Goal: Transaction & Acquisition: Purchase product/service

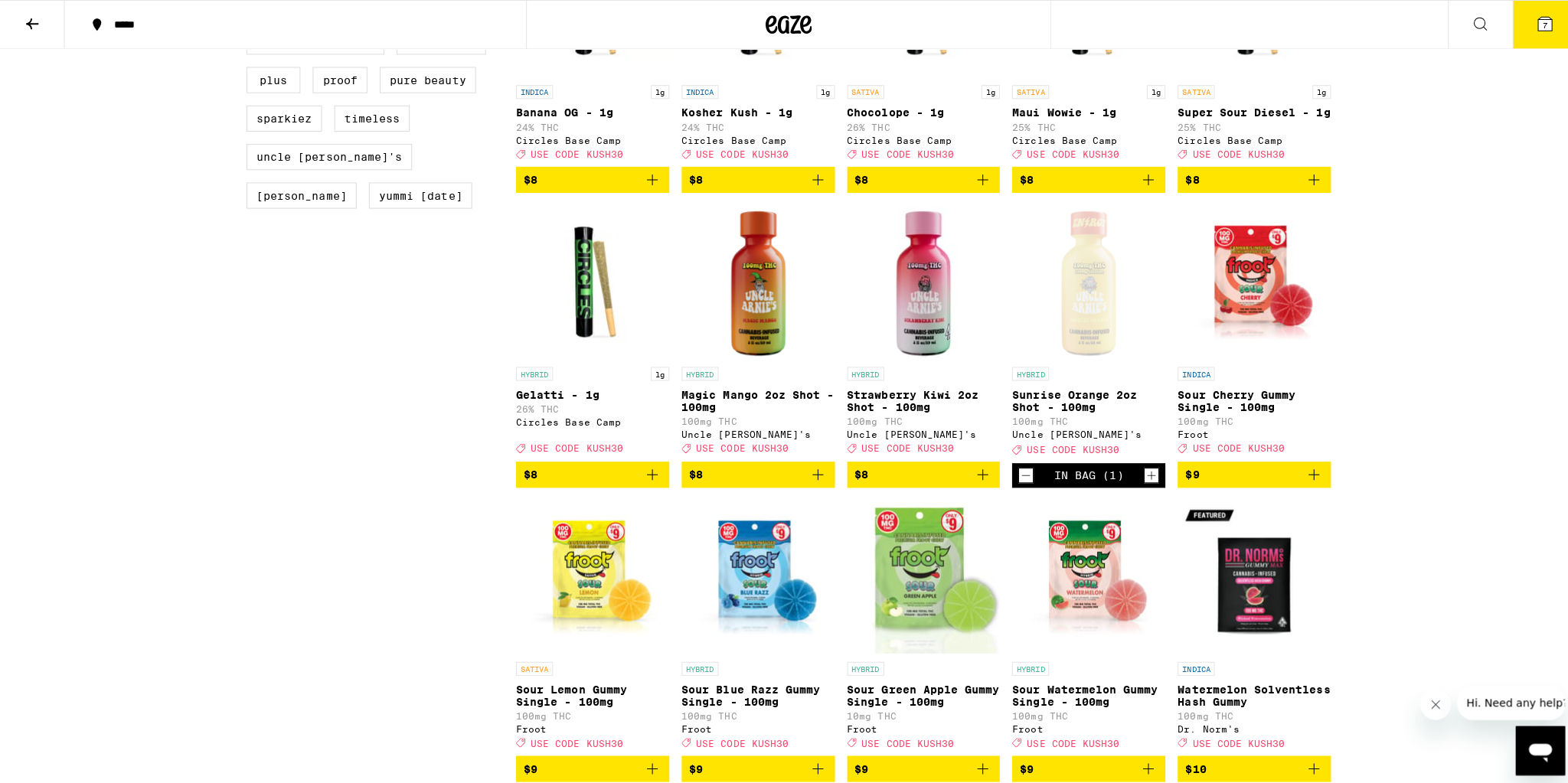
scroll to position [1471, 0]
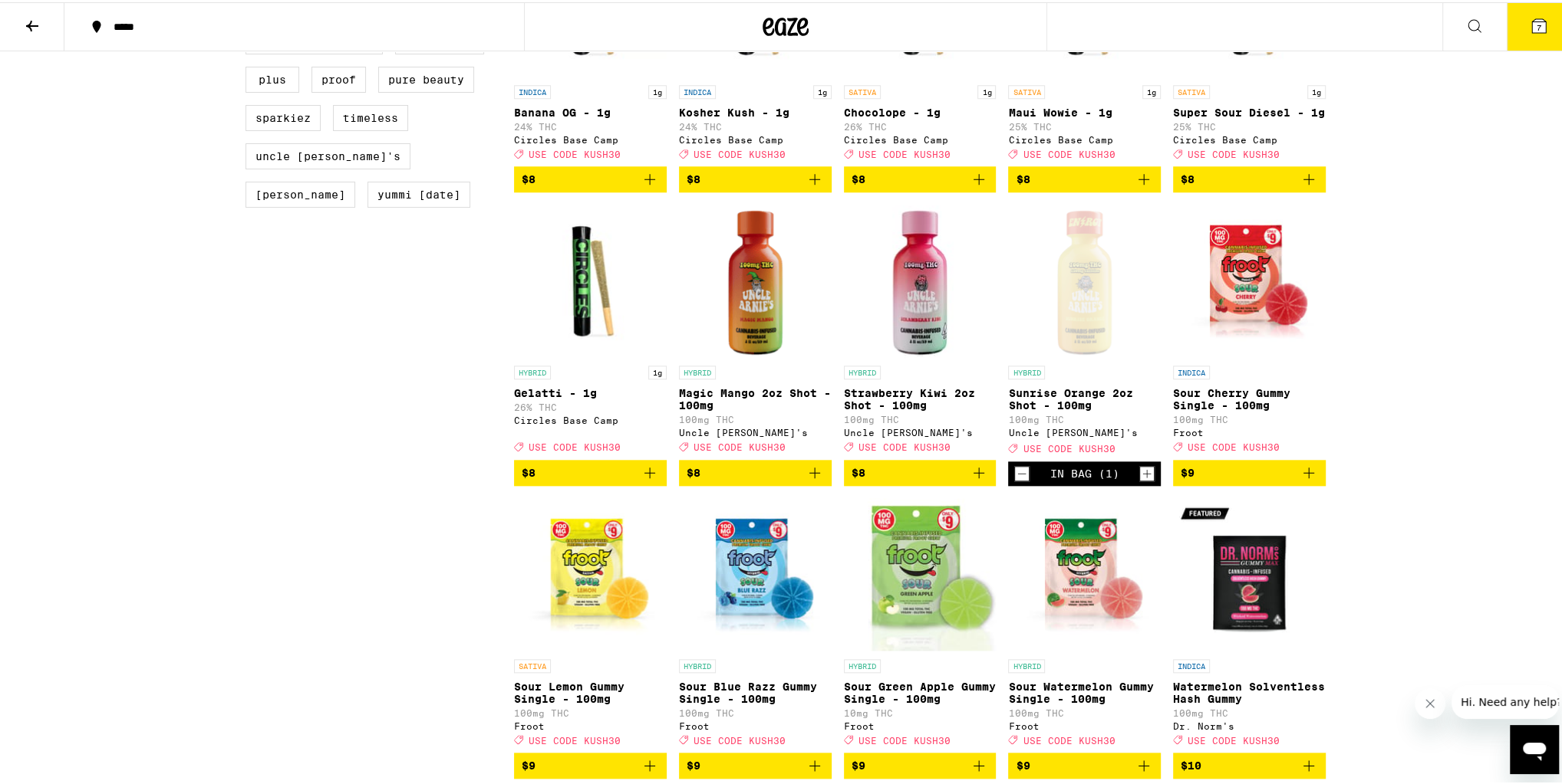
click at [1518, 33] on button "7" at bounding box center [1539, 24] width 65 height 47
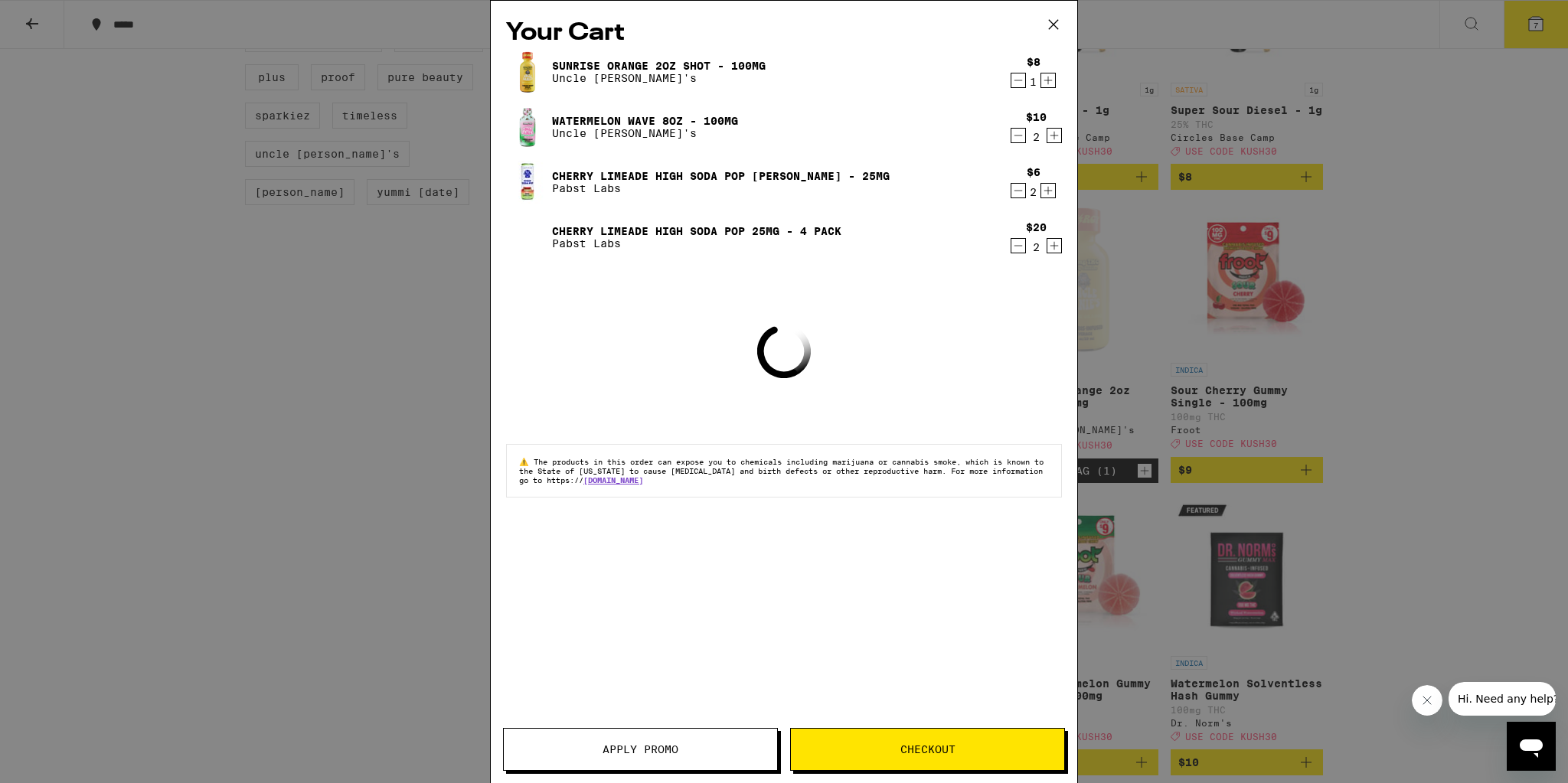
click at [1009, 81] on div "$8 1" at bounding box center [1033, 71] width 57 height 32
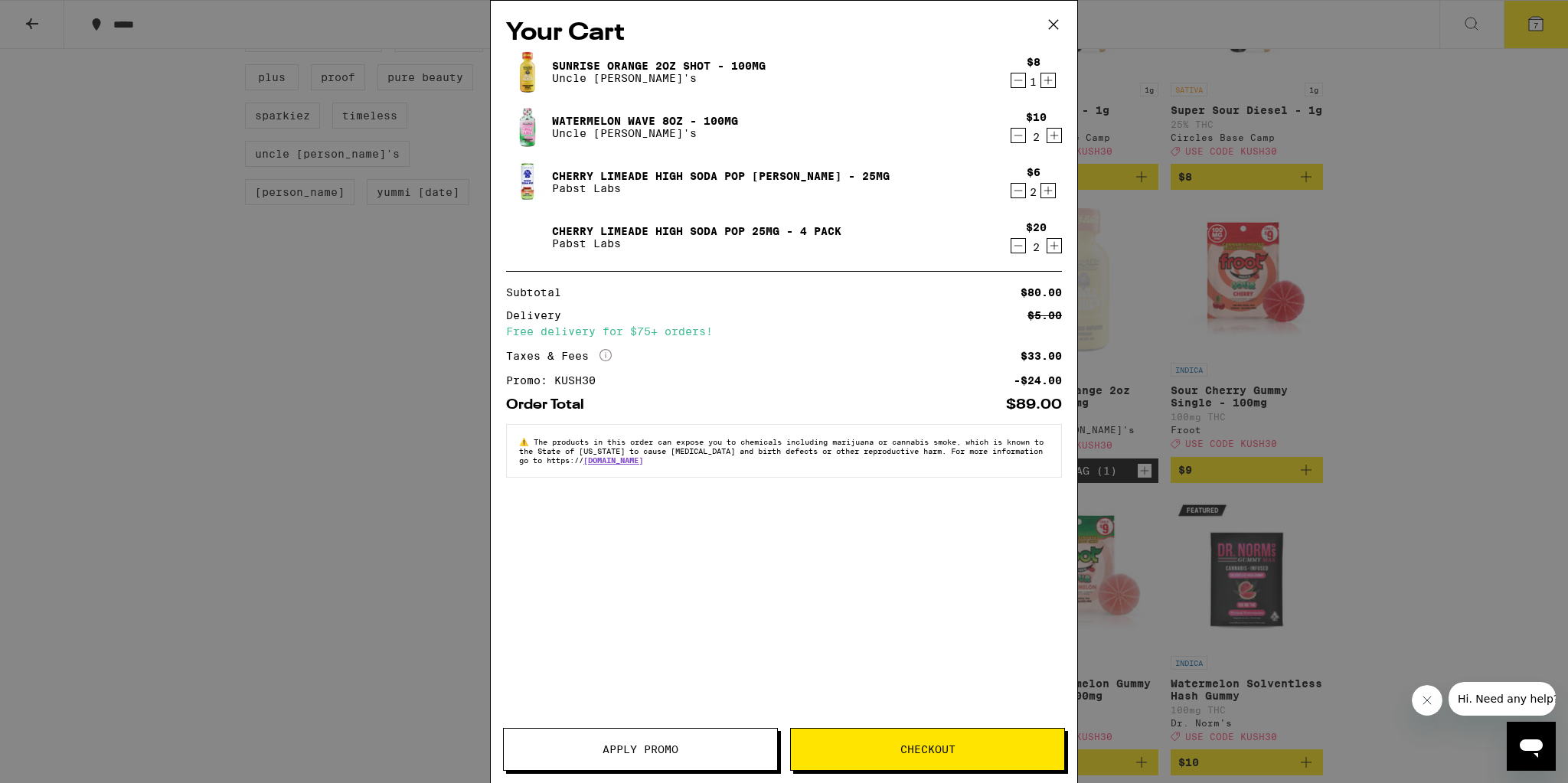
click at [1012, 80] on icon "Decrement" at bounding box center [1018, 81] width 14 height 19
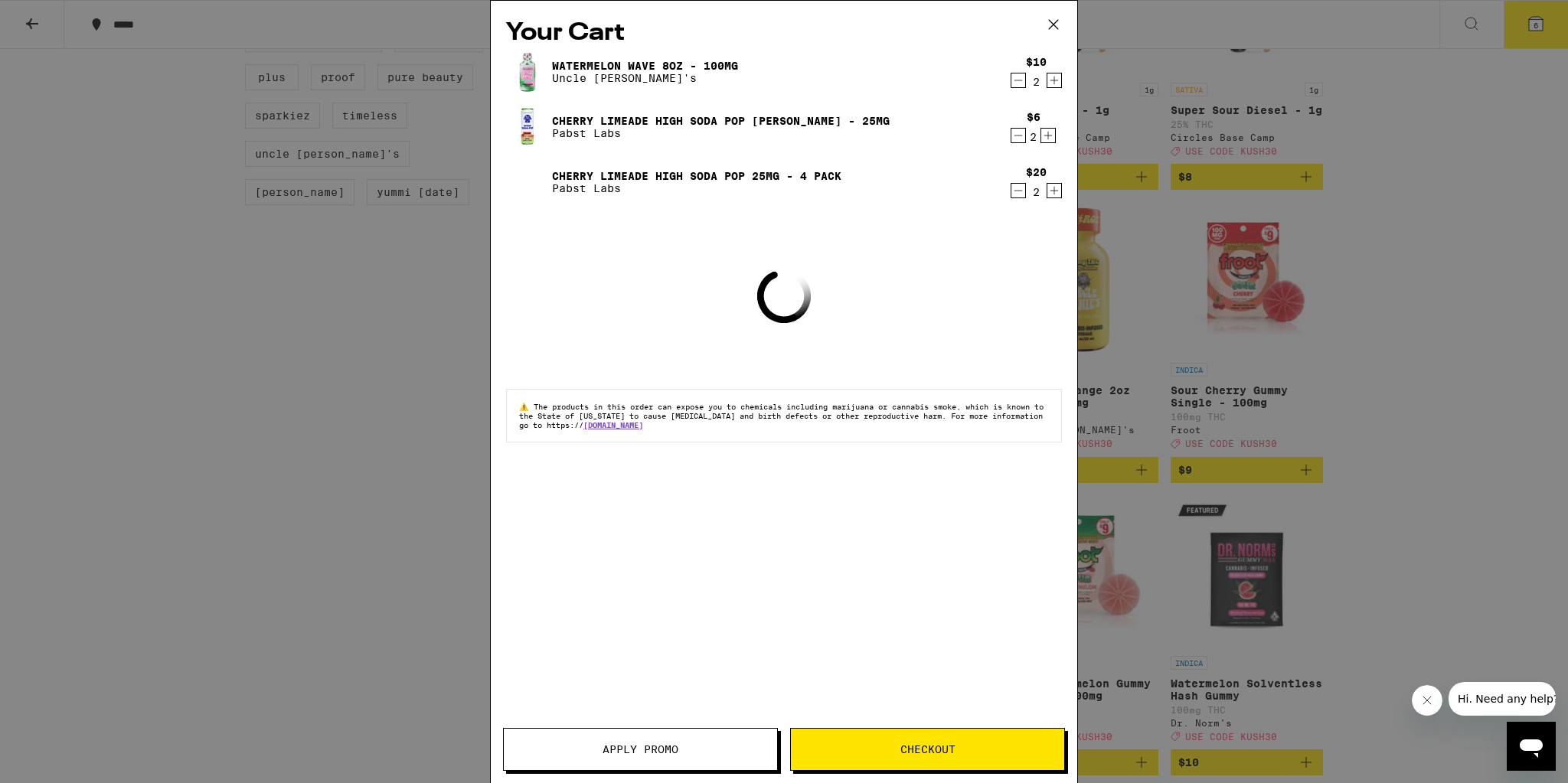
click at [1012, 80] on icon "Decrement" at bounding box center [1018, 81] width 14 height 19
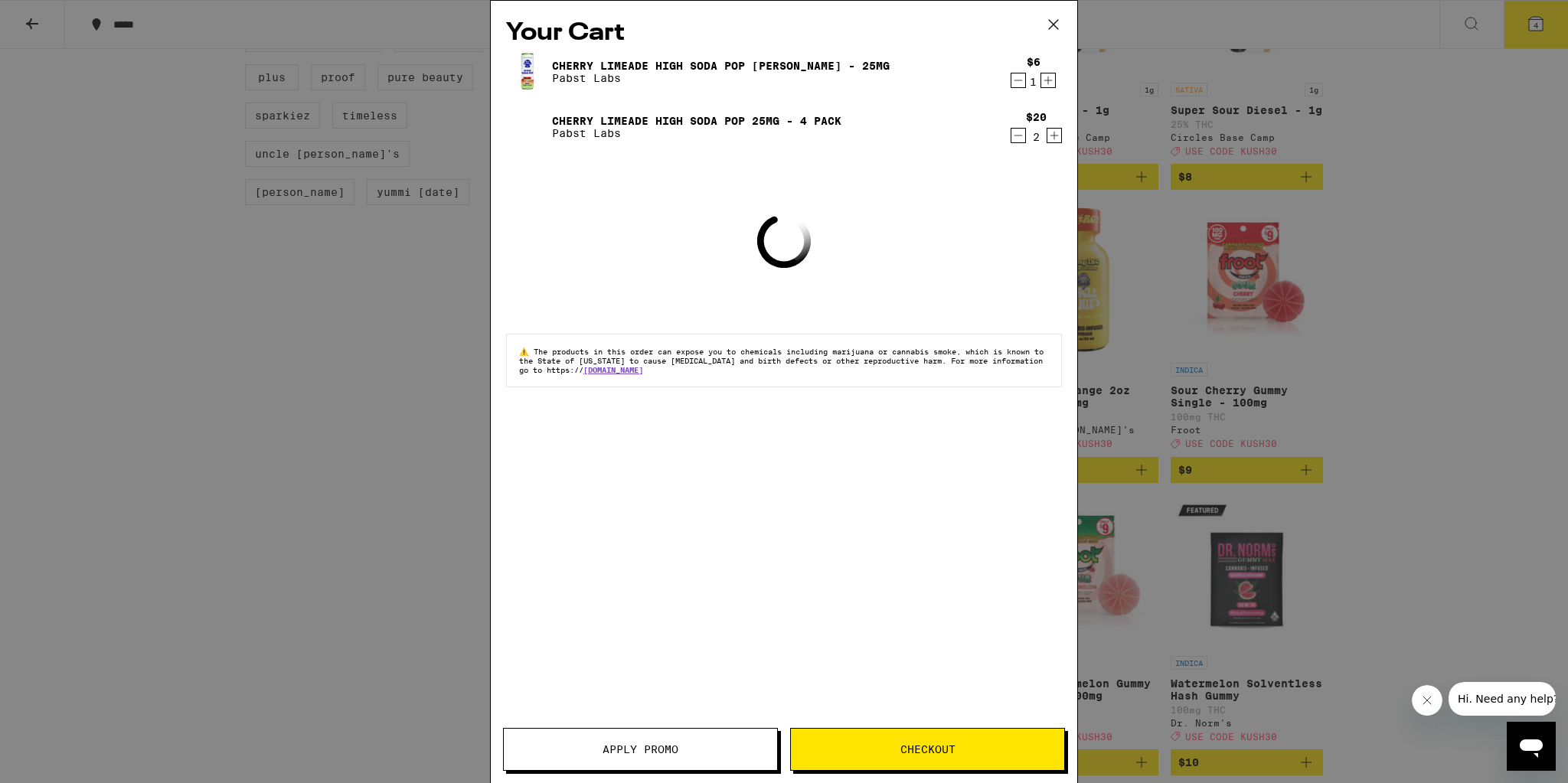
click at [1012, 80] on icon "Decrement" at bounding box center [1018, 81] width 14 height 19
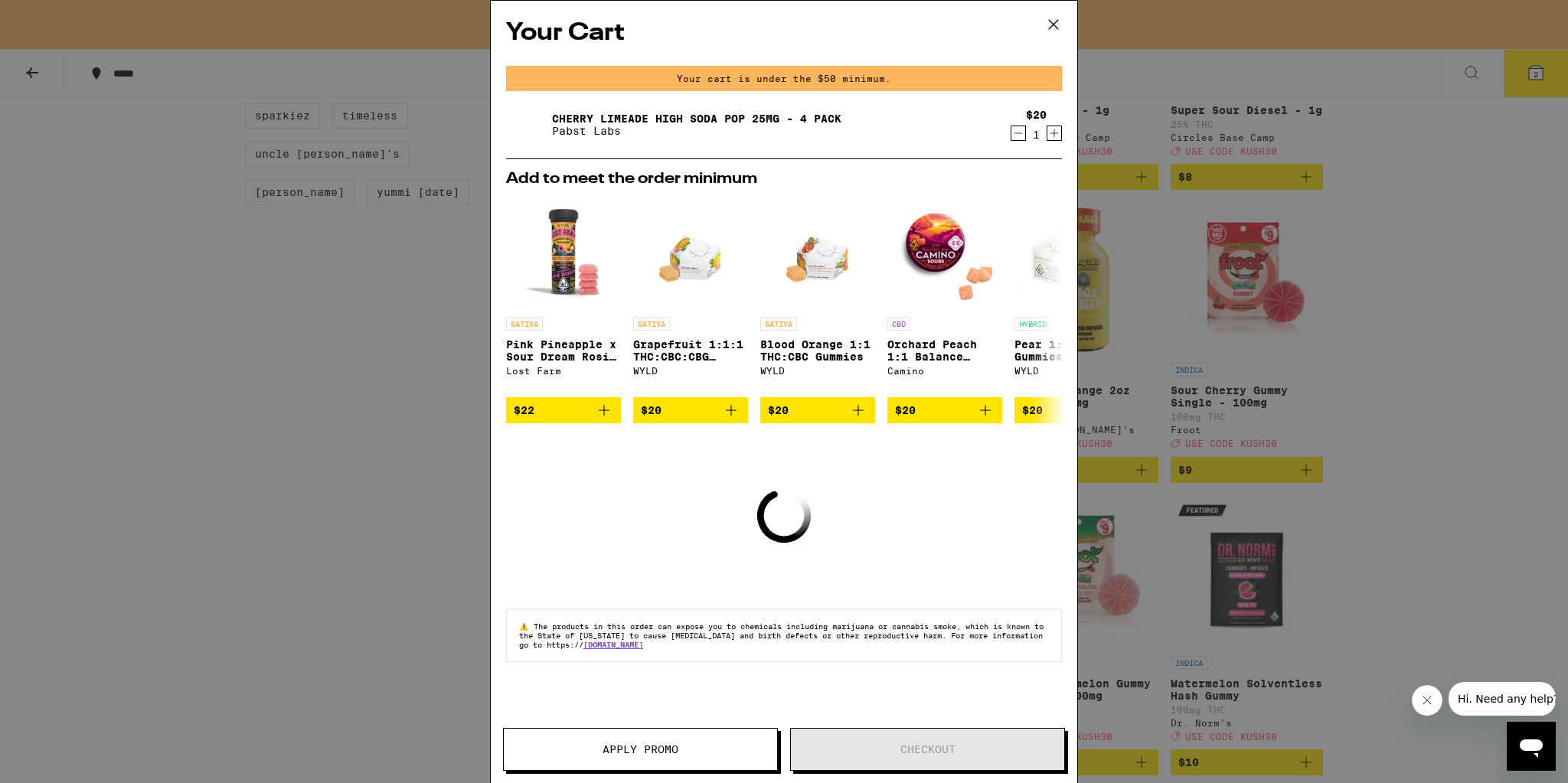
click at [1024, 132] on icon "Decrement" at bounding box center [1018, 133] width 14 height 19
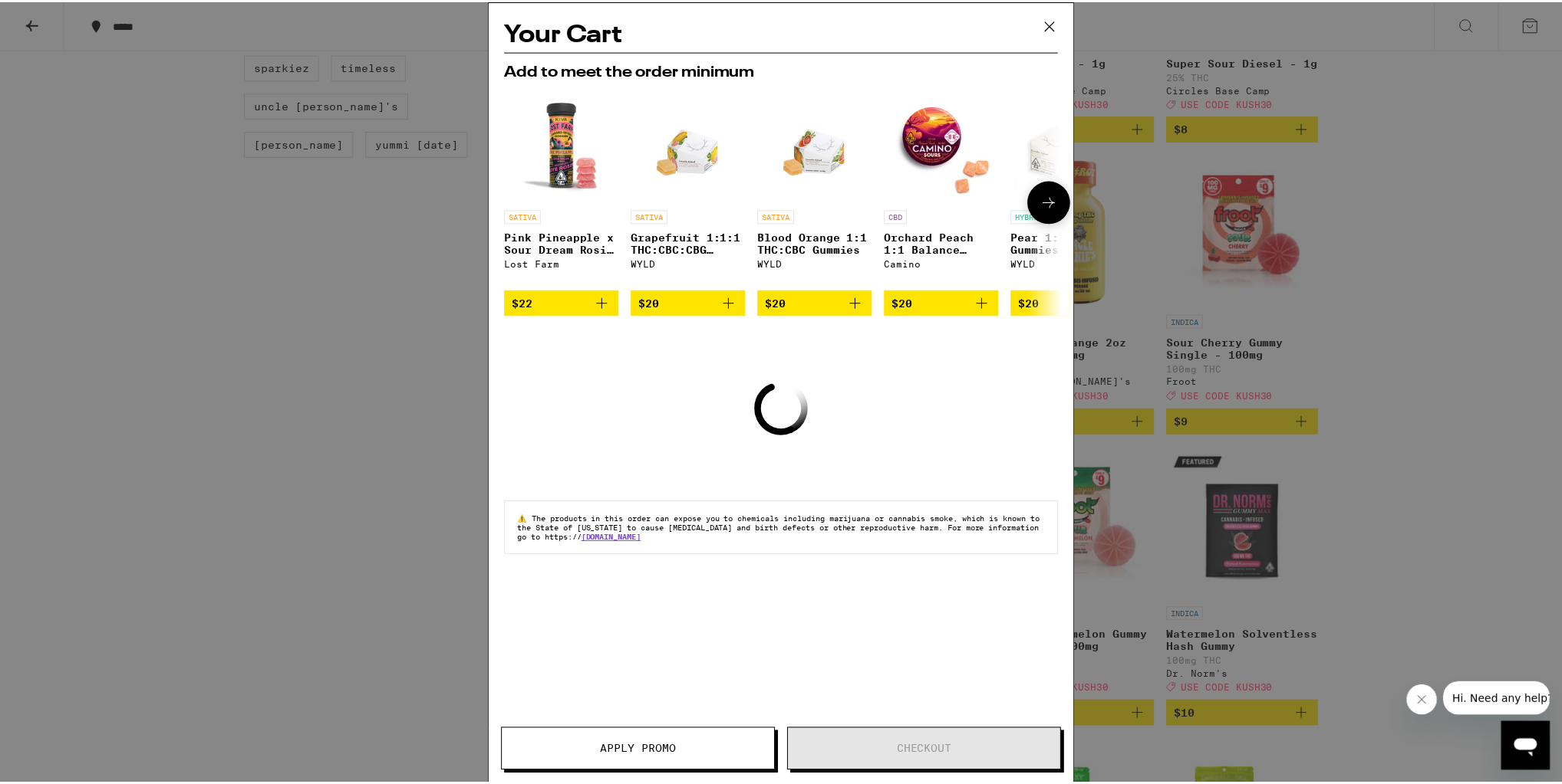
scroll to position [1472, 0]
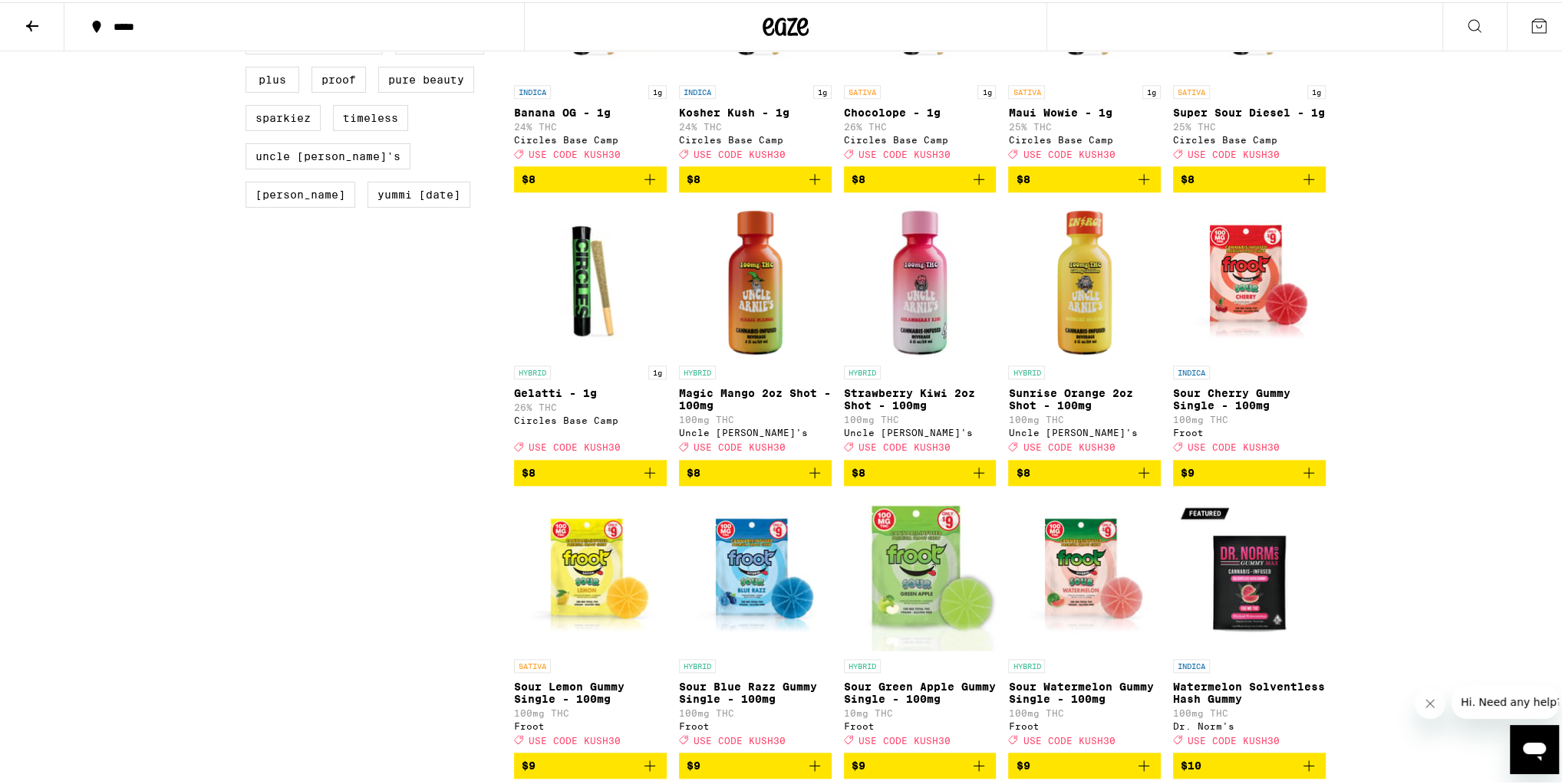
click at [106, 22] on div "*****" at bounding box center [302, 25] width 393 height 11
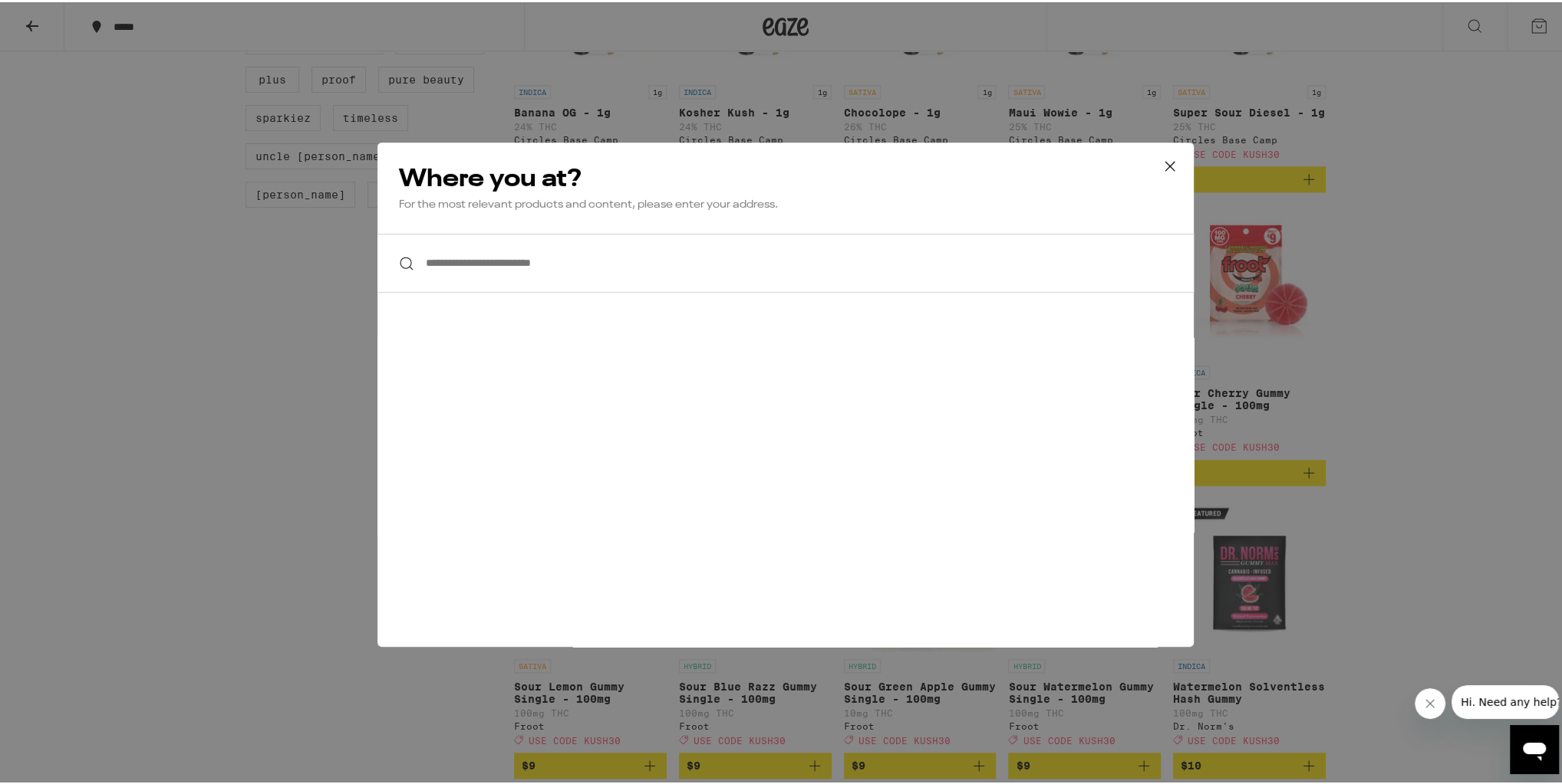
click at [548, 270] on input "**********" at bounding box center [785, 261] width 816 height 59
paste input "**********"
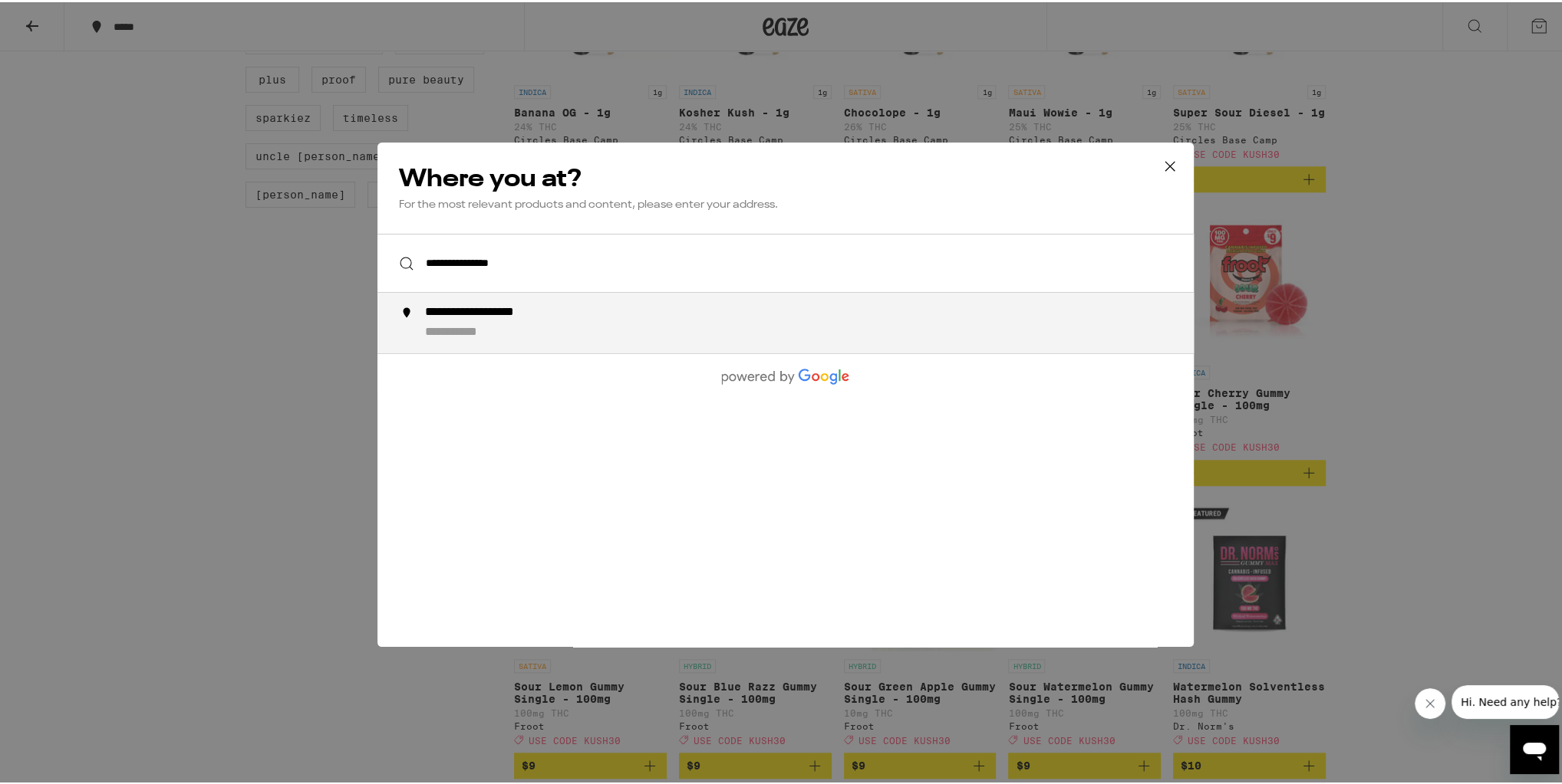
click at [536, 308] on div "**********" at bounding box center [500, 311] width 150 height 16
type input "**********"
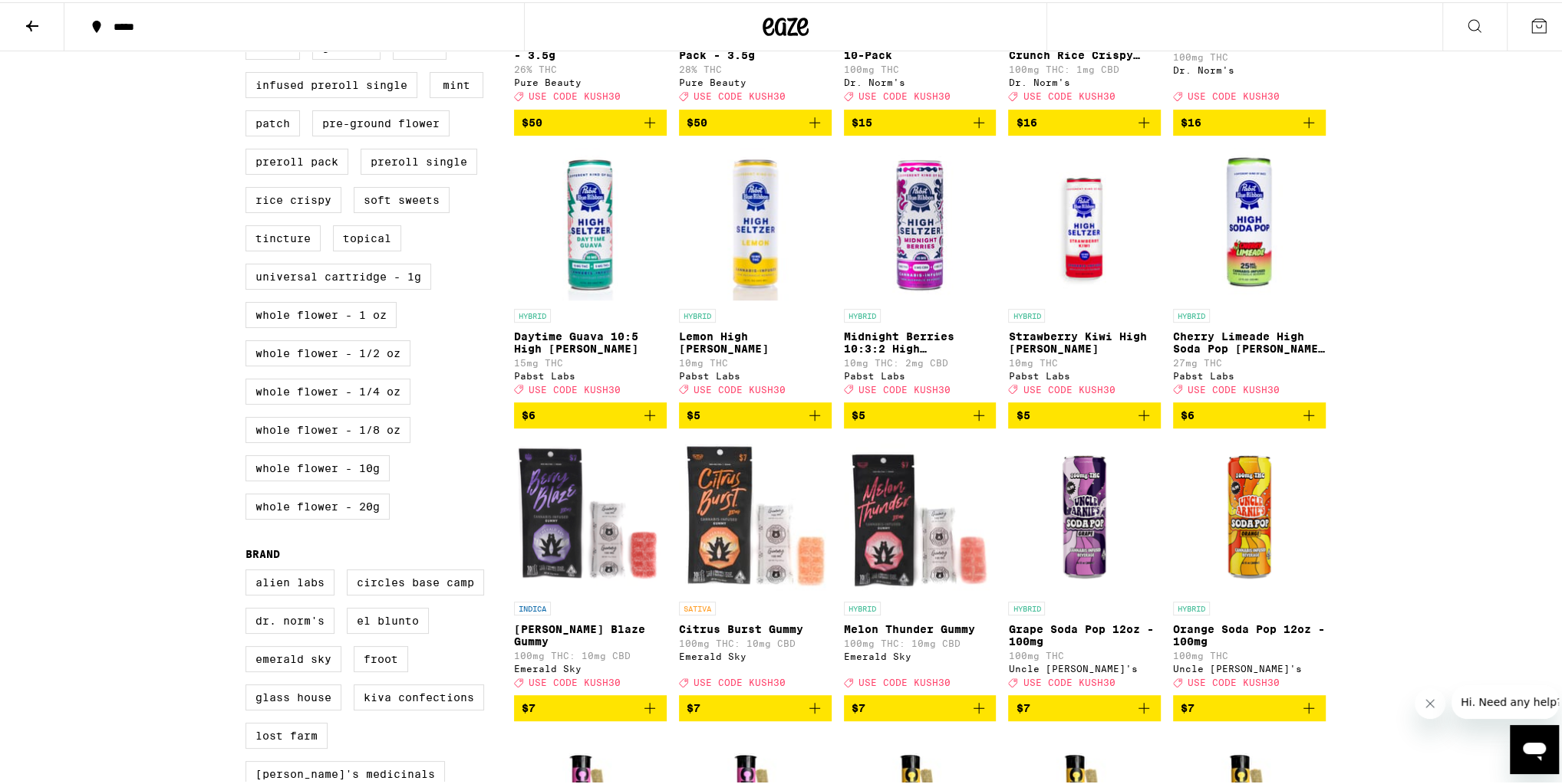
scroll to position [674, 0]
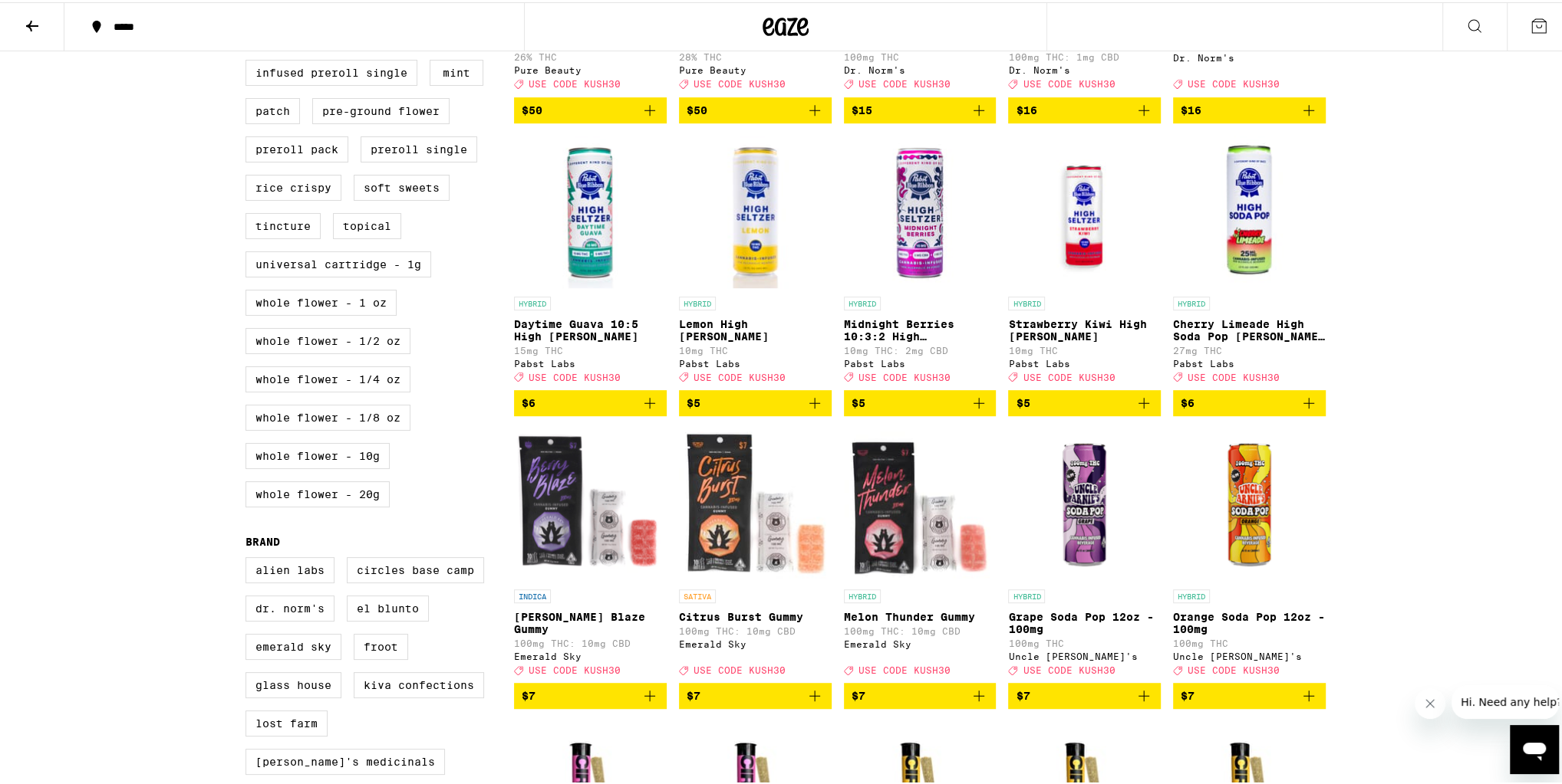
click at [1250, 410] on span "$6" at bounding box center [1249, 401] width 138 height 19
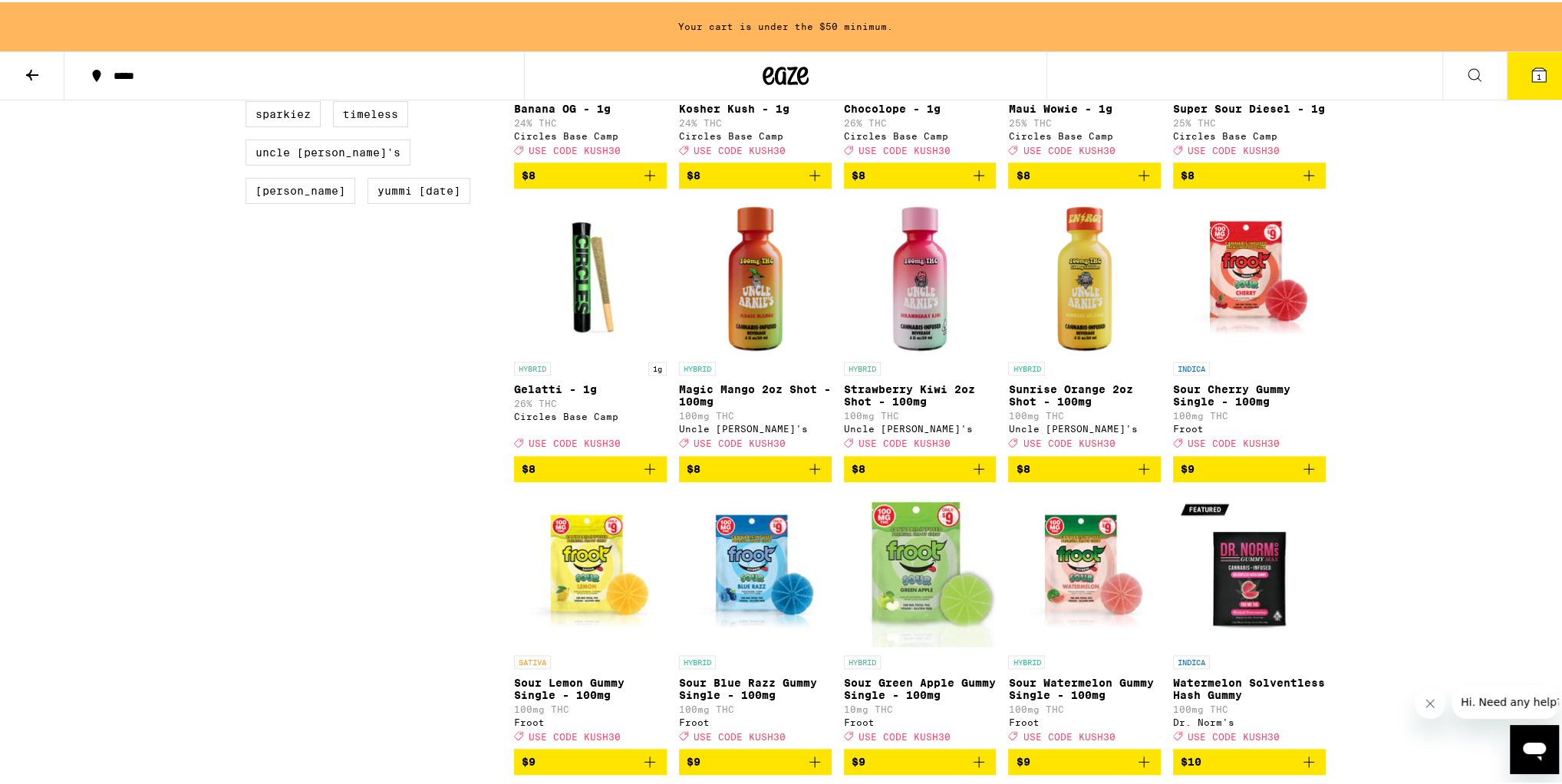
scroll to position [1644, 0]
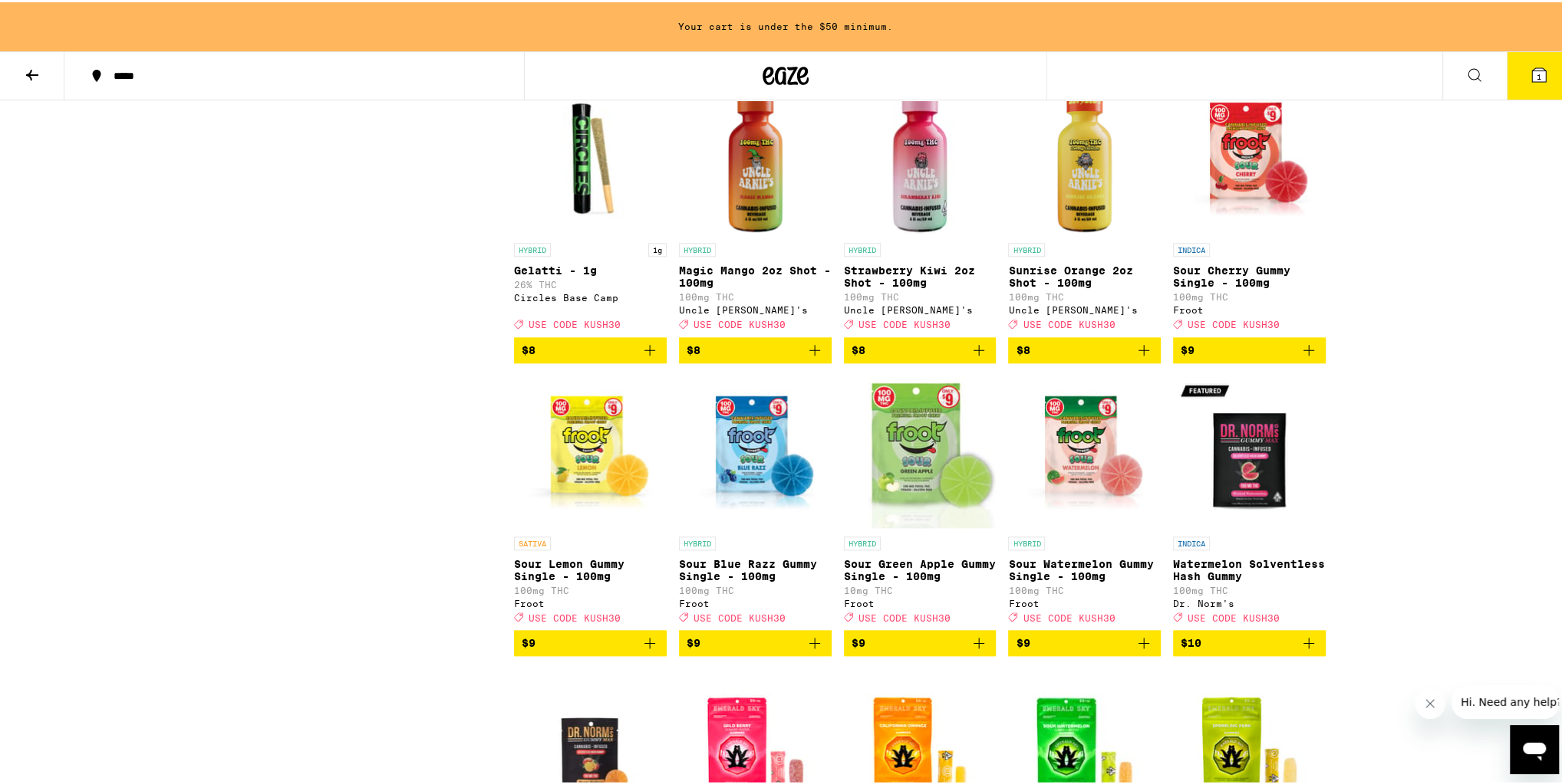
click at [1085, 357] on span "$8" at bounding box center [1084, 348] width 138 height 19
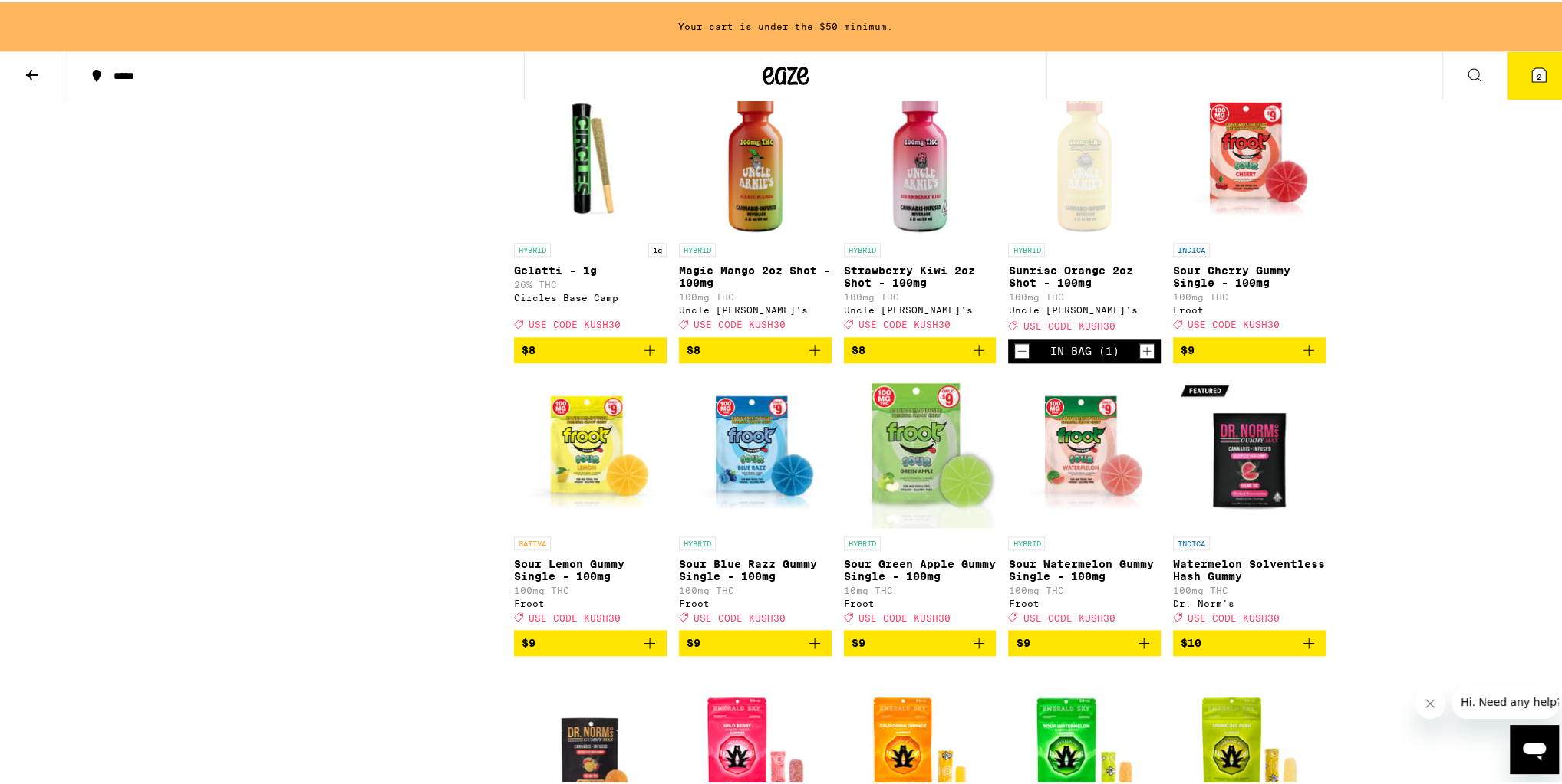
click at [930, 357] on span "$8" at bounding box center [920, 348] width 138 height 19
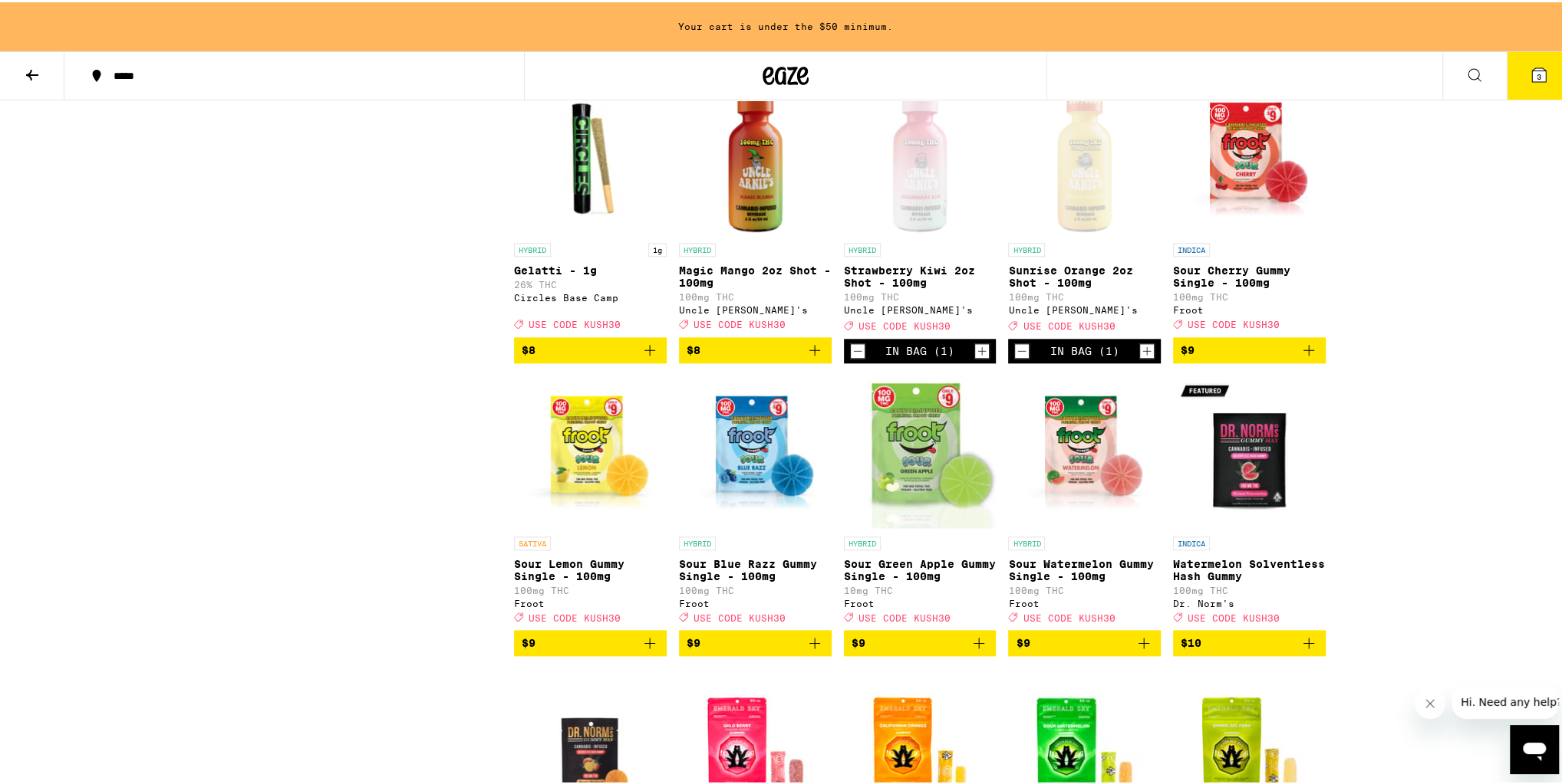
click at [757, 357] on span "$8" at bounding box center [755, 348] width 138 height 19
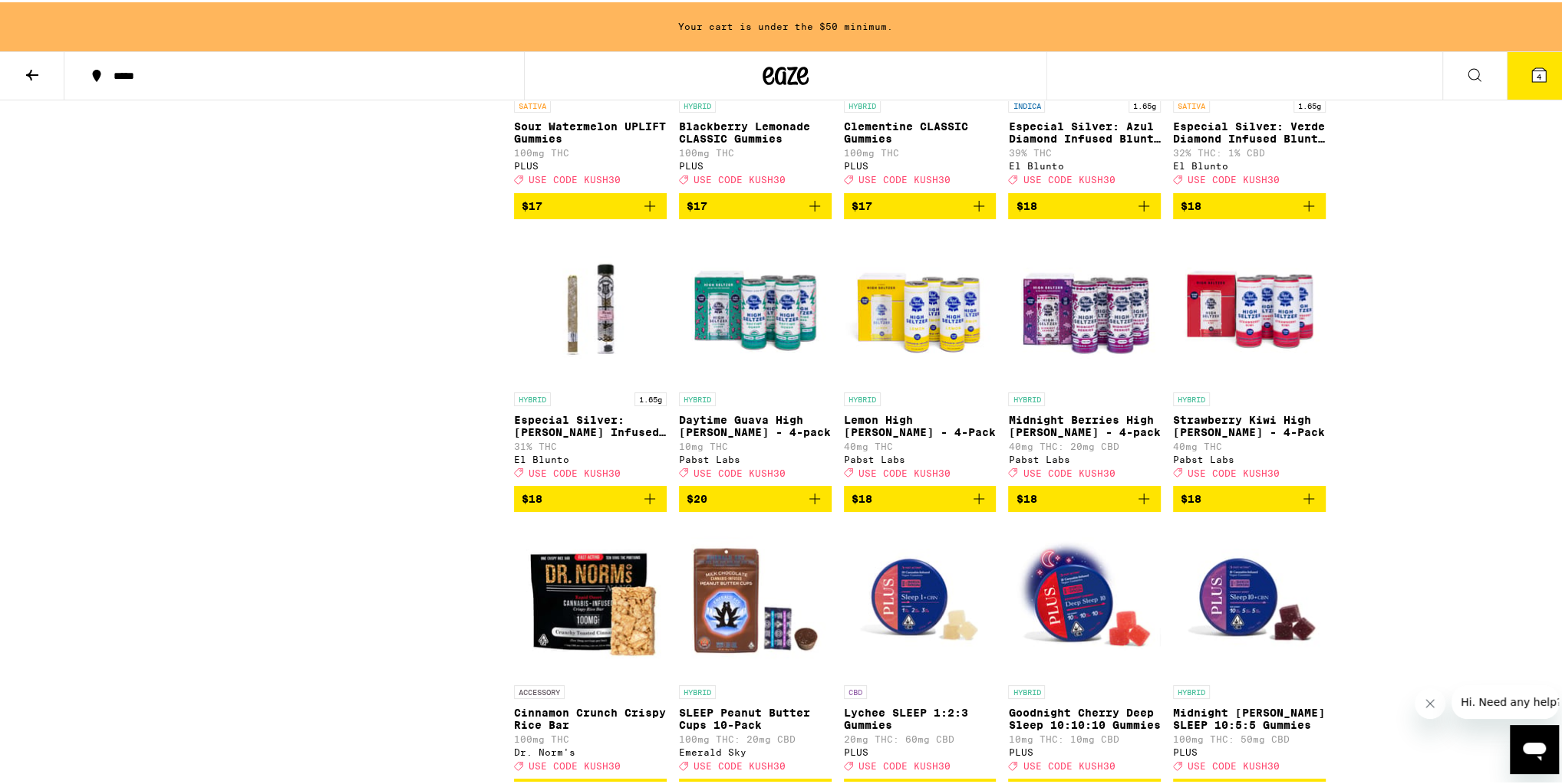
scroll to position [4281, 0]
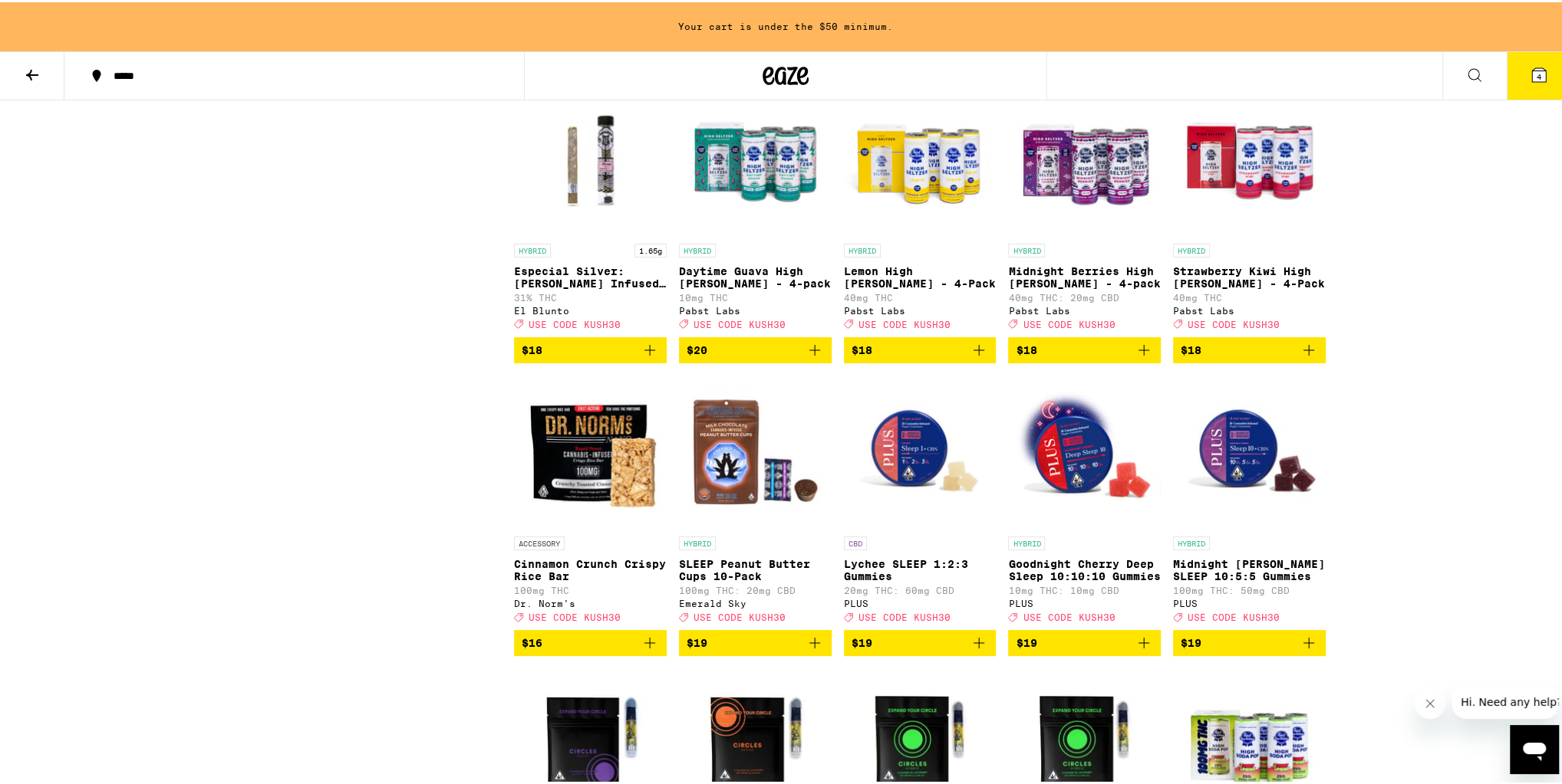
click at [1052, 357] on span "$18" at bounding box center [1084, 348] width 138 height 19
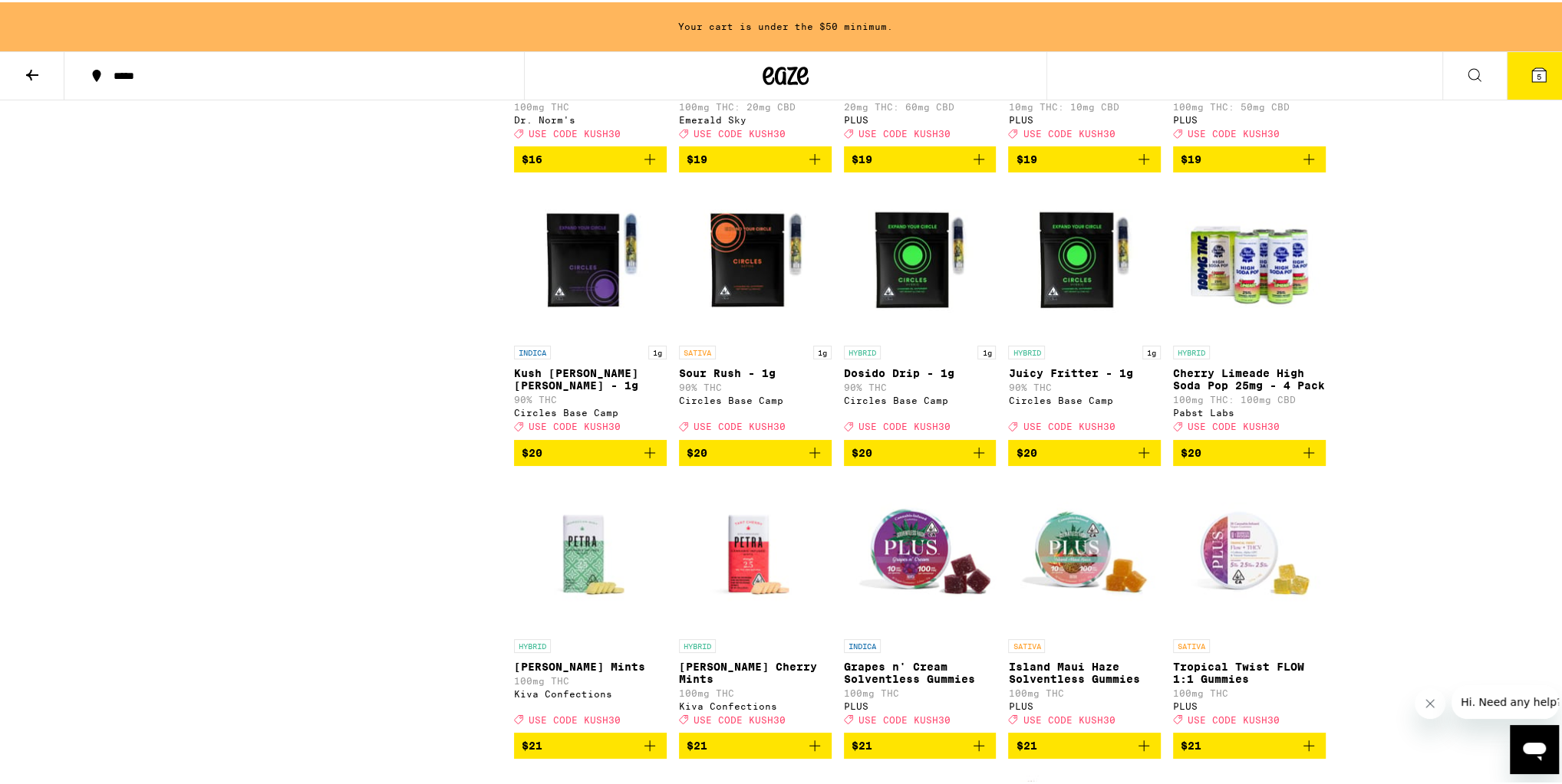
scroll to position [4772, 0]
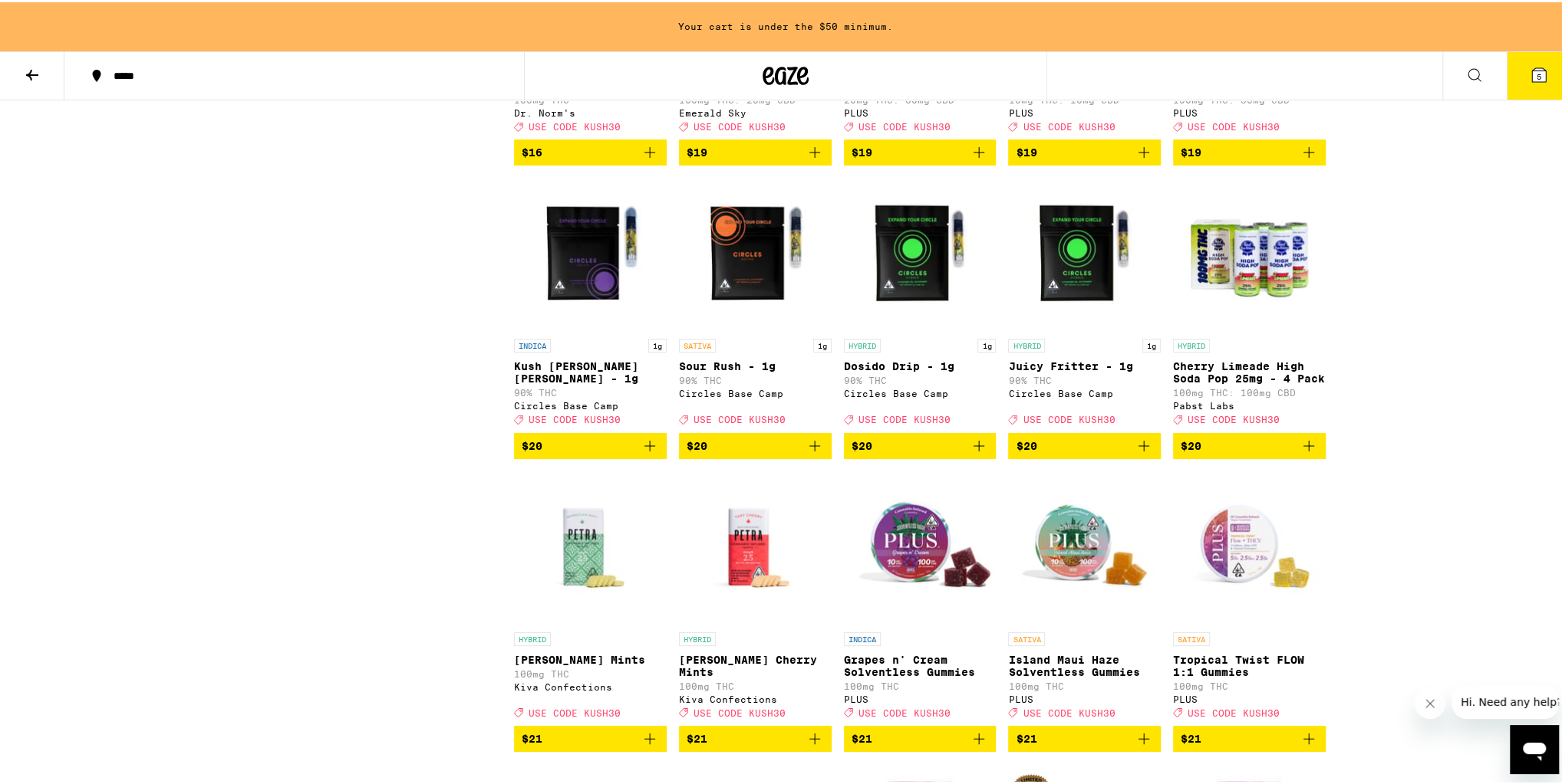
click at [1225, 453] on span "$20" at bounding box center [1249, 444] width 138 height 19
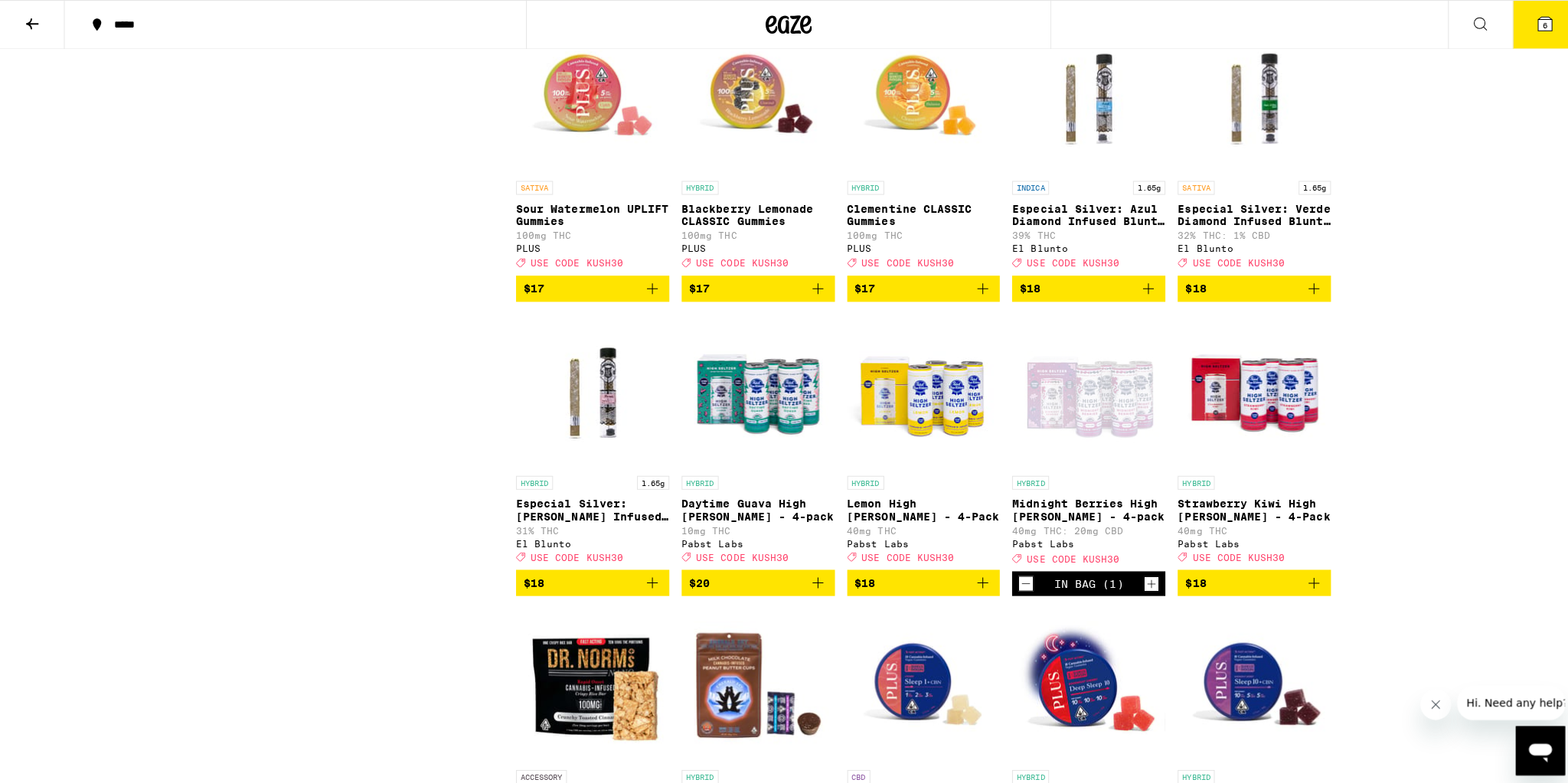
scroll to position [4104, 0]
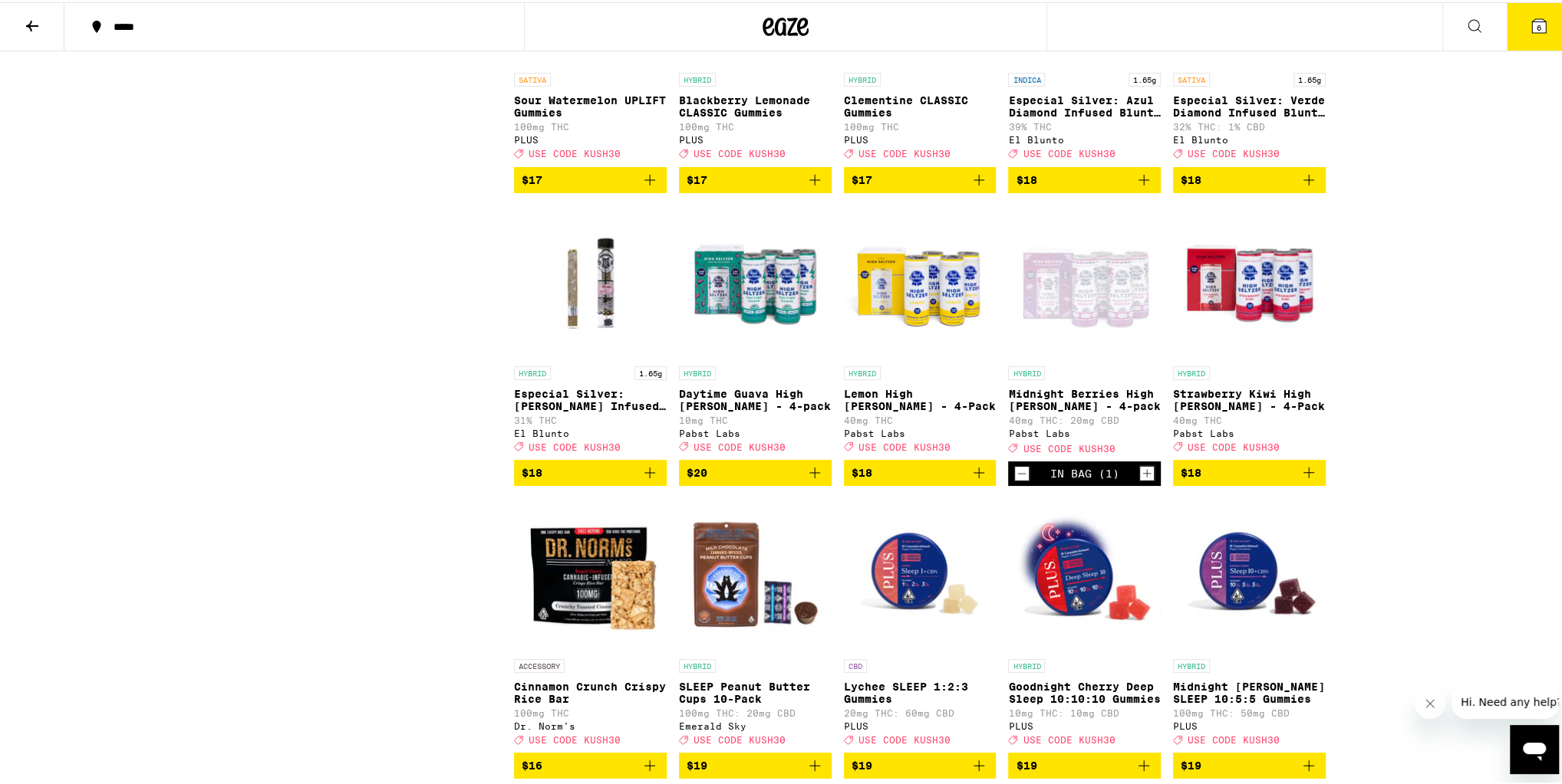
click at [1529, 29] on button "6" at bounding box center [1539, 24] width 65 height 47
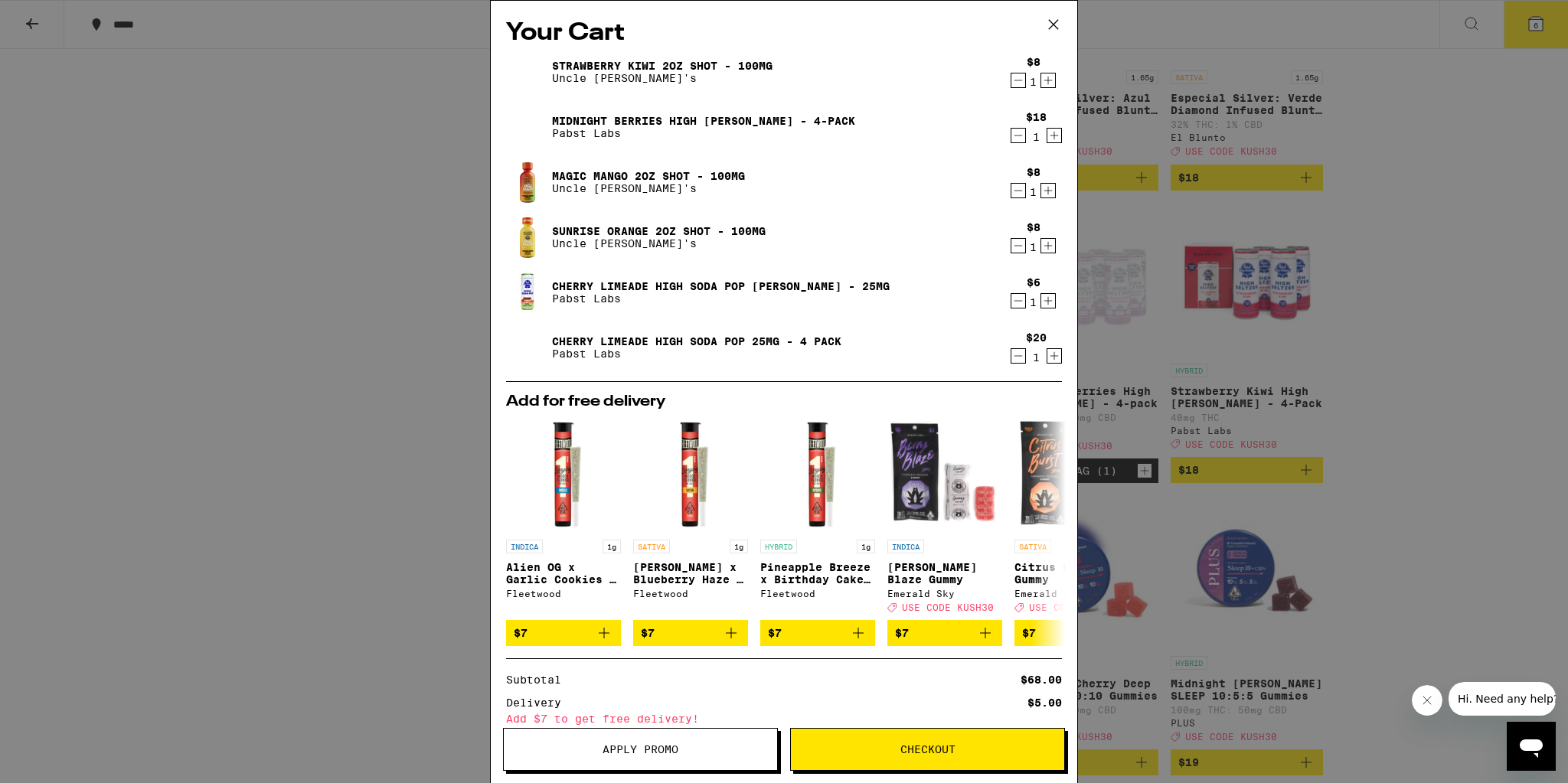
click at [1044, 81] on icon "Increment" at bounding box center [1048, 81] width 9 height 9
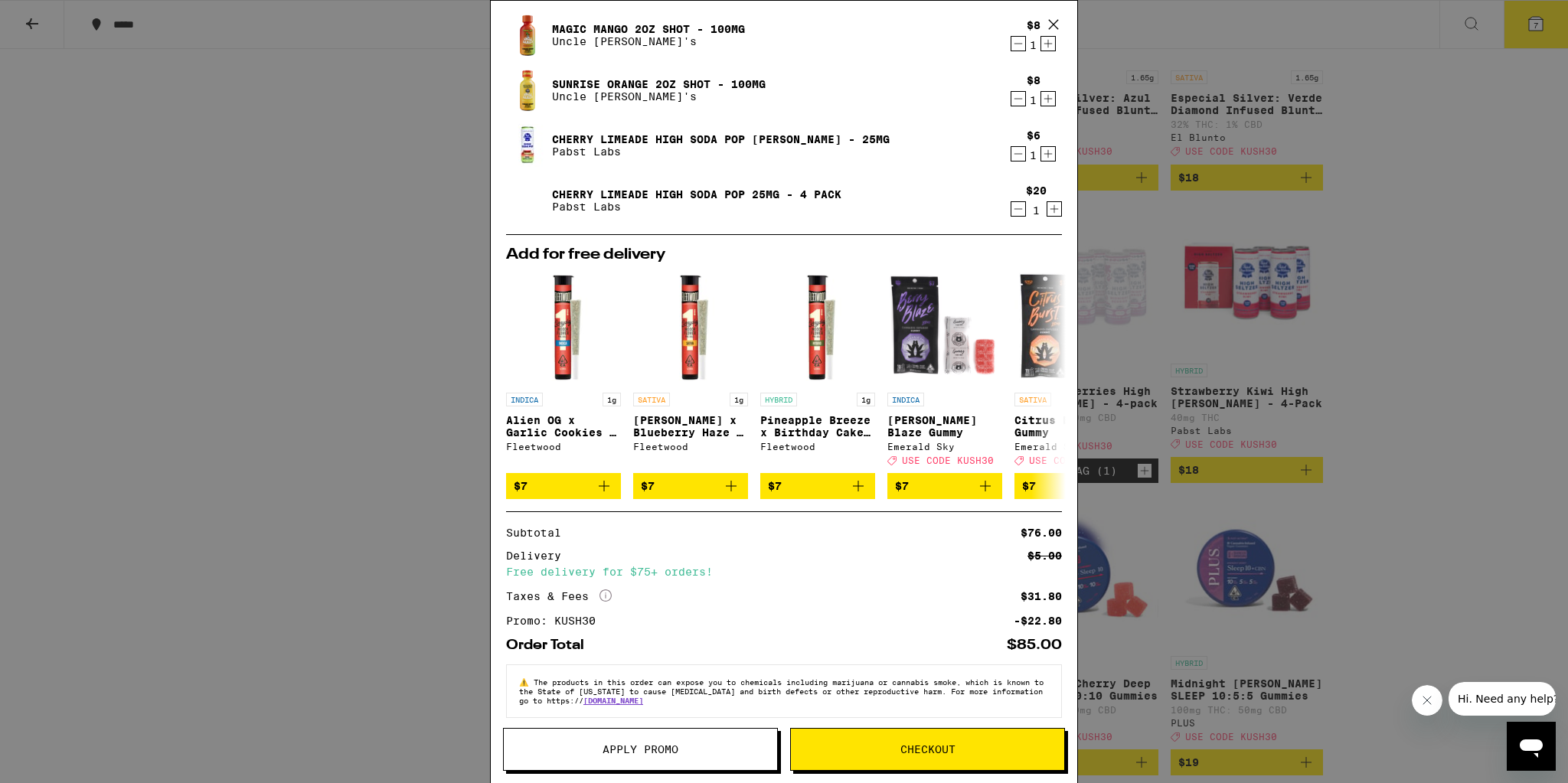
scroll to position [162, 0]
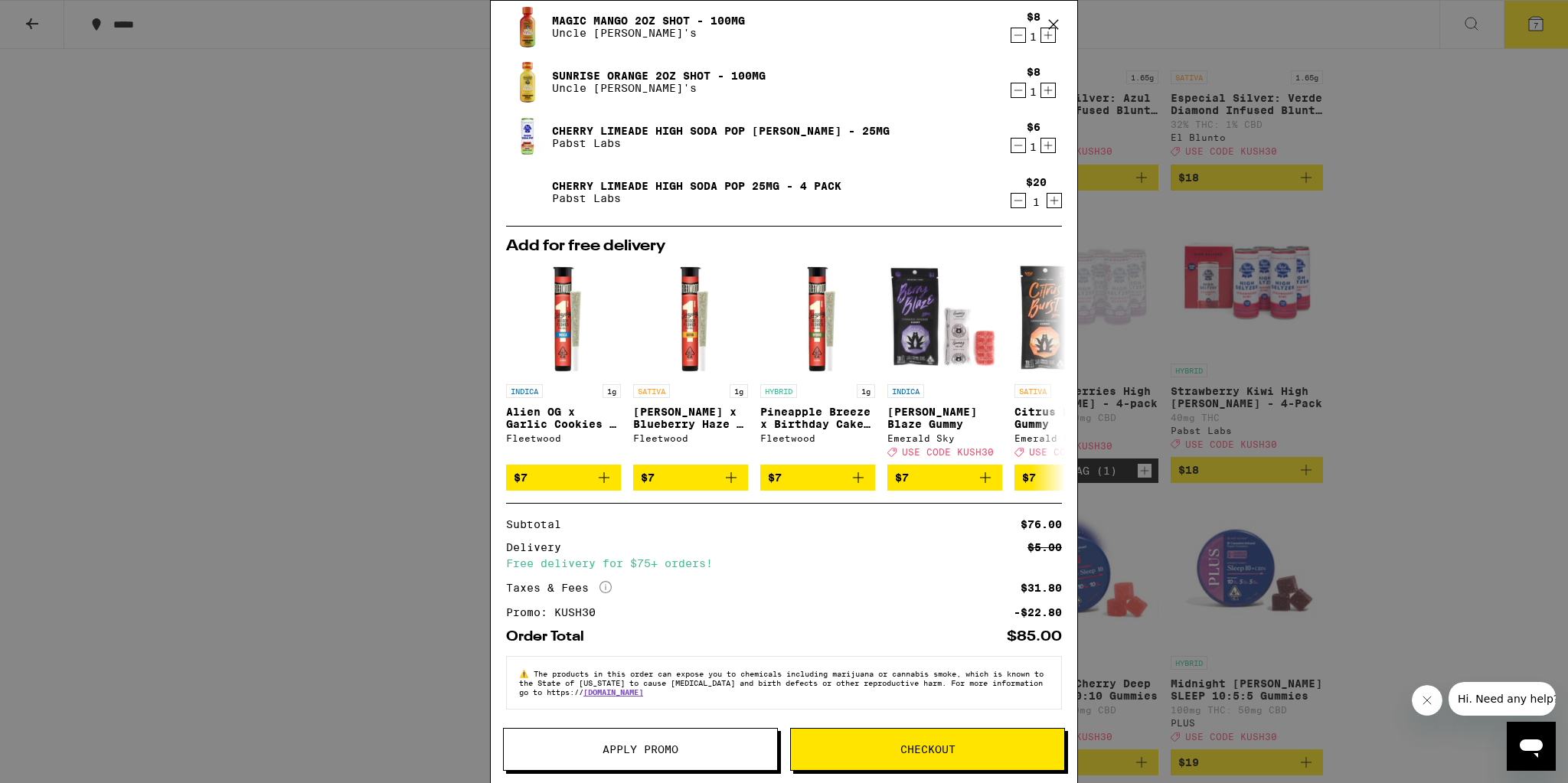
click at [603, 744] on span "Apply Promo" at bounding box center [641, 750] width 76 height 11
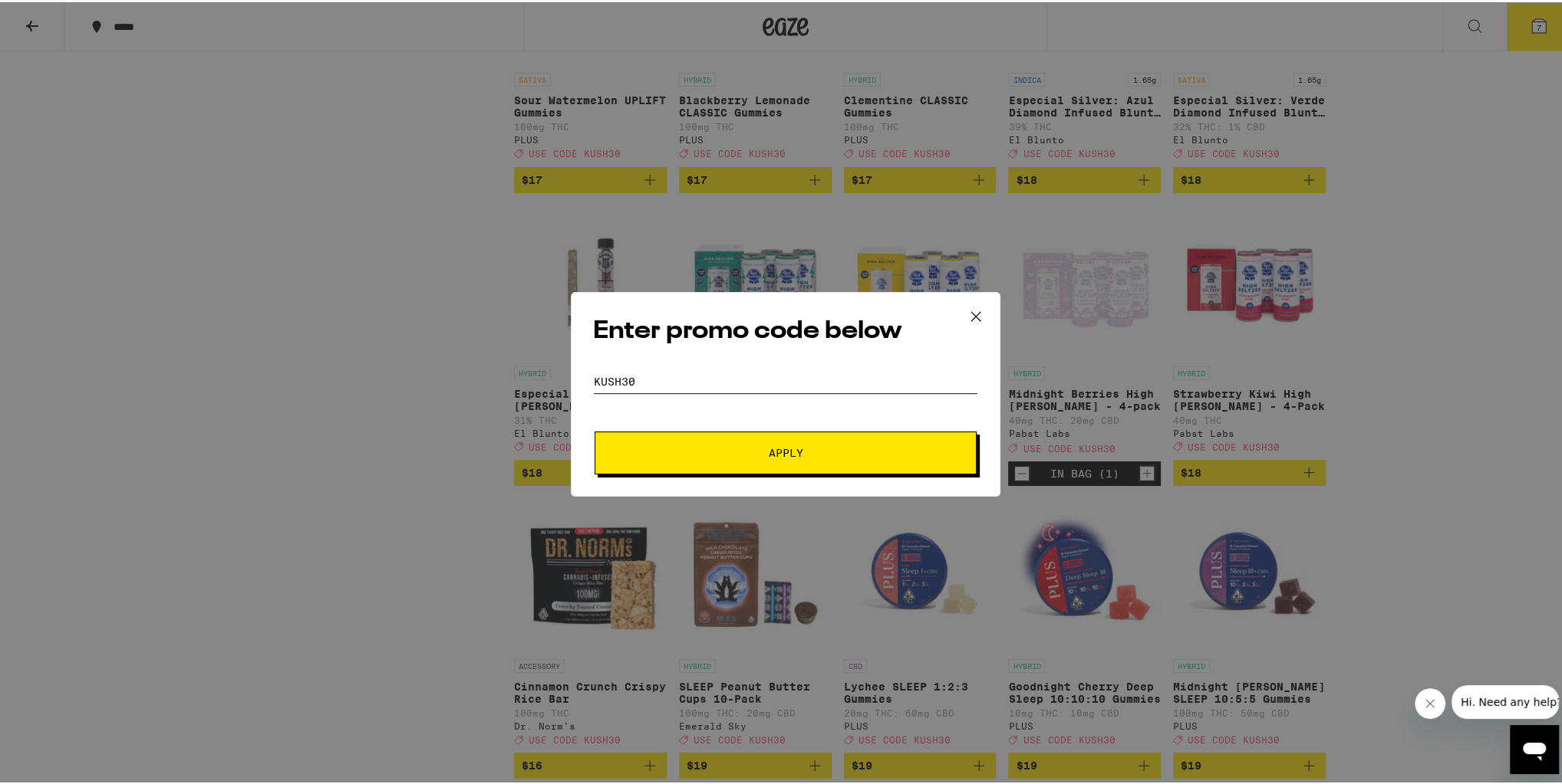
click at [710, 371] on input "KUSH30" at bounding box center [785, 380] width 385 height 23
drag, startPoint x: 712, startPoint y: 368, endPoint x: 684, endPoint y: 449, distance: 85.7
click at [684, 449] on span "Apply" at bounding box center [785, 451] width 276 height 11
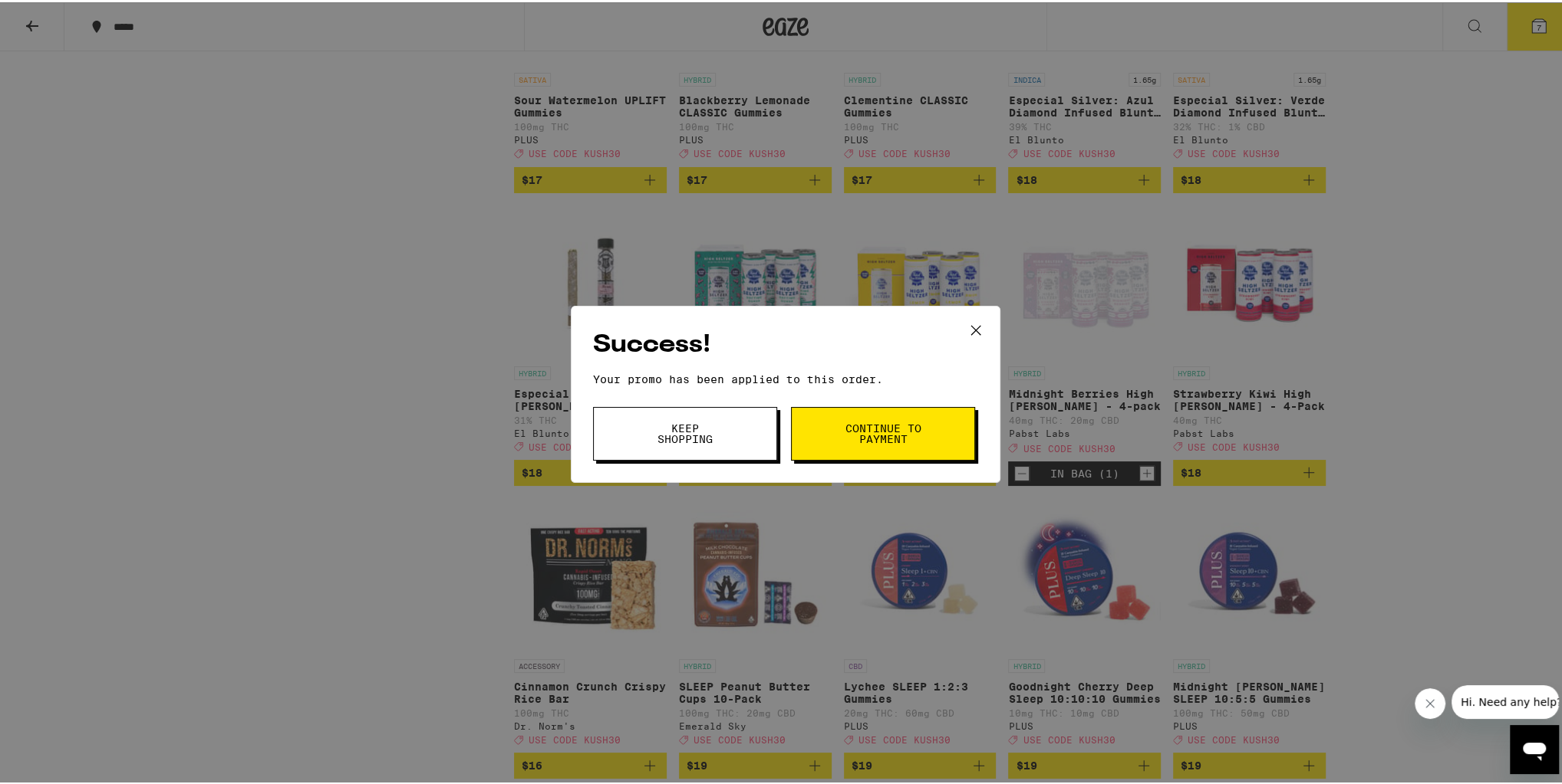
click at [712, 419] on button "Keep Shopping" at bounding box center [685, 431] width 184 height 54
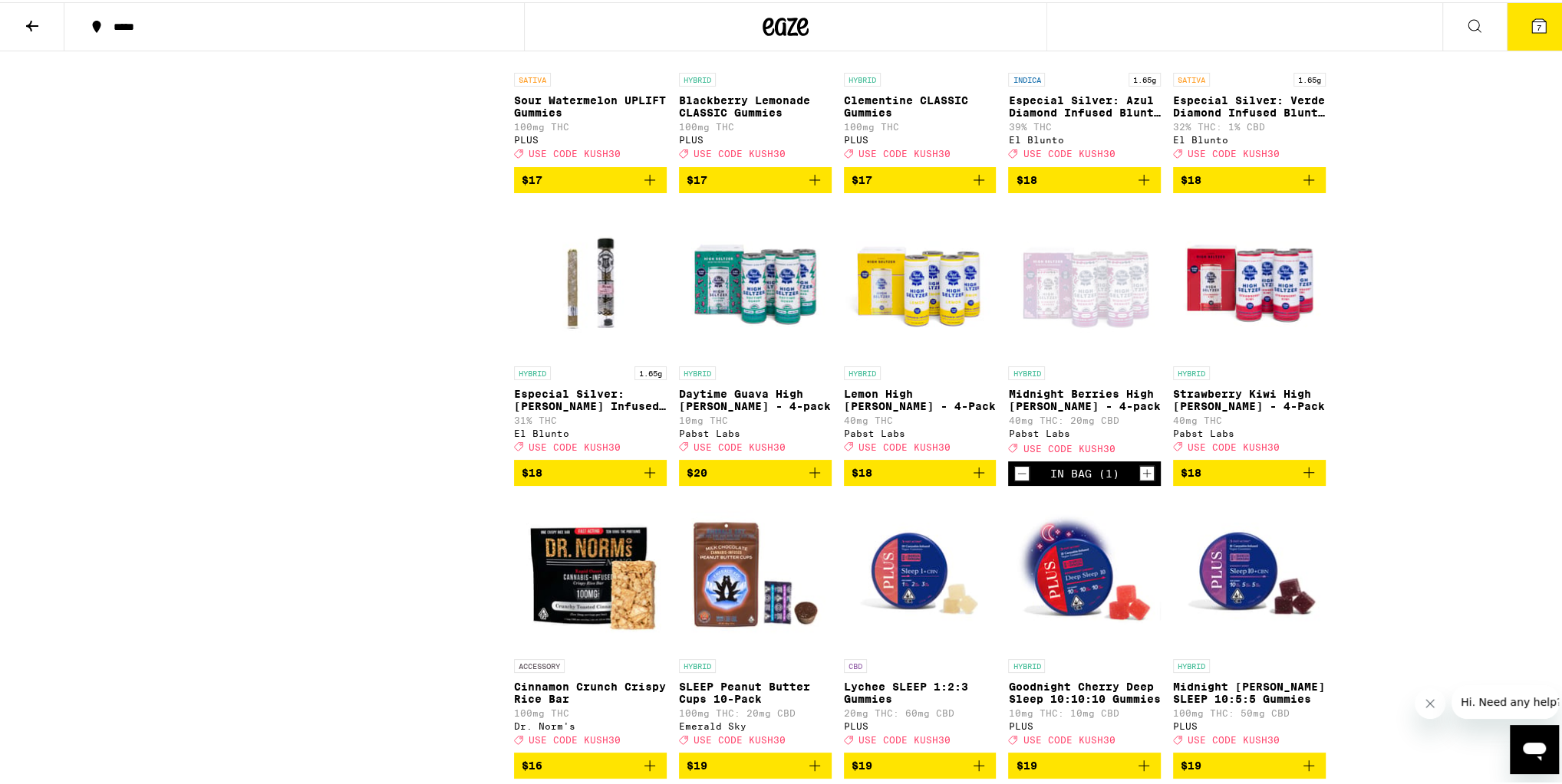
click at [1550, 29] on button "7" at bounding box center [1539, 24] width 65 height 47
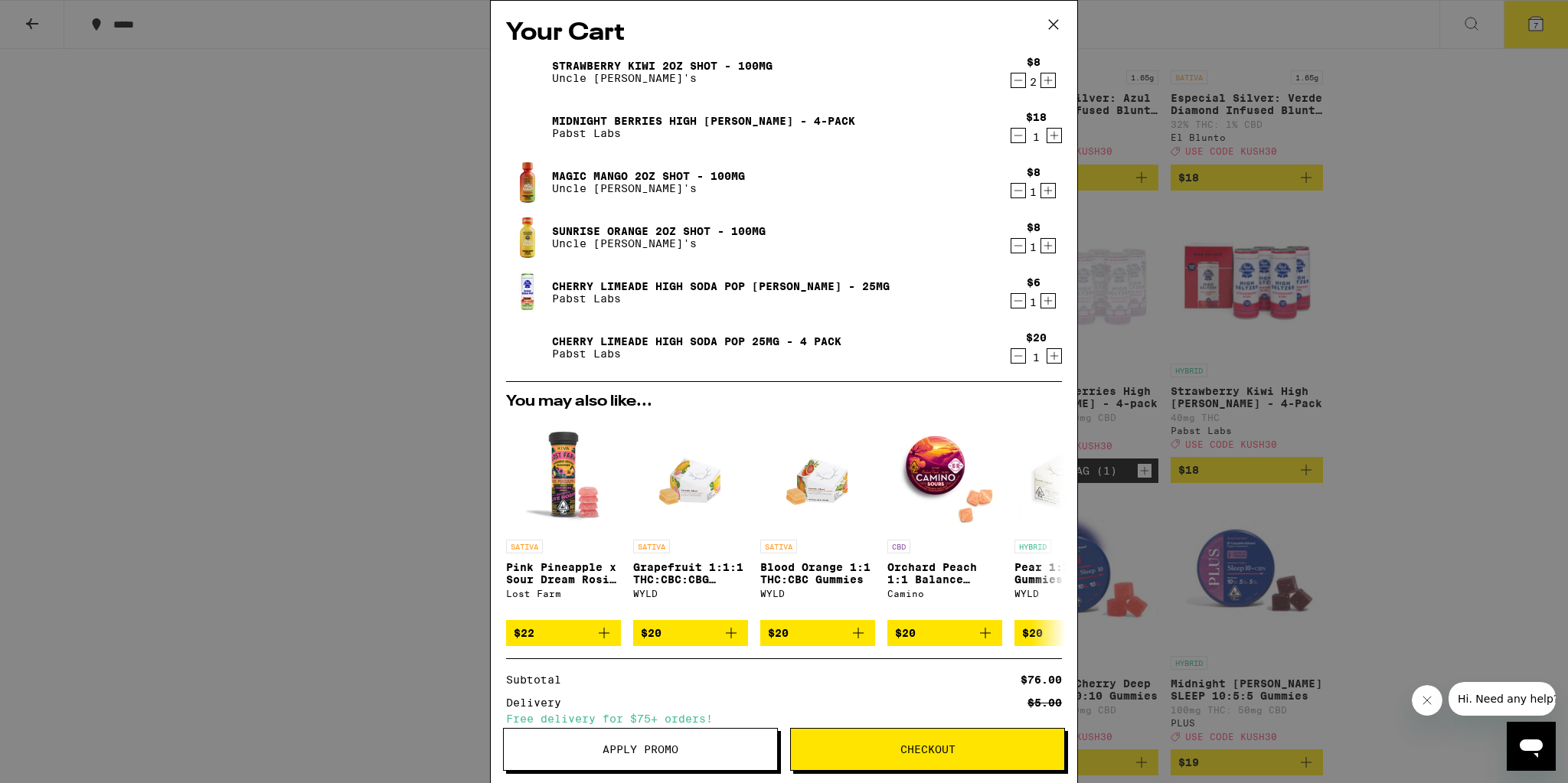
click at [1057, 16] on icon at bounding box center [1054, 25] width 23 height 23
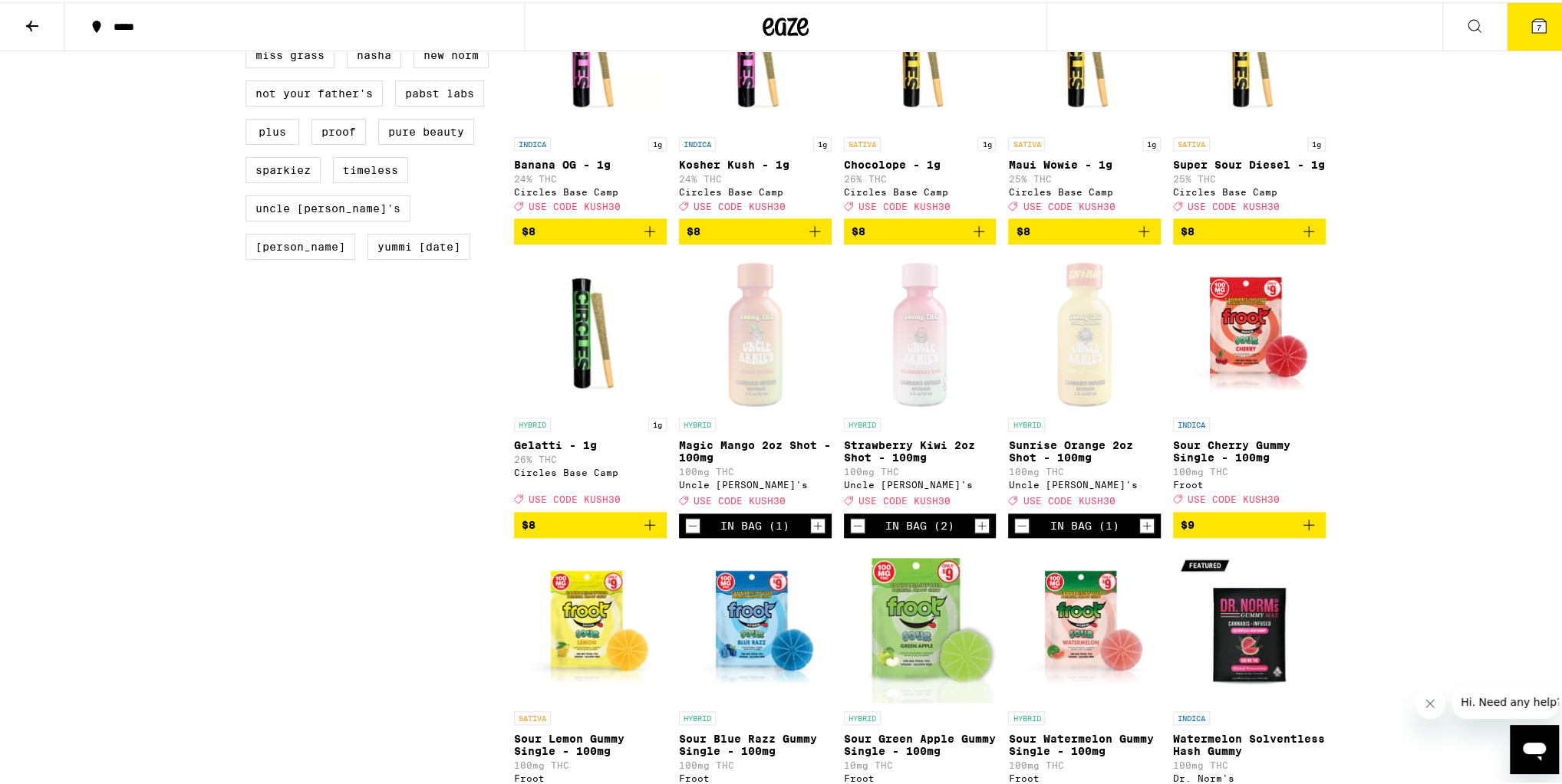
scroll to position [1411, 0]
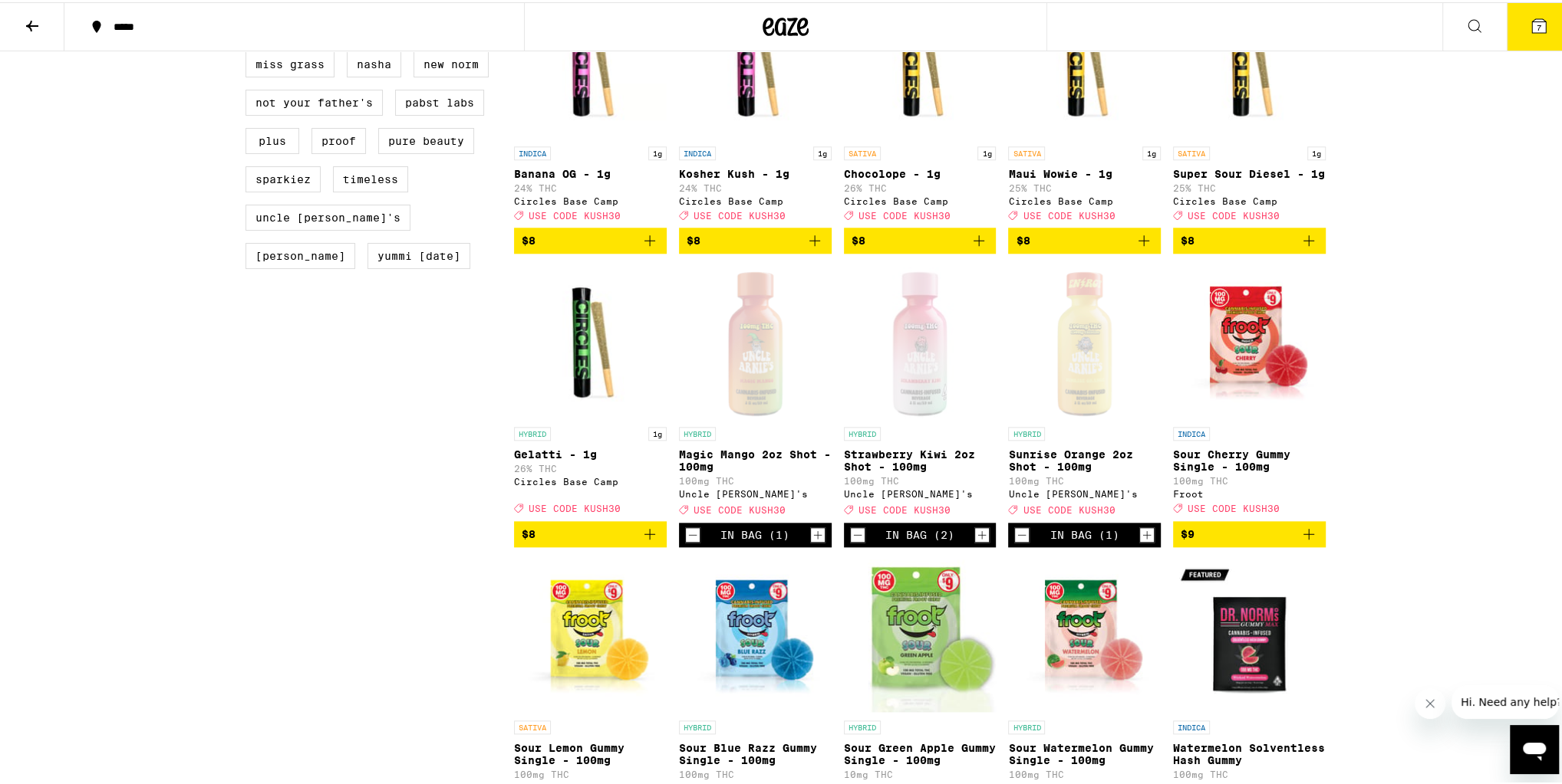
click at [44, 16] on button at bounding box center [32, 25] width 65 height 48
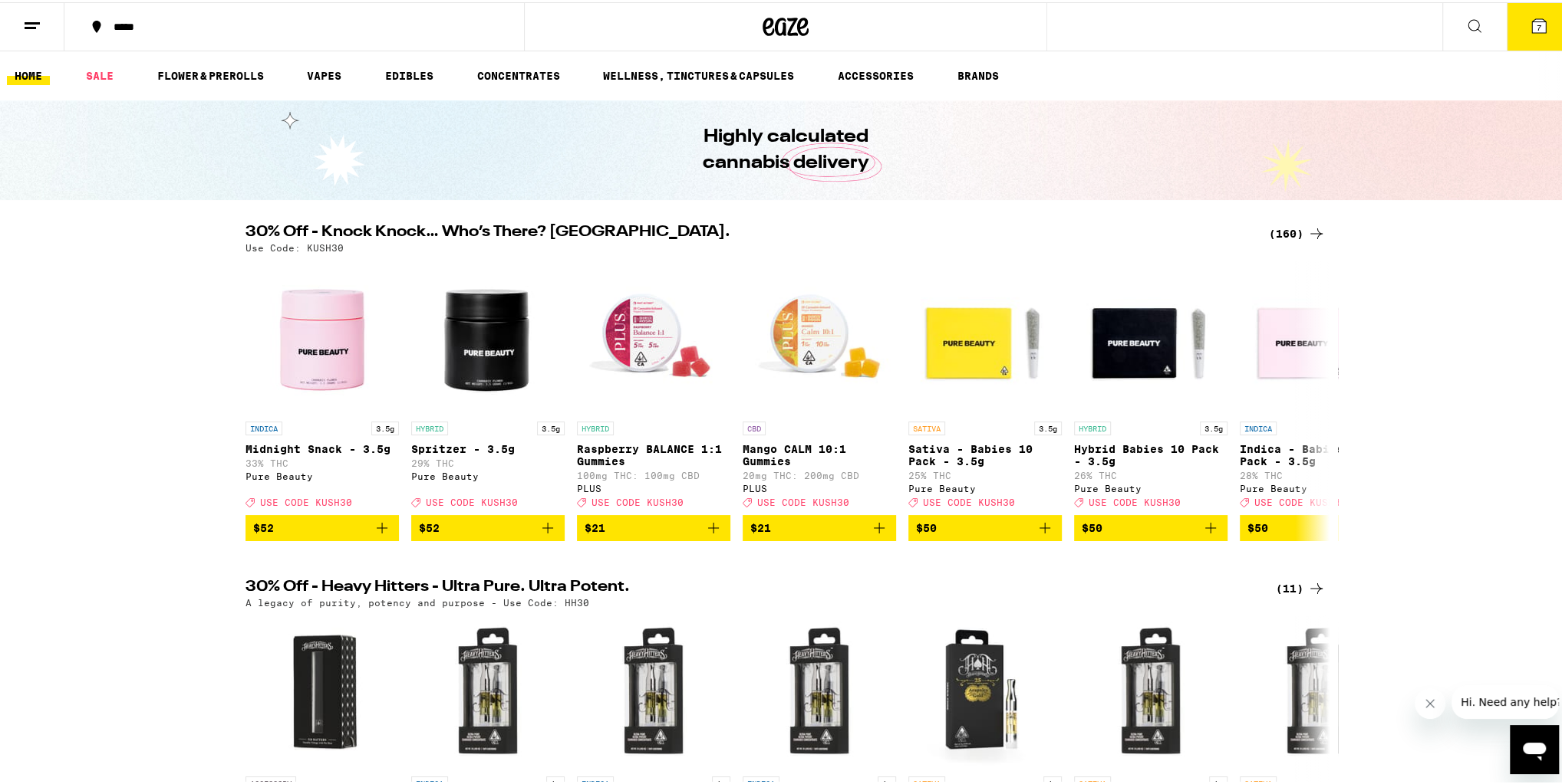
click at [39, 31] on icon at bounding box center [33, 24] width 19 height 19
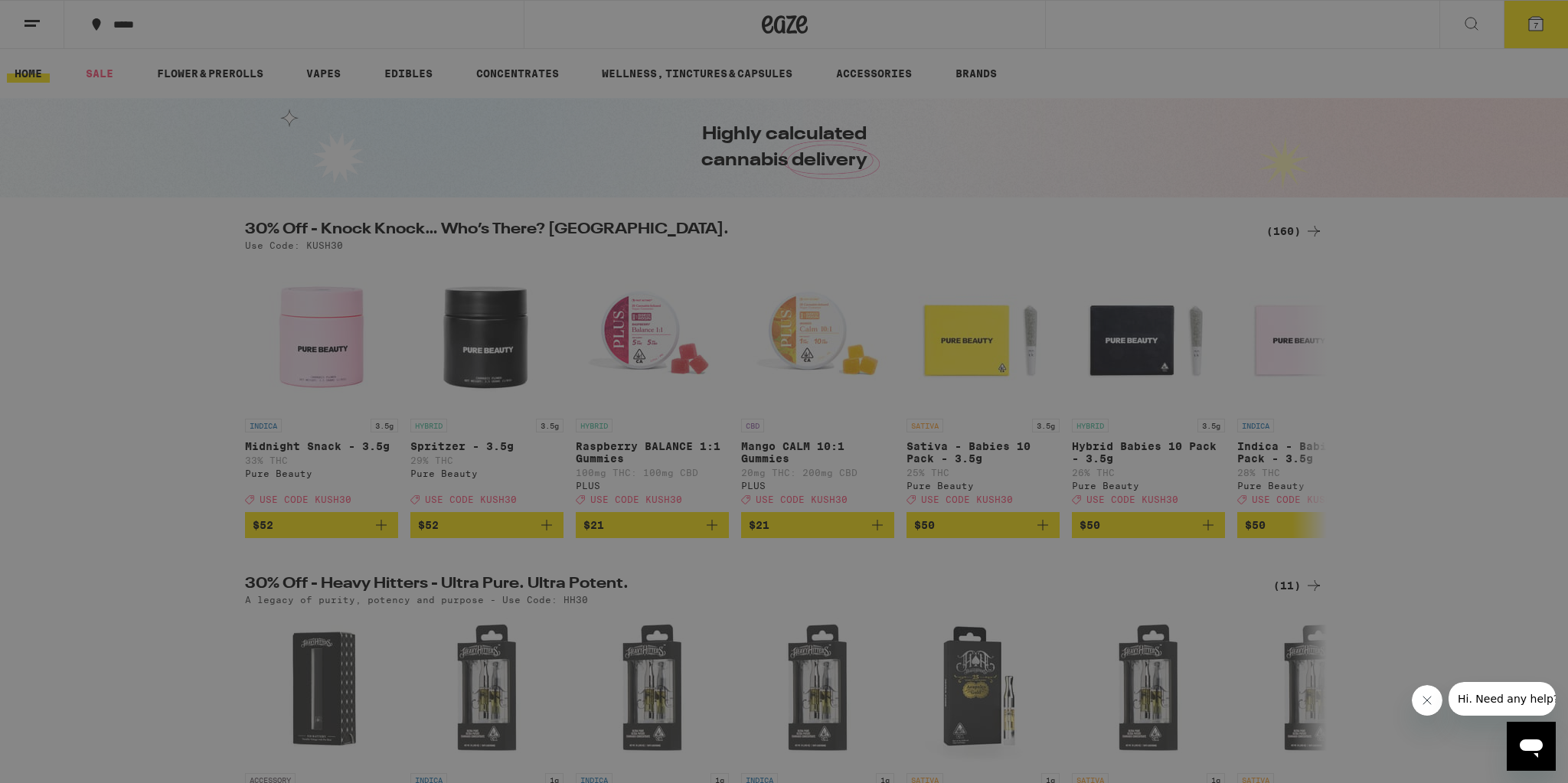
click at [462, 16] on div "Menu Shop Buy It Again Sale Flower & Prerolls Vapes Edibles Concentrates Wellne…" at bounding box center [784, 391] width 1568 height 783
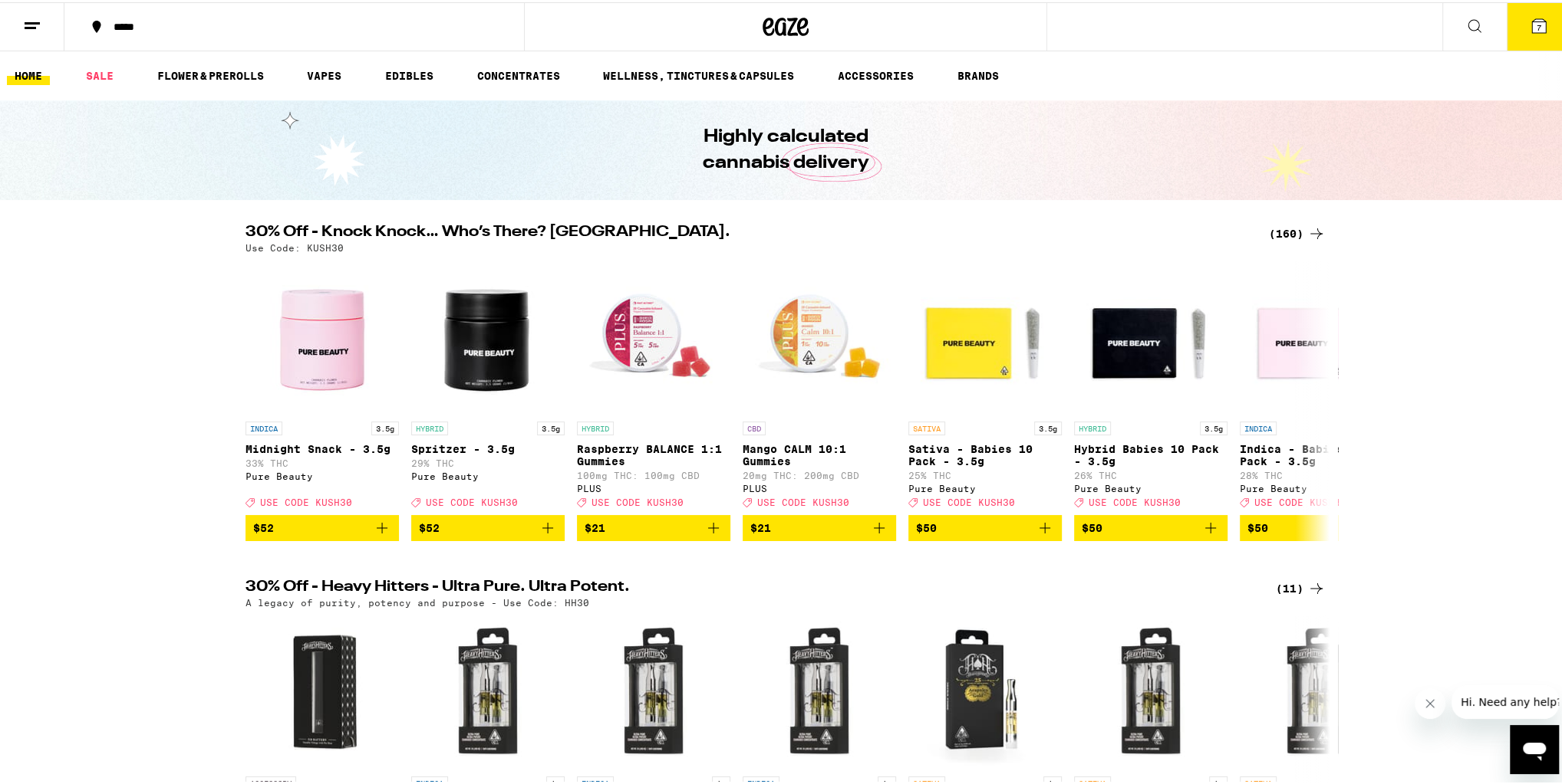
click at [233, 20] on div "*****" at bounding box center [302, 25] width 393 height 11
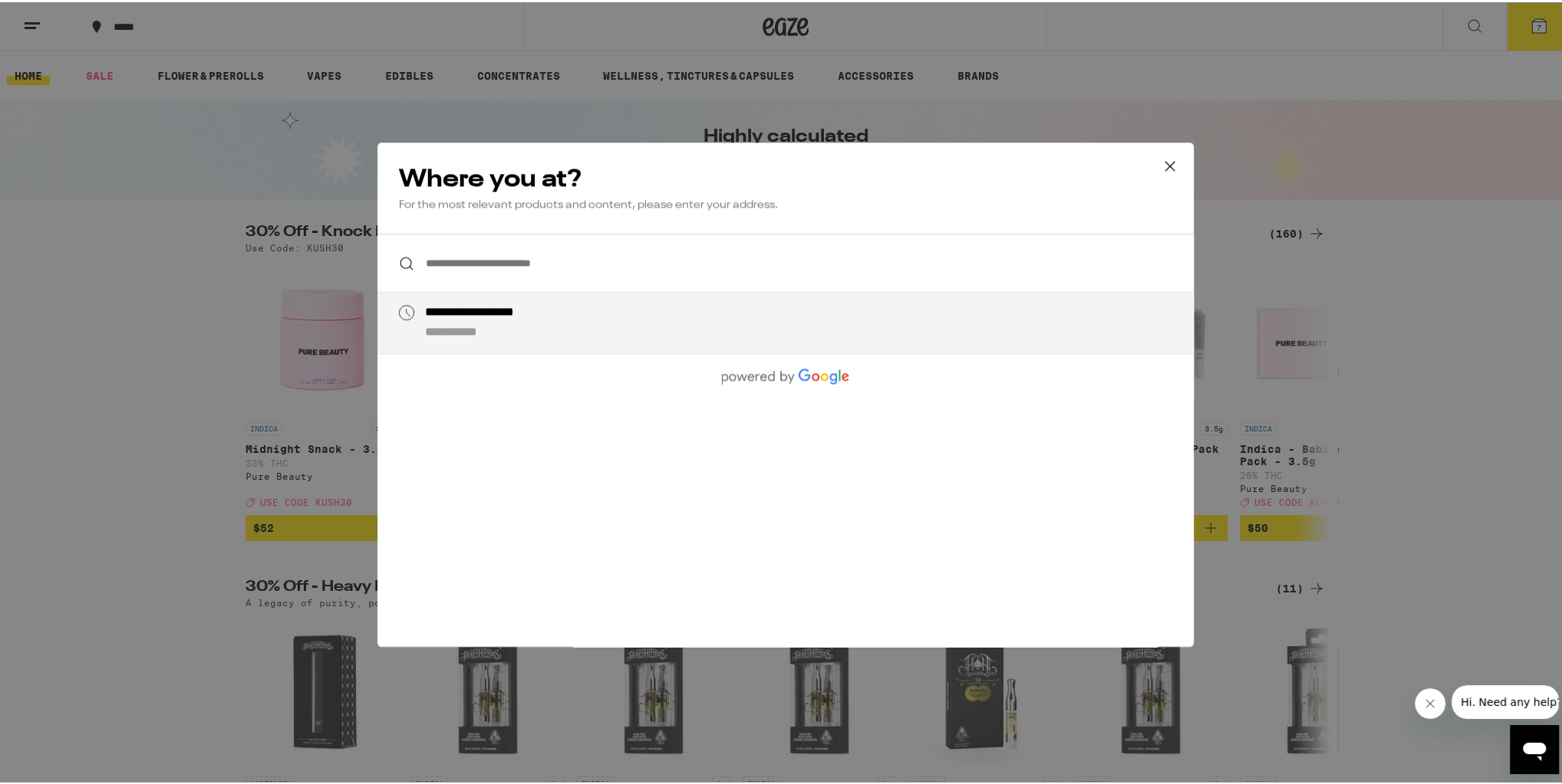
click at [586, 324] on div "**********" at bounding box center [816, 321] width 782 height 36
type input "**********"
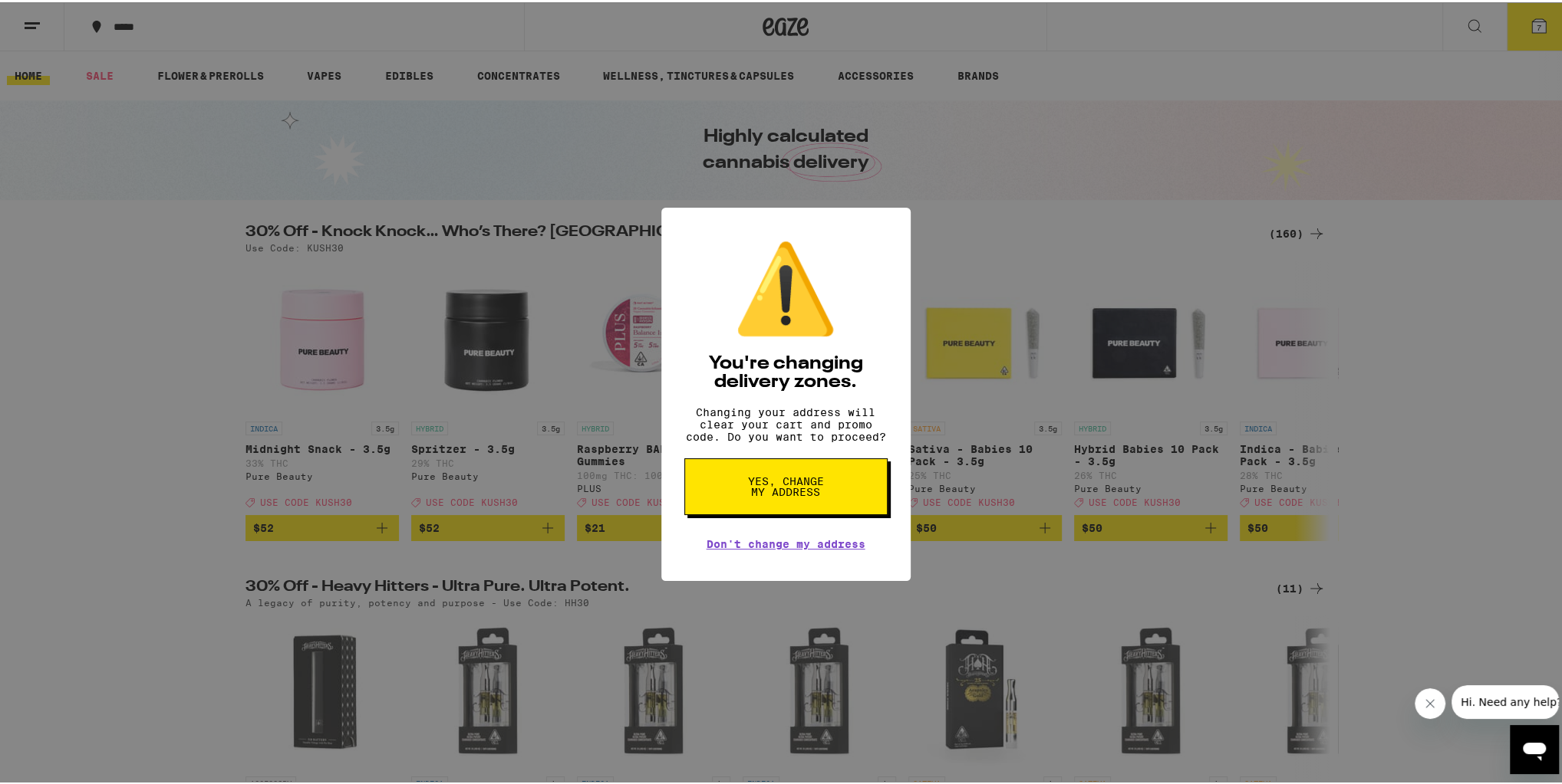
click at [782, 495] on span "Yes, change my address" at bounding box center [786, 485] width 79 height 22
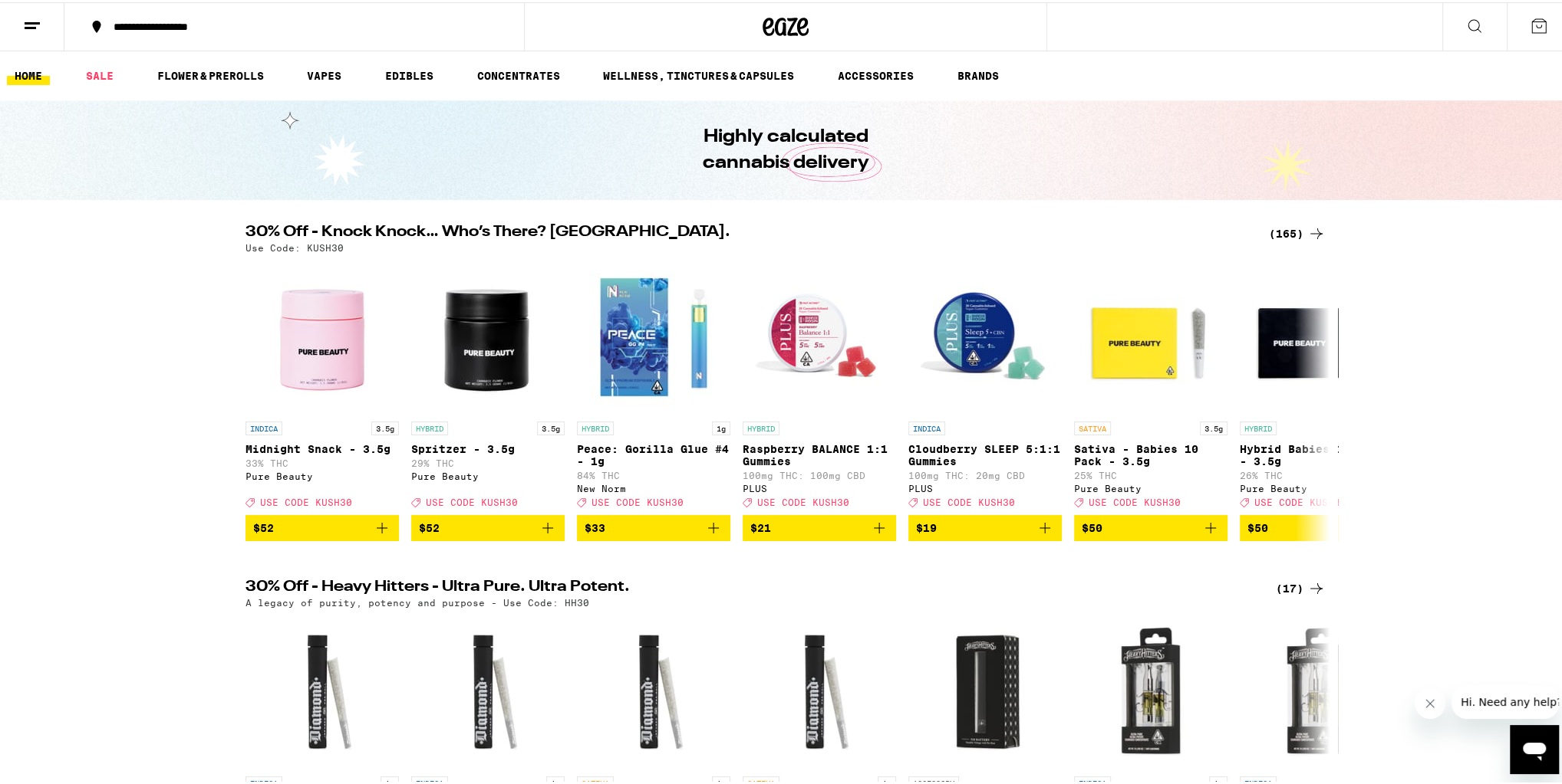
click at [1283, 228] on div "(165)" at bounding box center [1297, 232] width 57 height 19
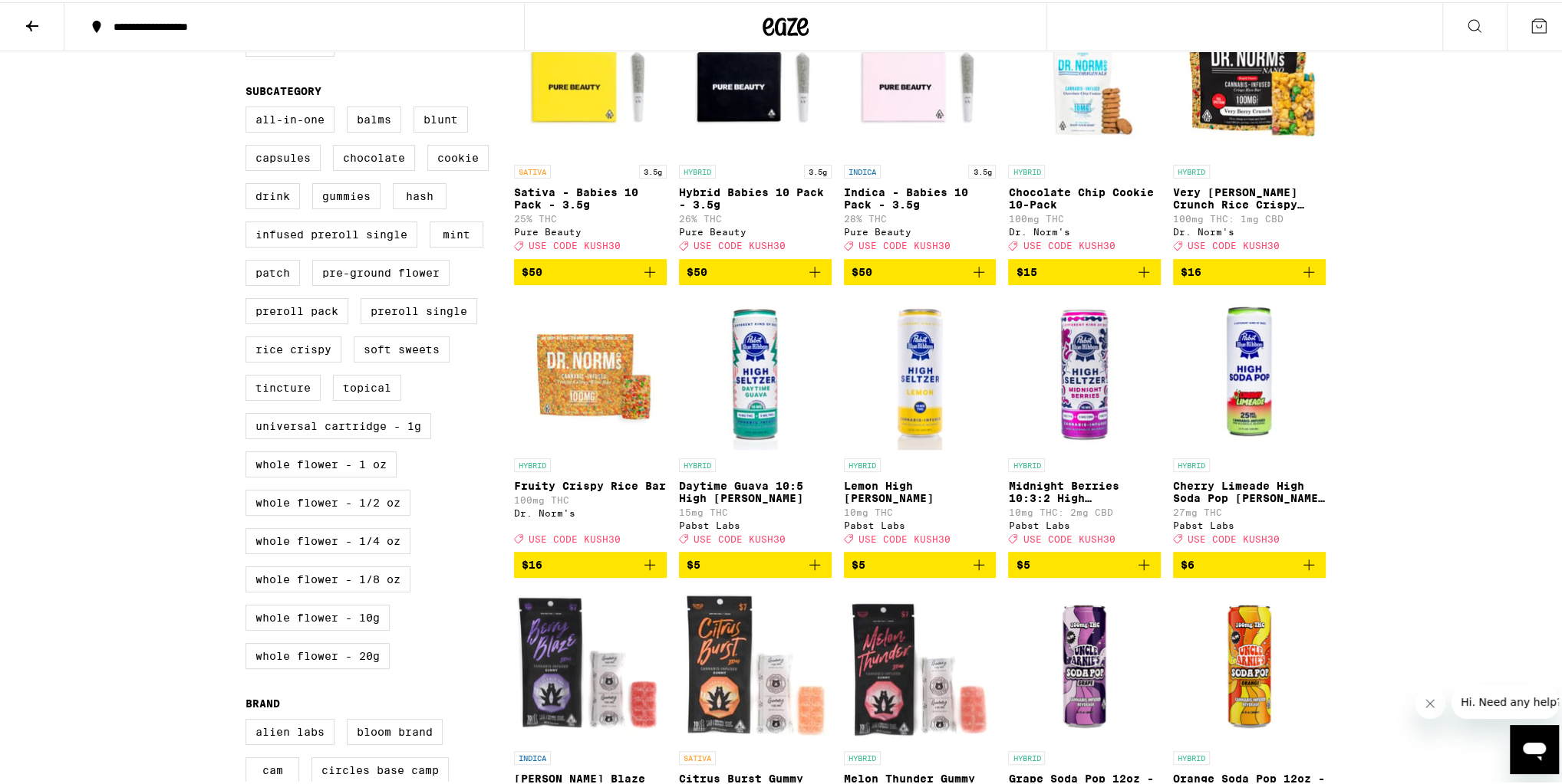
scroll to position [613, 0]
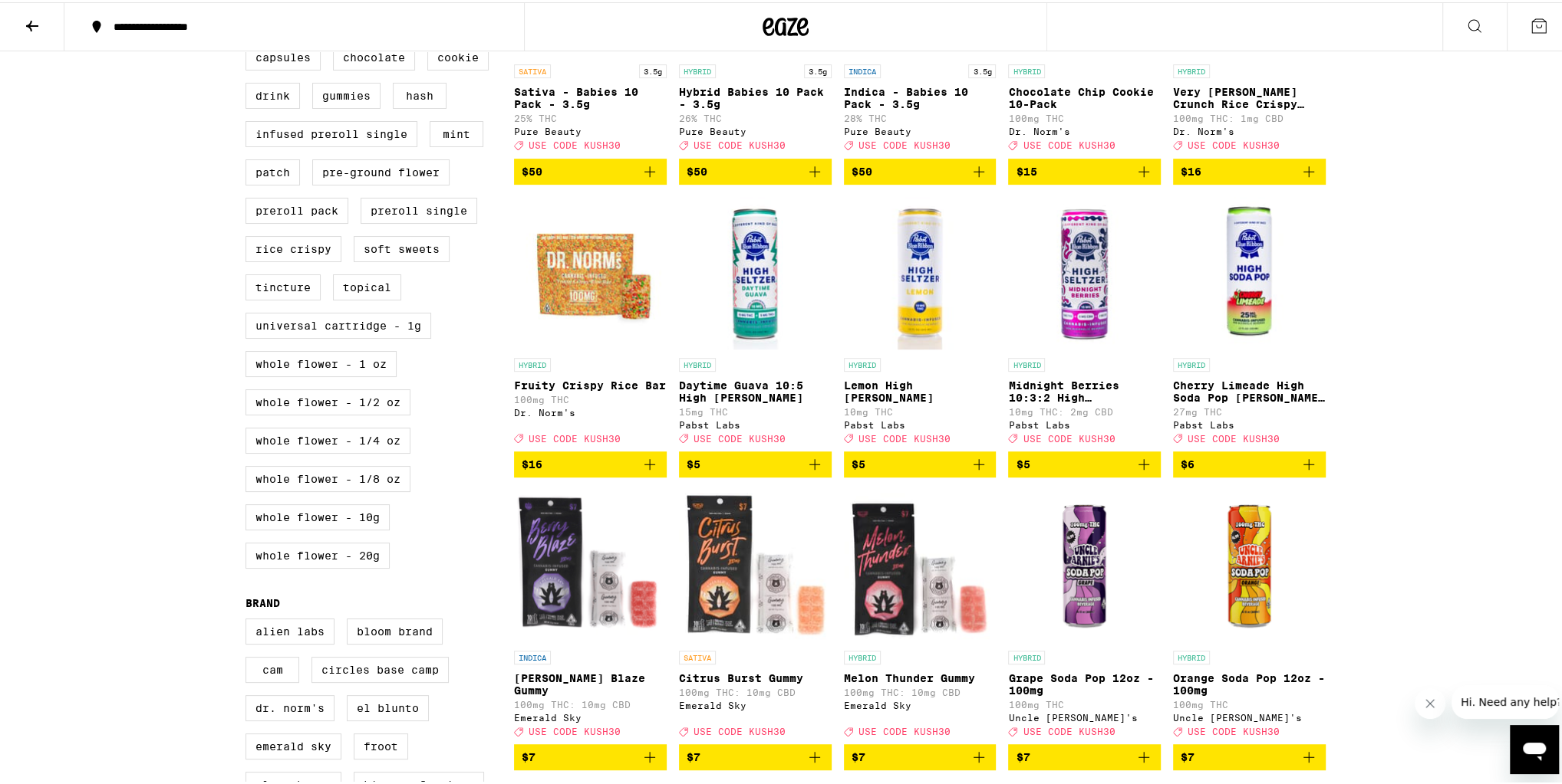
click at [1109, 472] on span "$5" at bounding box center [1084, 462] width 138 height 19
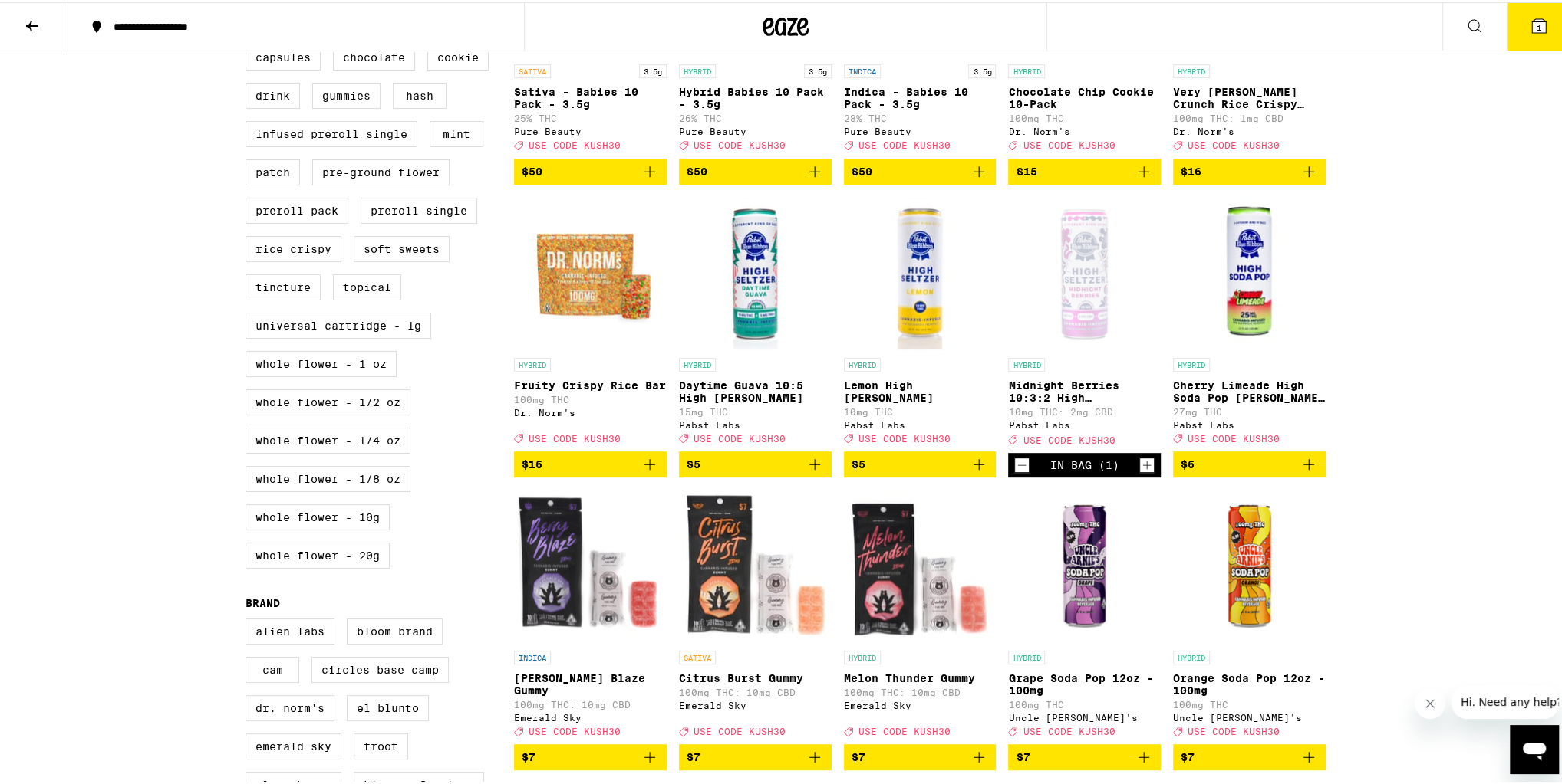
scroll to position [663, 0]
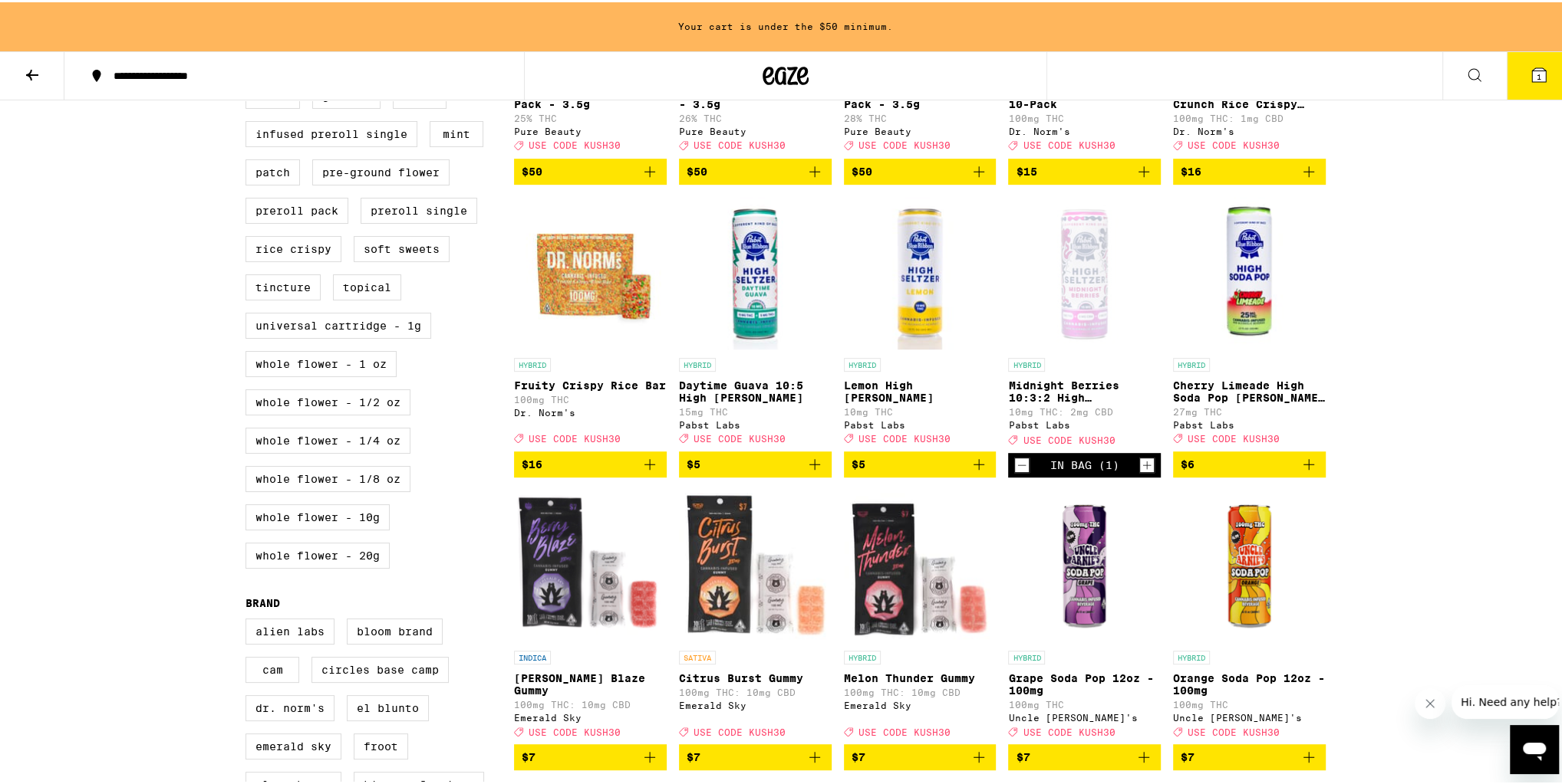
click at [739, 472] on span "$5" at bounding box center [755, 462] width 138 height 19
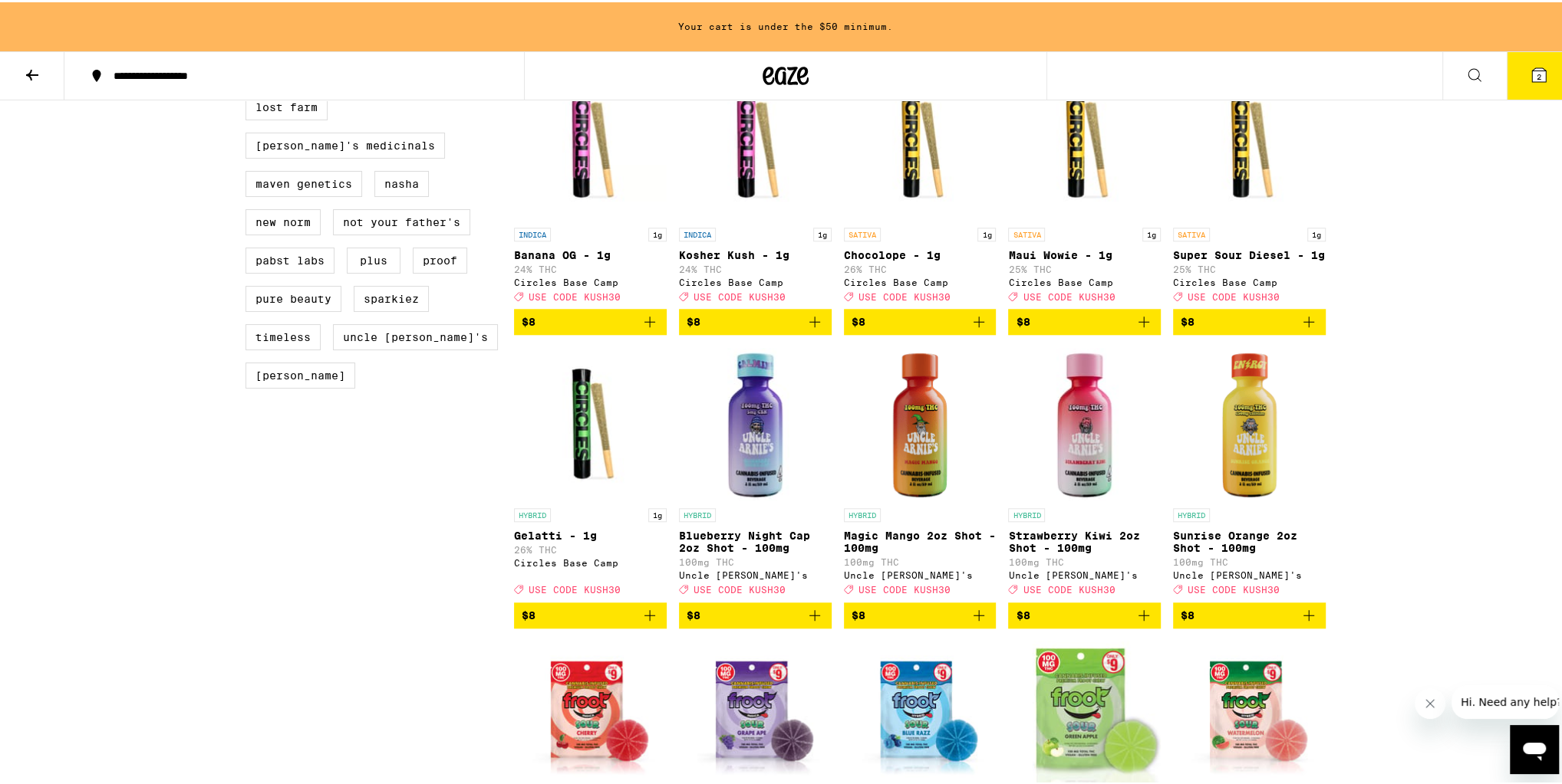
scroll to position [1399, 0]
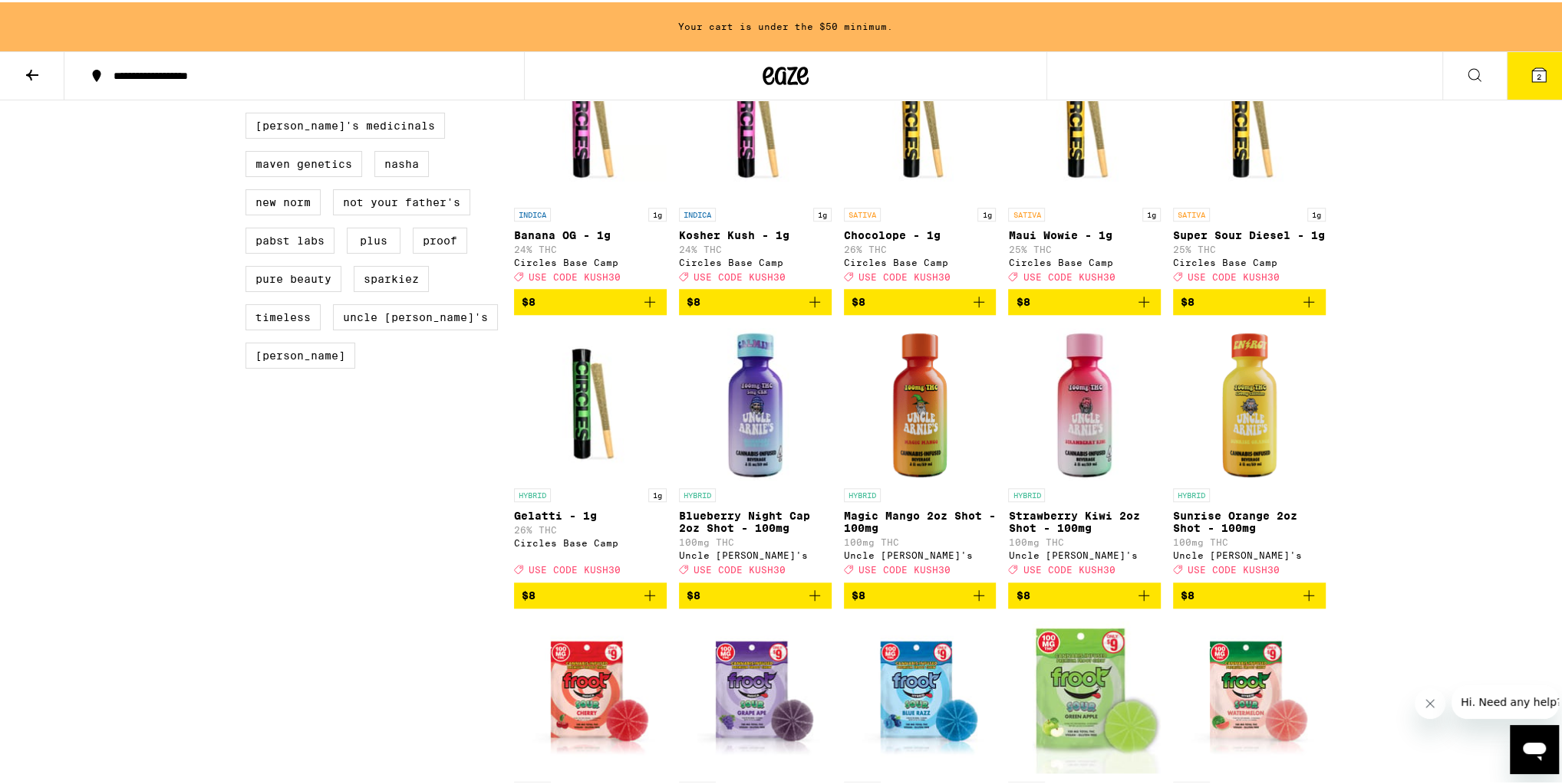
click at [1246, 603] on span "$8" at bounding box center [1249, 594] width 138 height 19
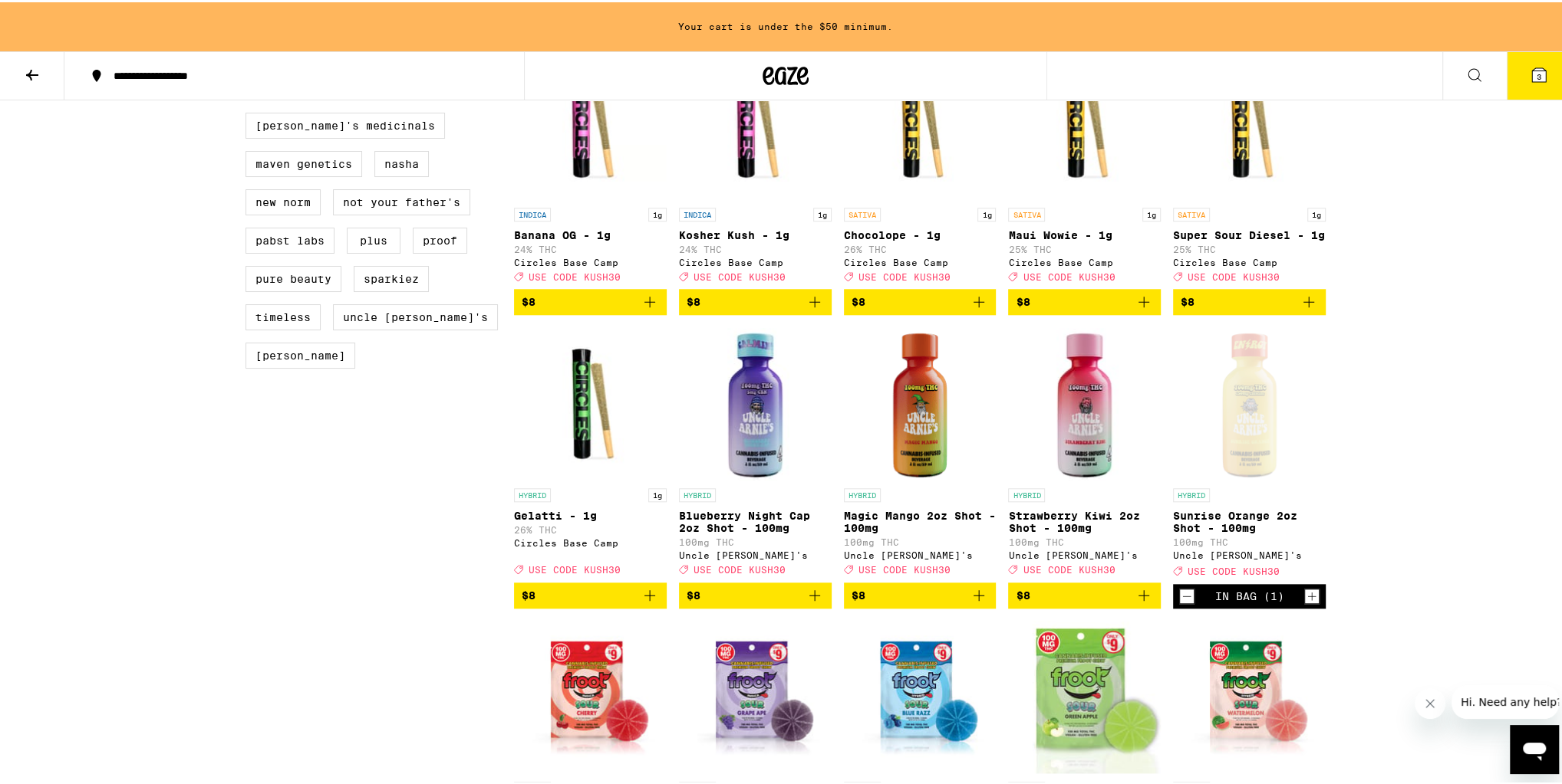
click at [1079, 603] on span "$8" at bounding box center [1084, 594] width 138 height 19
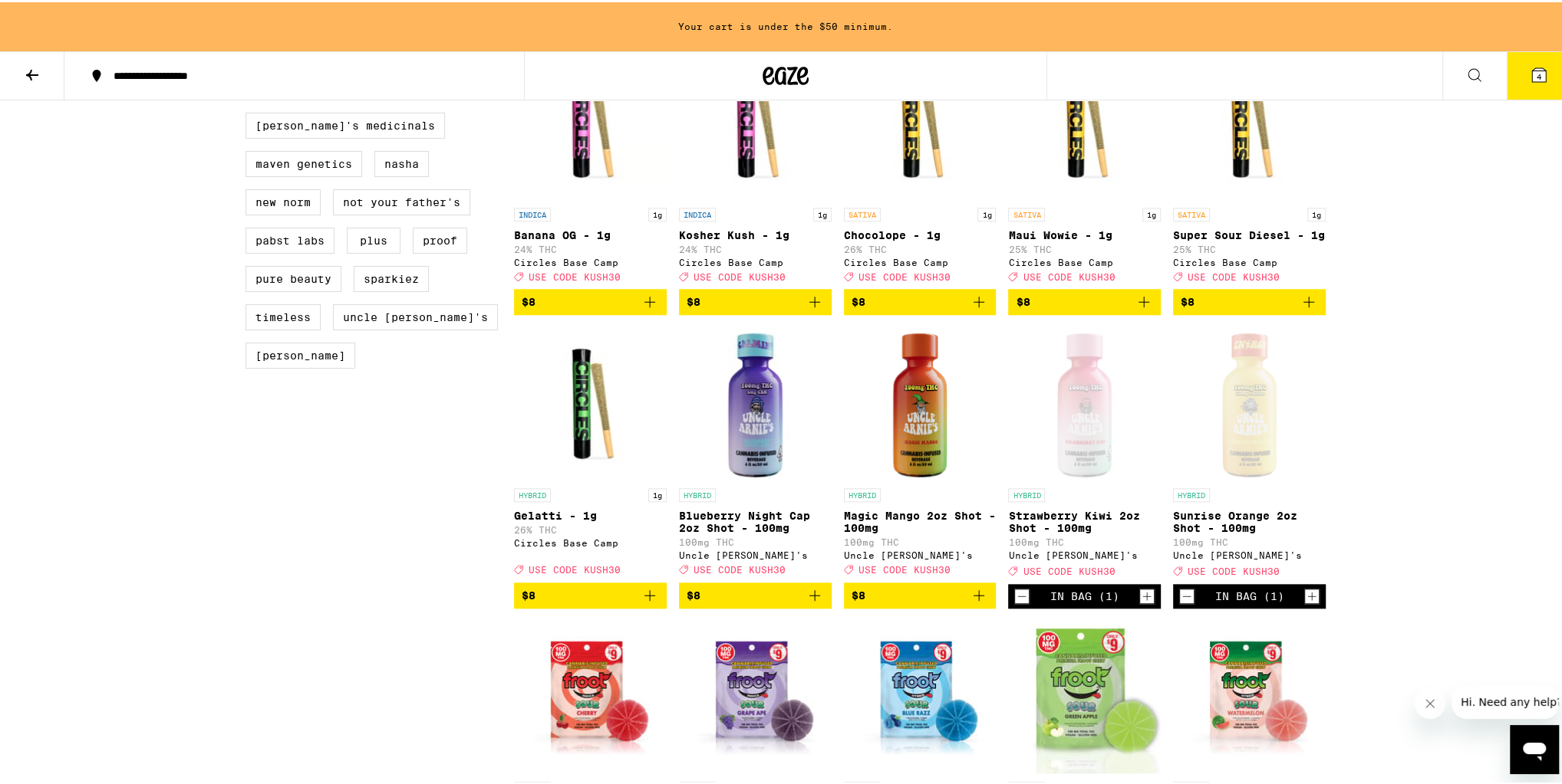
click at [934, 603] on span "$8" at bounding box center [920, 594] width 138 height 19
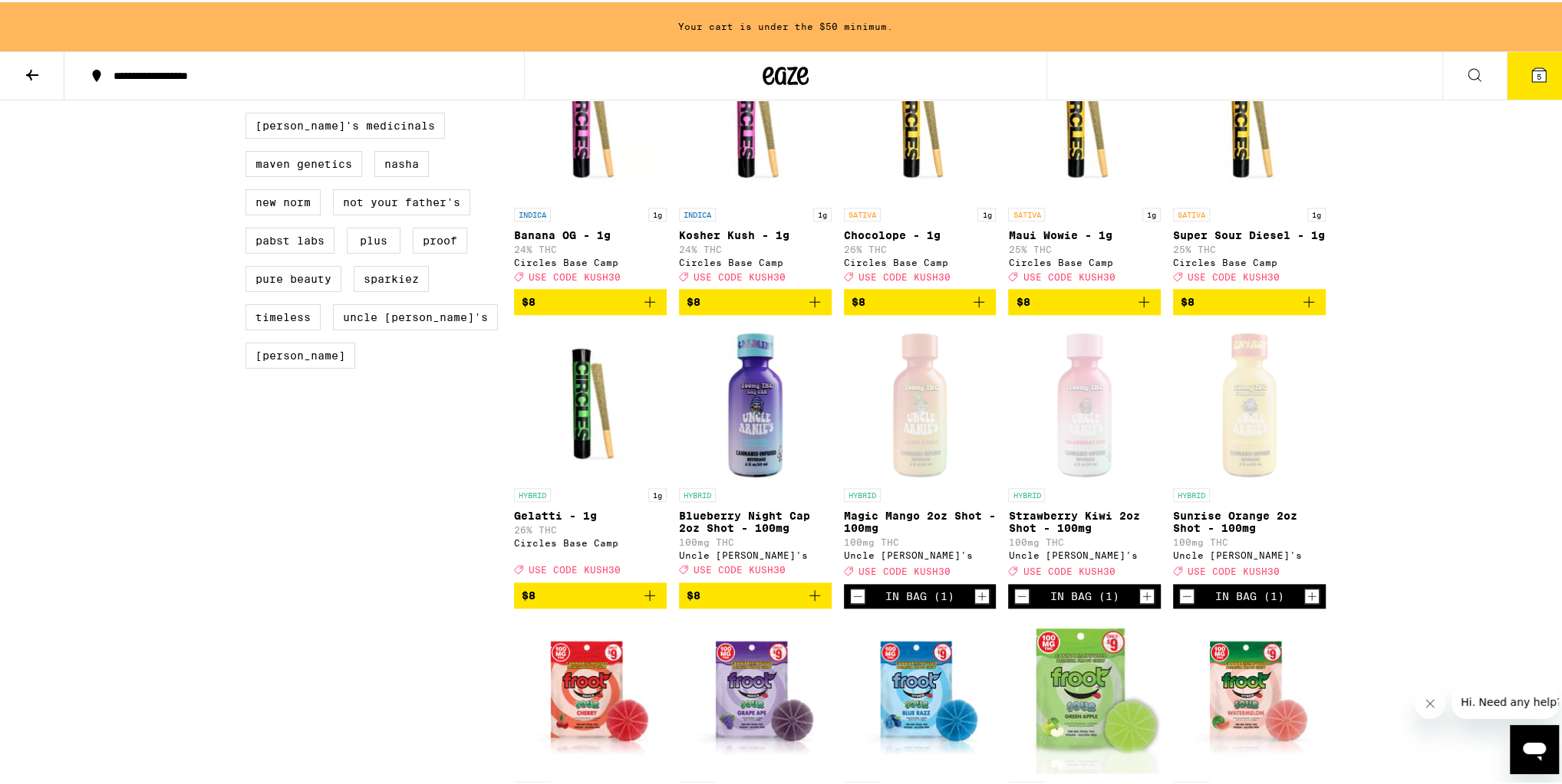
click at [780, 603] on span "$8" at bounding box center [755, 594] width 138 height 19
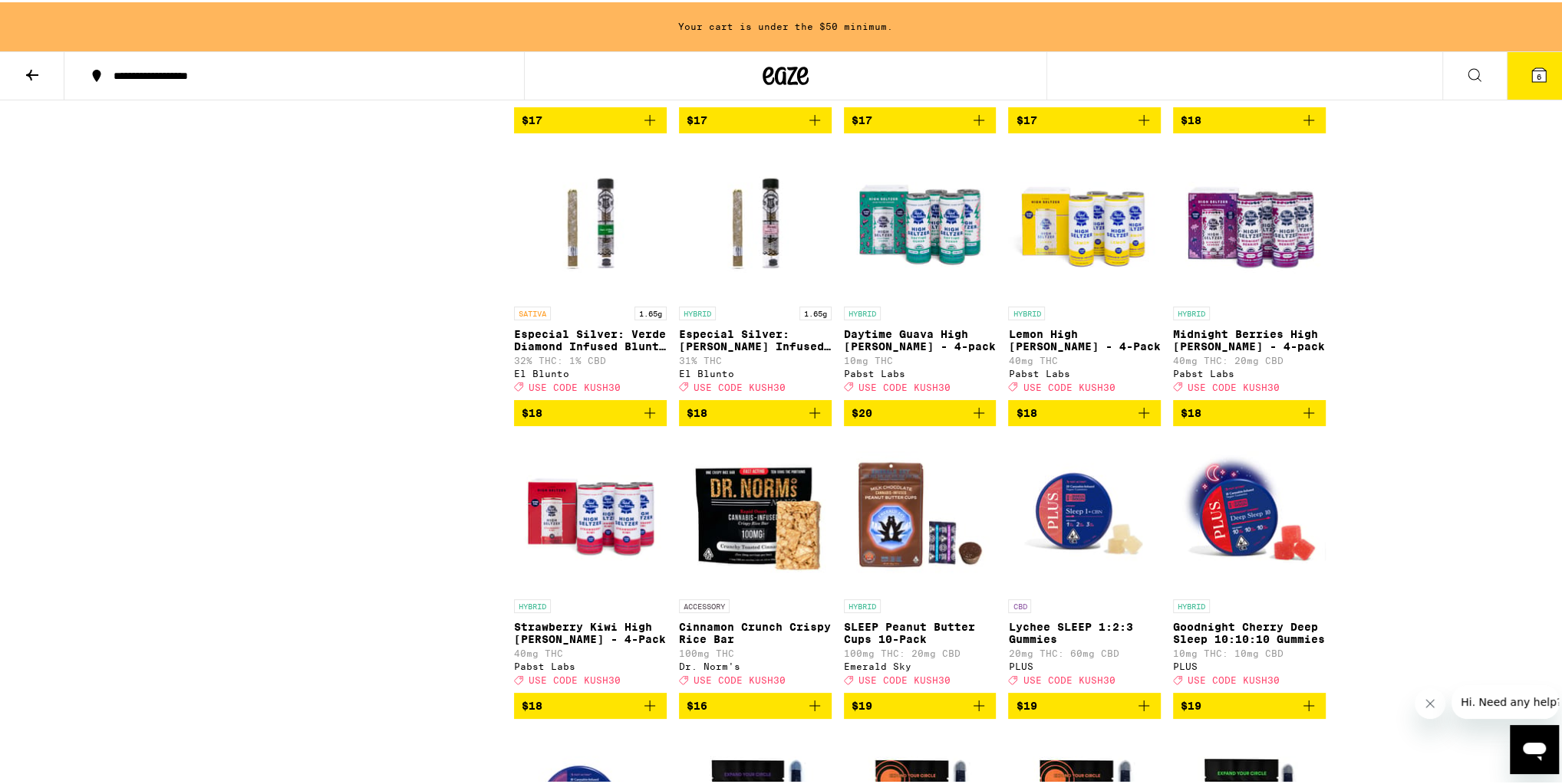
scroll to position [4220, 0]
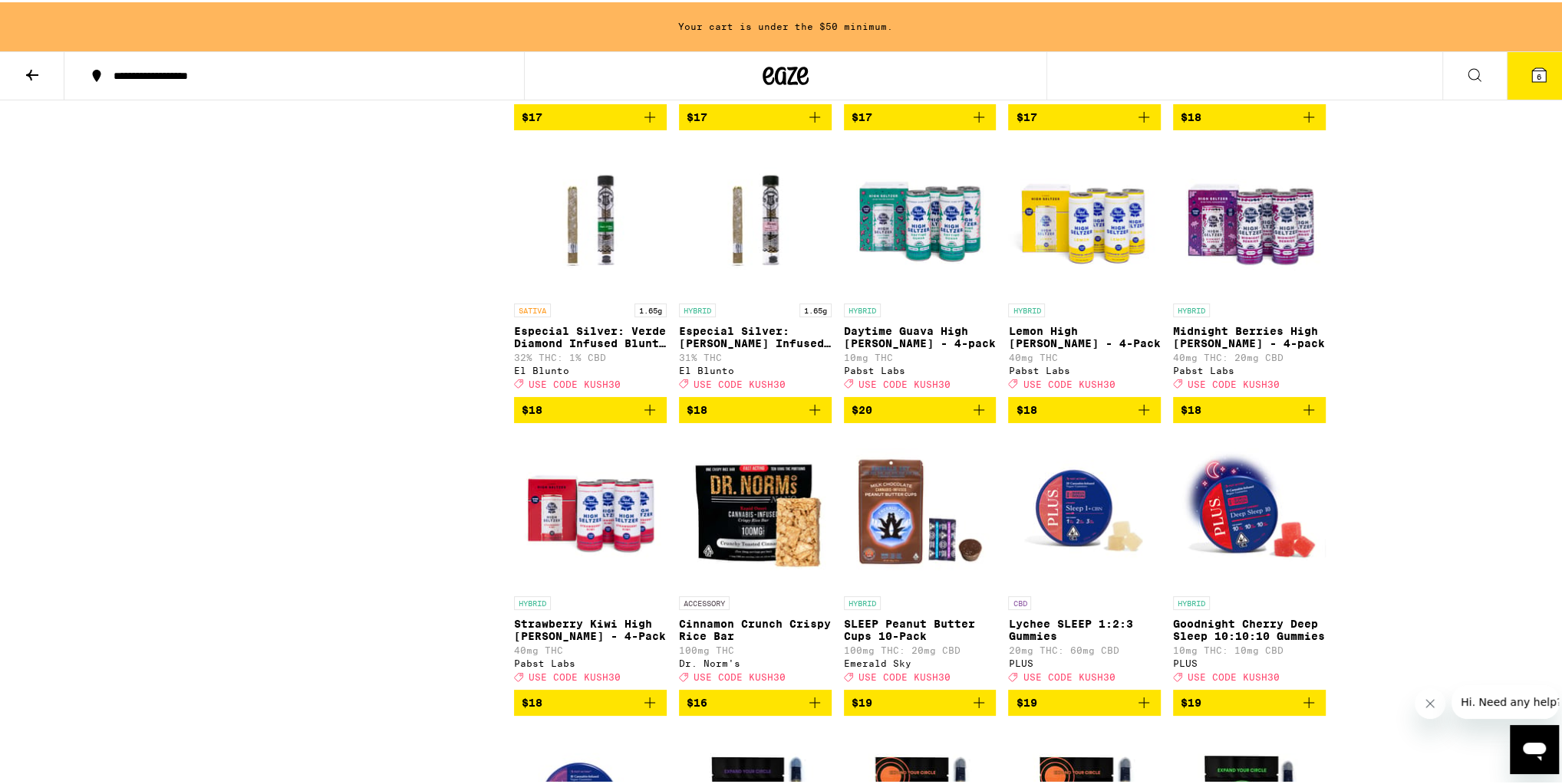
click at [1235, 417] on span "$18" at bounding box center [1249, 408] width 138 height 19
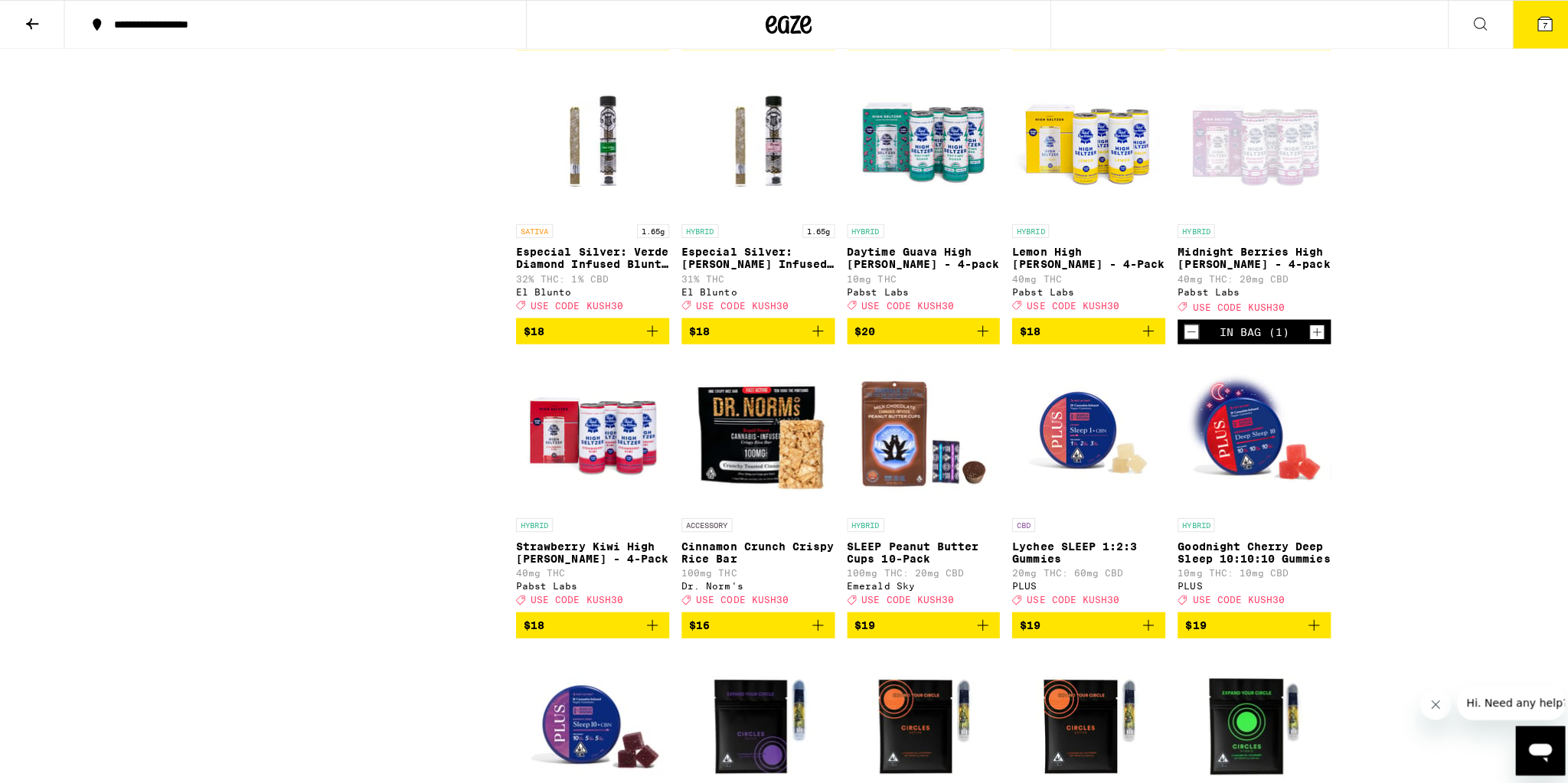
scroll to position [4043, 0]
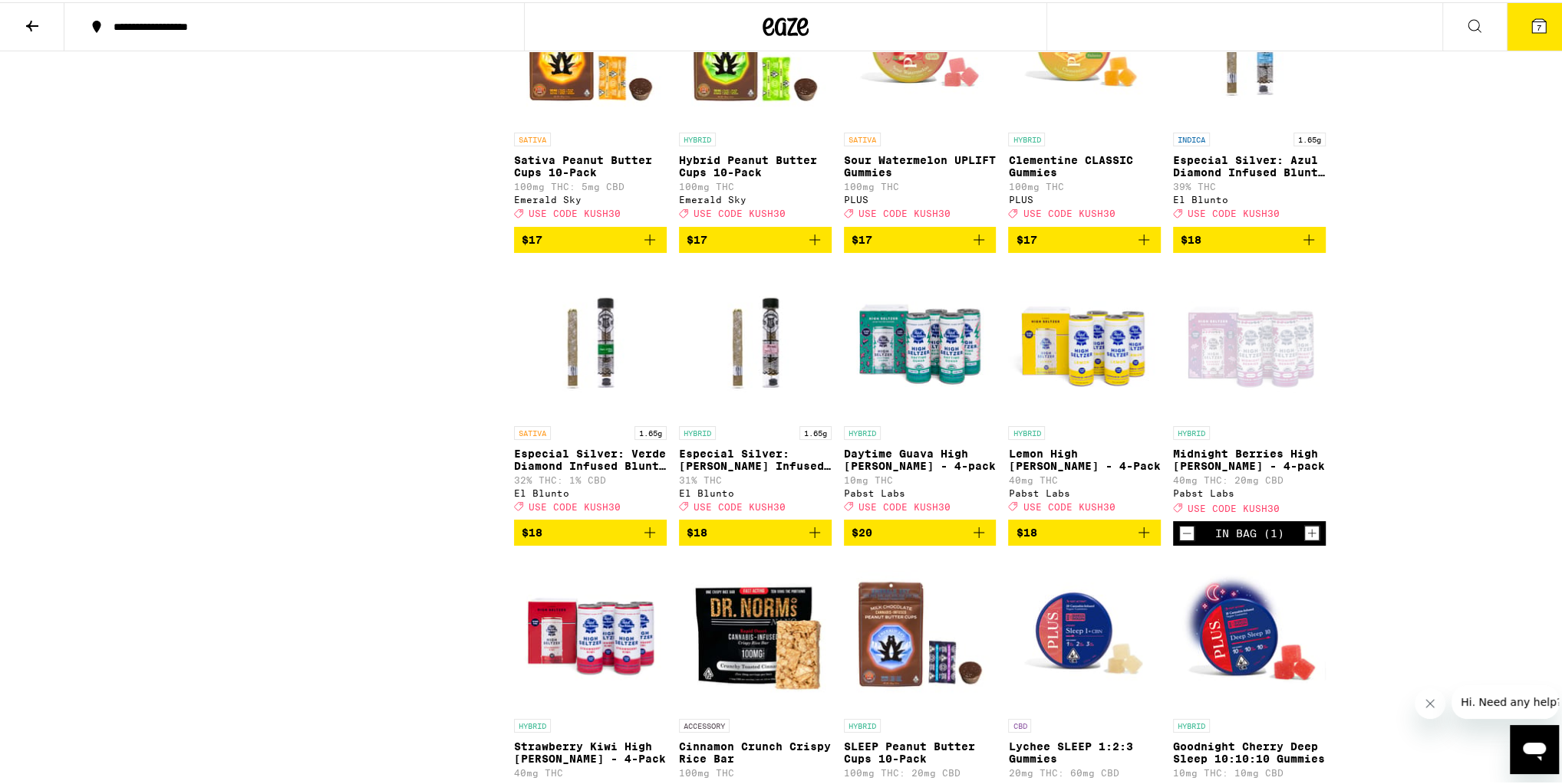
click at [1530, 23] on icon at bounding box center [1539, 24] width 19 height 19
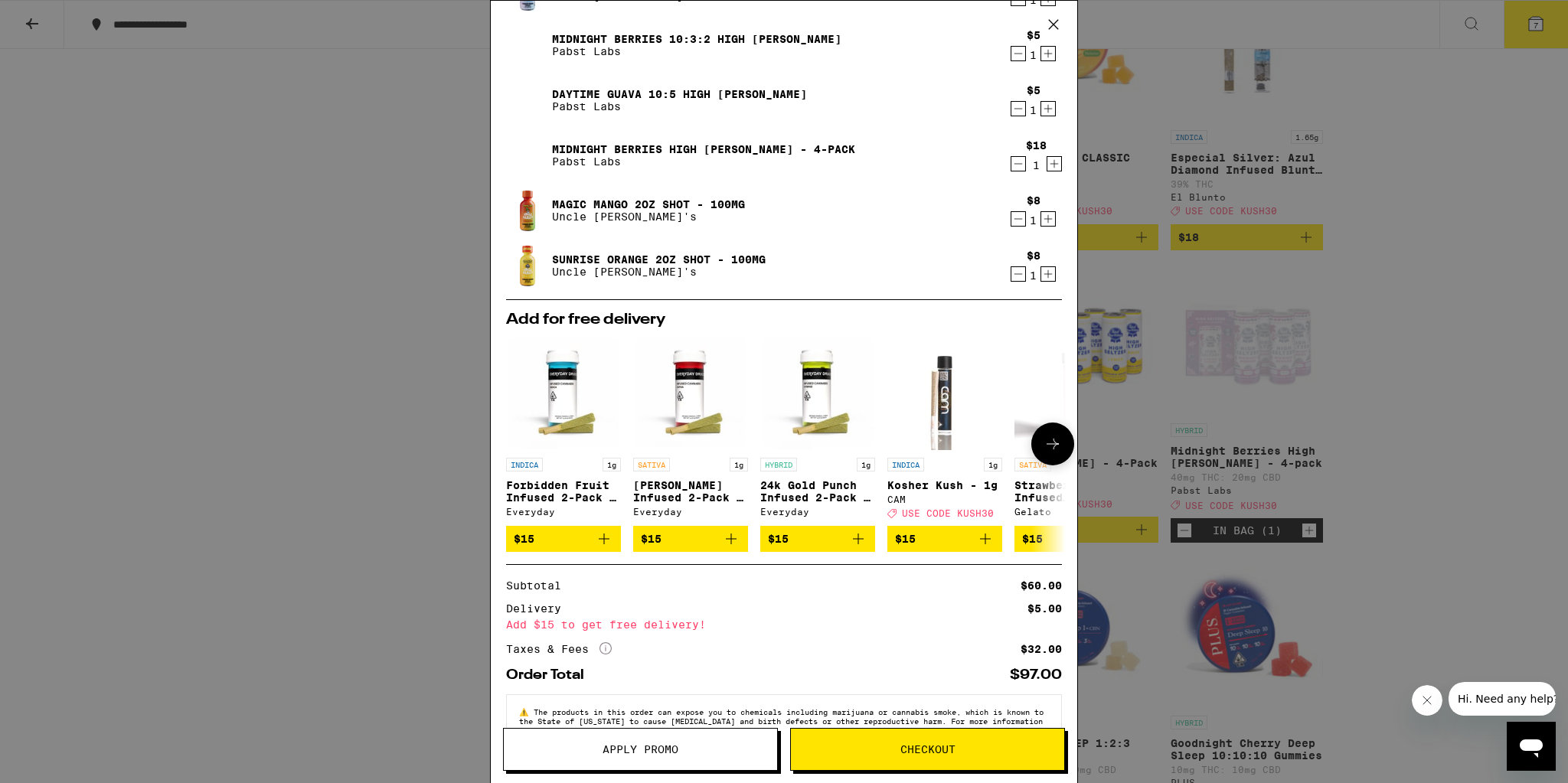
scroll to position [181, 0]
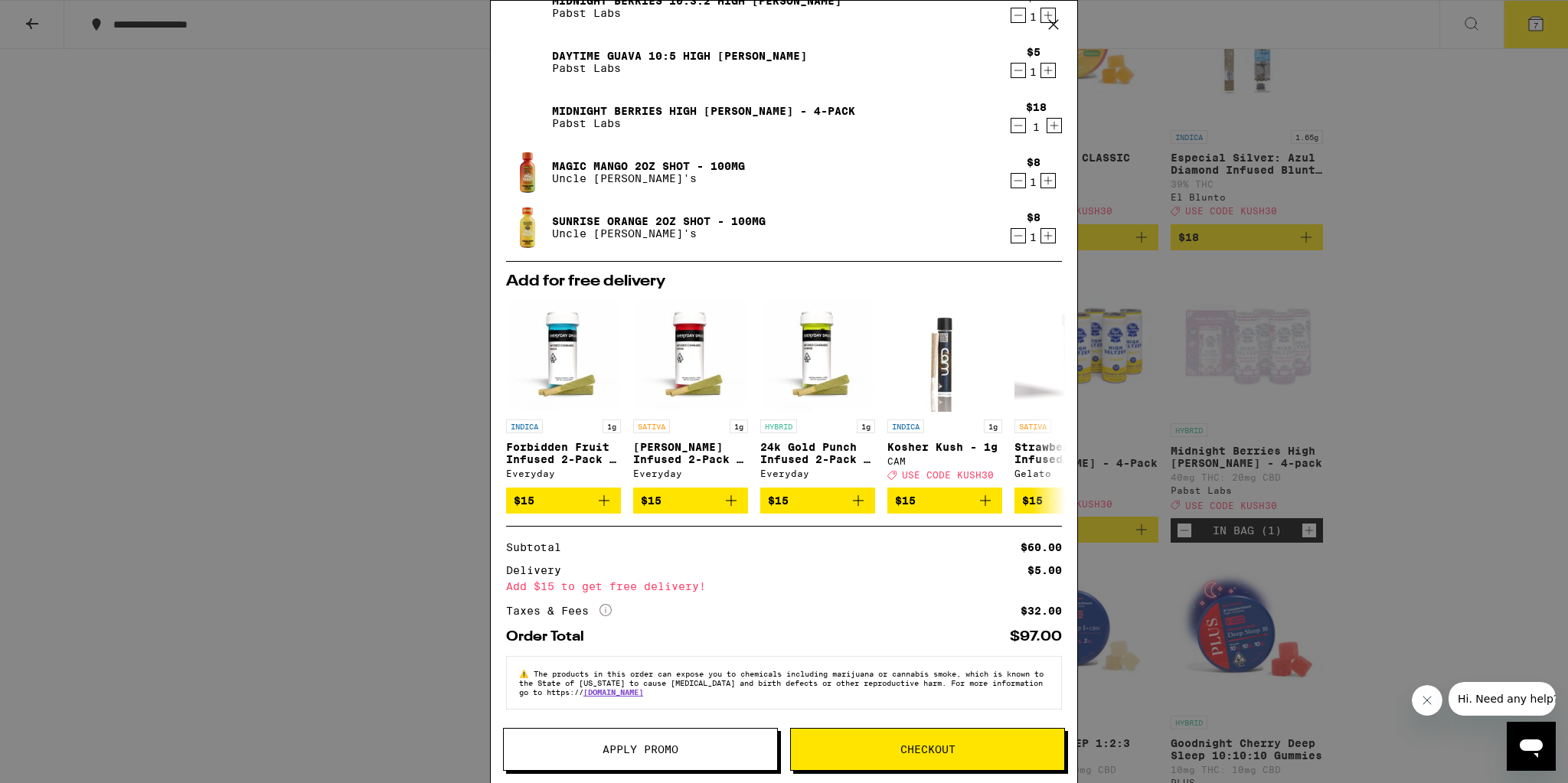
click at [659, 747] on span "Apply Promo" at bounding box center [641, 750] width 76 height 11
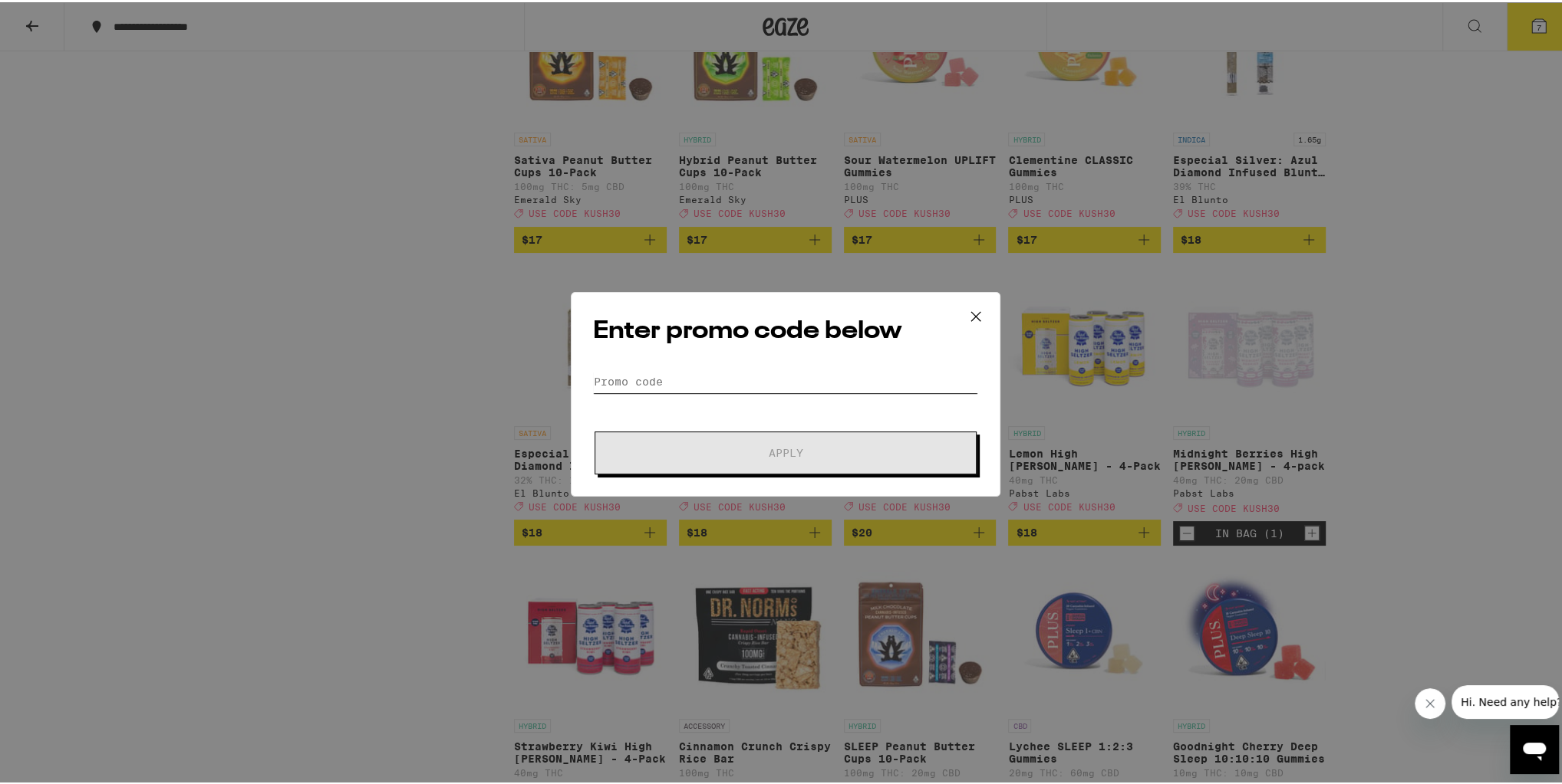
paste input "25810 Clawiter"
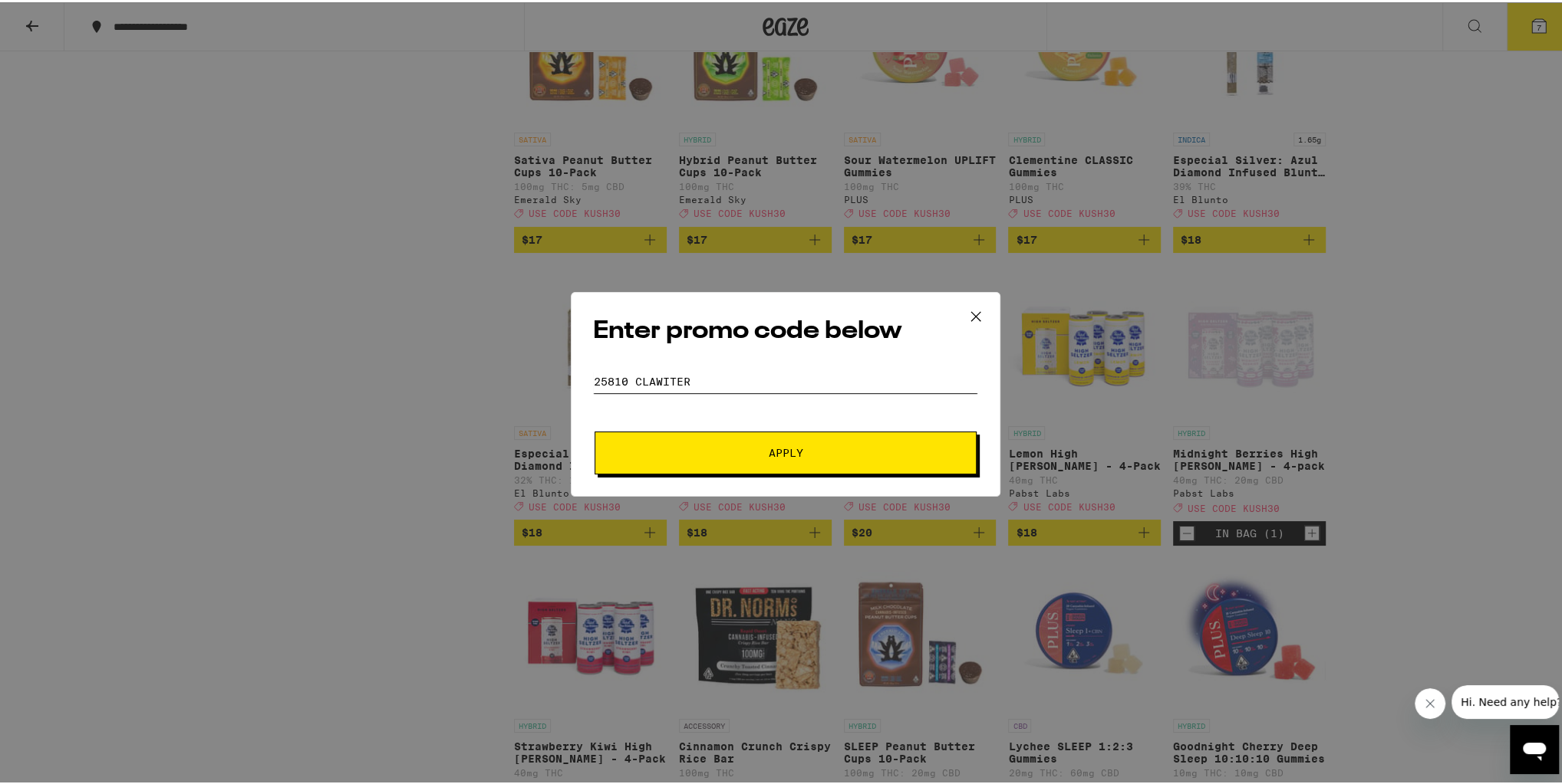
type input "25810 Clawiter"
drag, startPoint x: 722, startPoint y: 455, endPoint x: 718, endPoint y: 560, distance: 105.1
click at [718, 560] on div "Enter promo code below Promo Code 25810 Clawiter Apply" at bounding box center [785, 392] width 1571 height 784
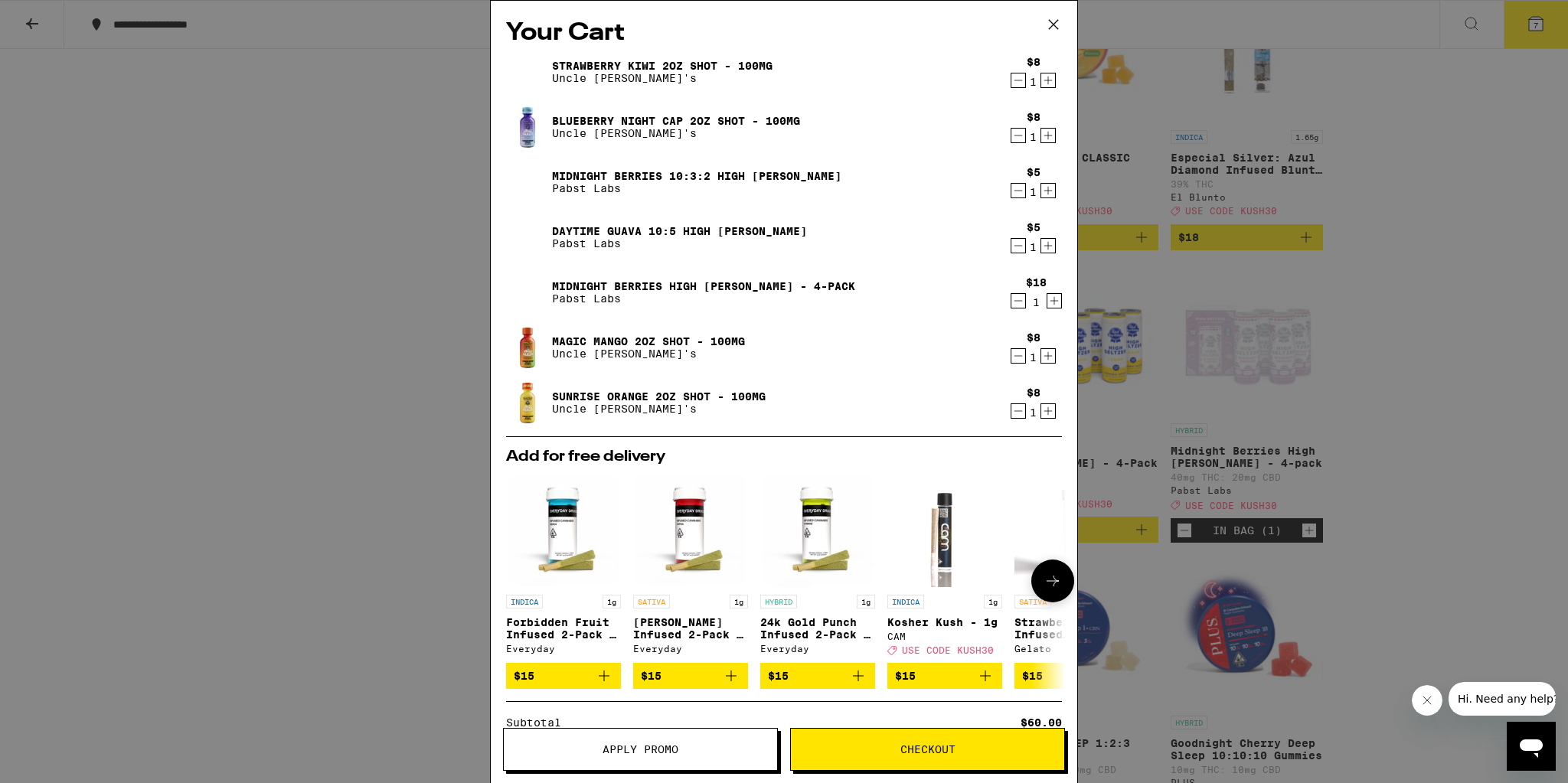
scroll to position [181, 0]
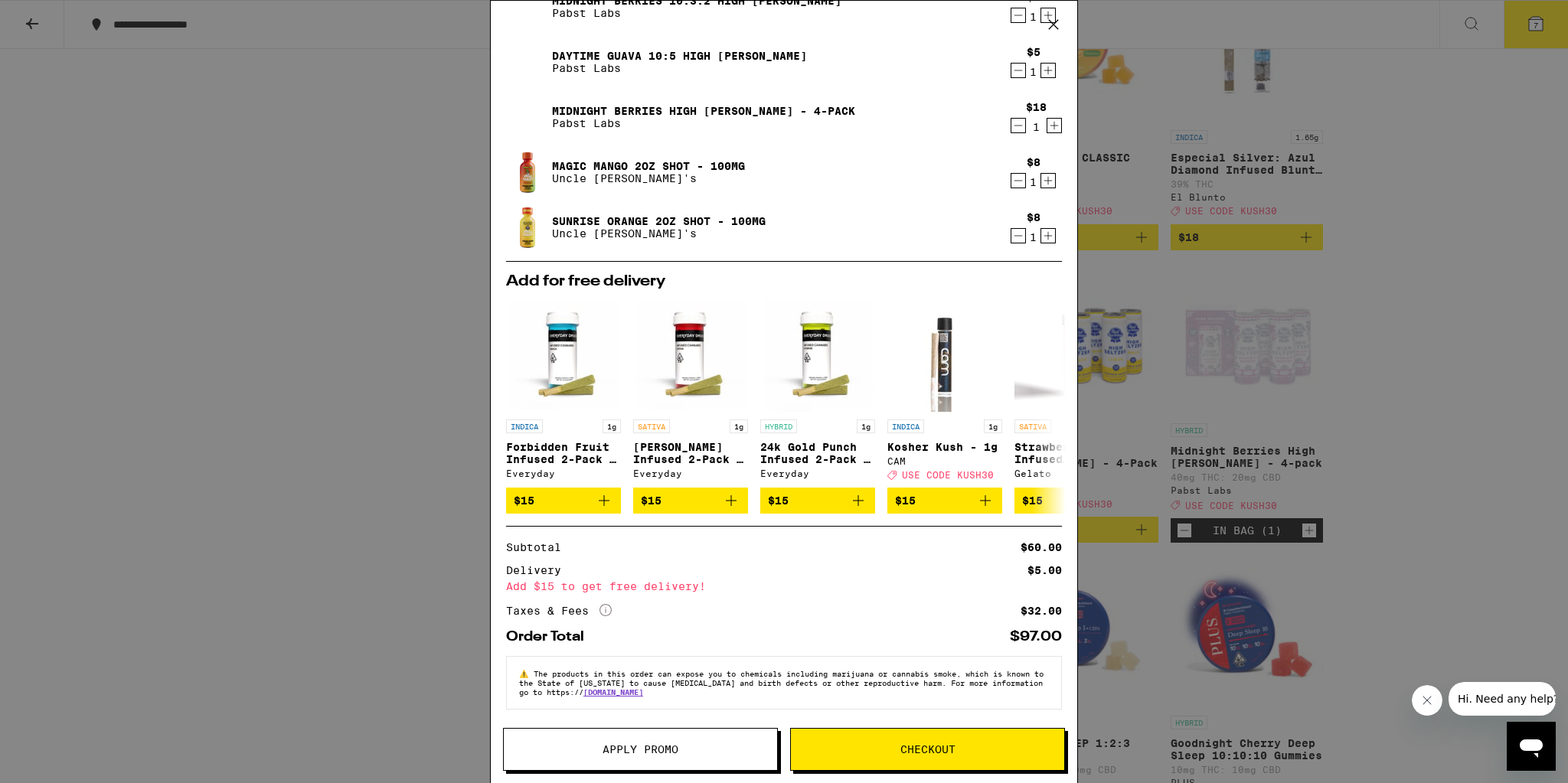
click at [669, 753] on span "Apply Promo" at bounding box center [641, 750] width 76 height 11
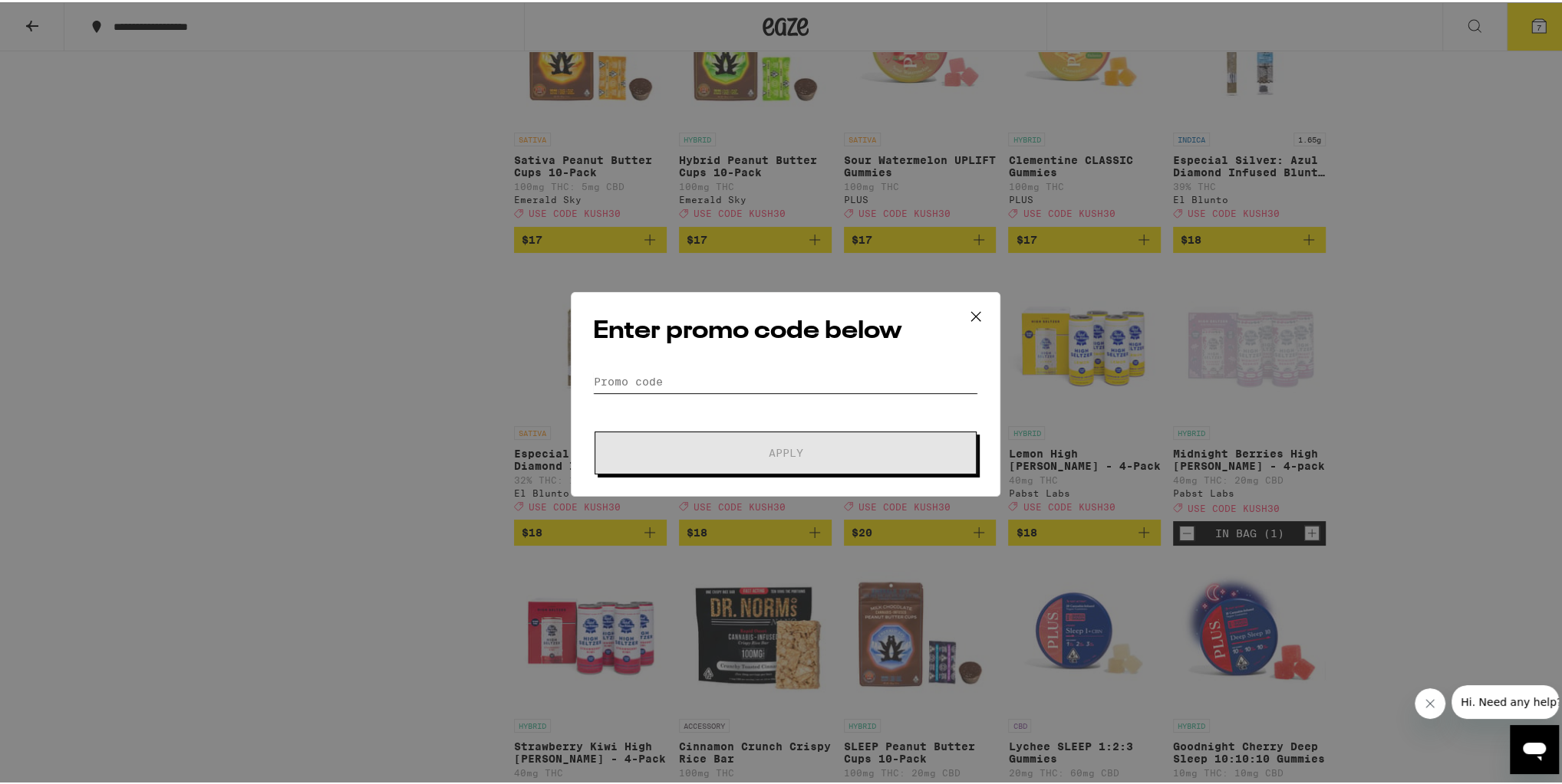
click at [717, 380] on input "Promo Code" at bounding box center [785, 380] width 385 height 23
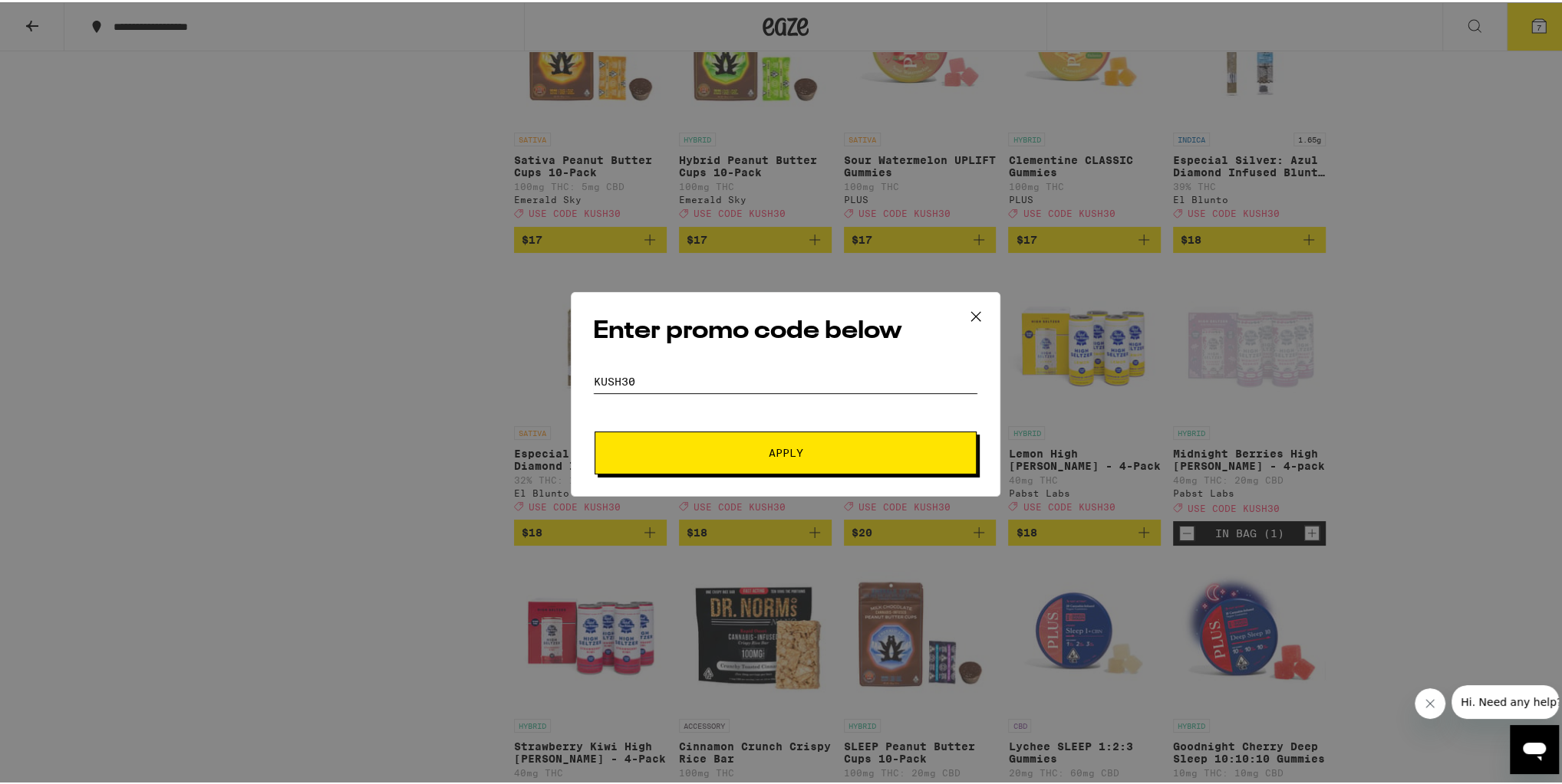
type input "kush30"
click at [595, 430] on button "Apply" at bounding box center [785, 451] width 382 height 43
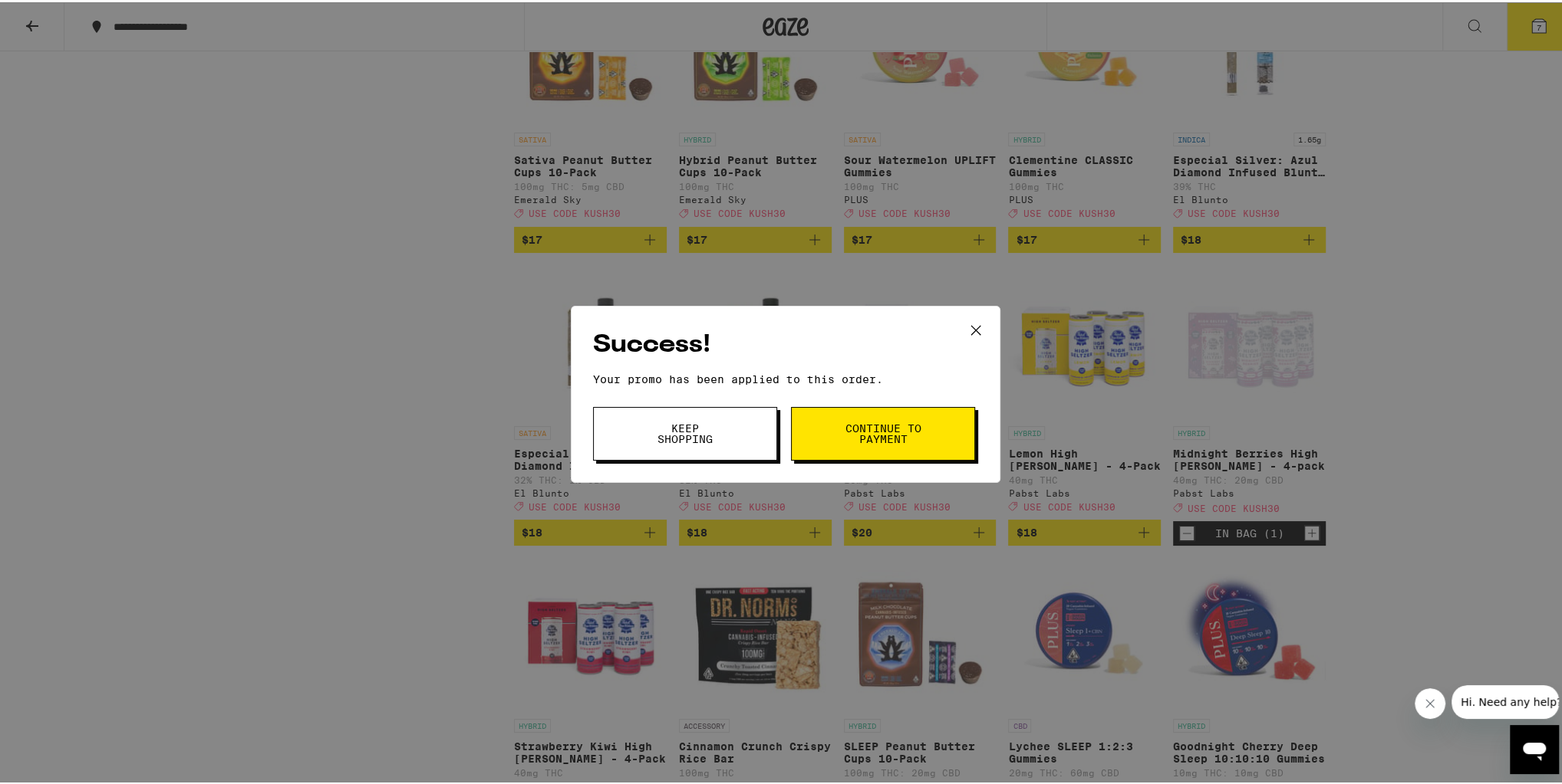
click at [725, 446] on button "Keep Shopping" at bounding box center [685, 431] width 184 height 54
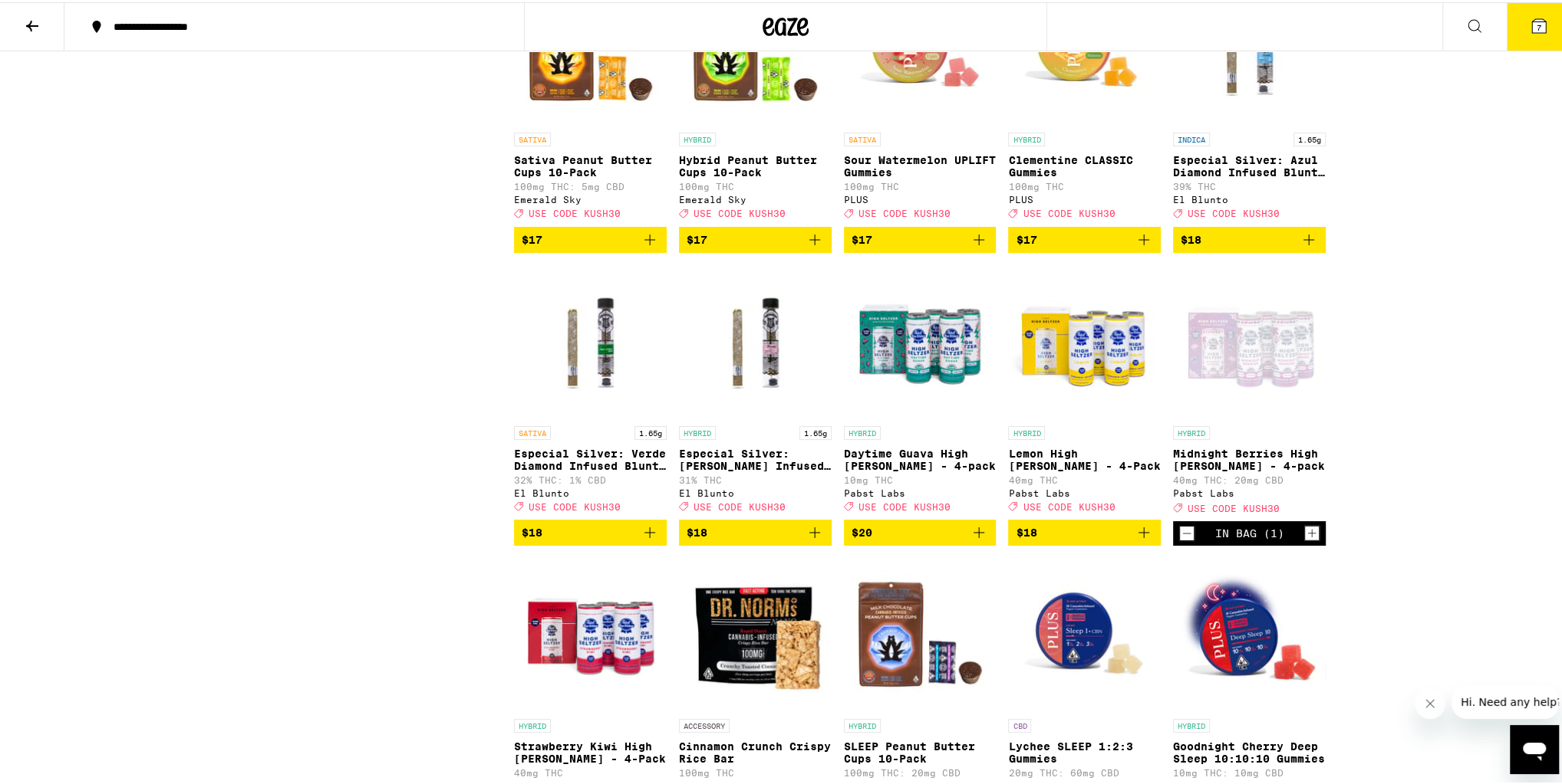
click at [1538, 22] on button "7" at bounding box center [1539, 24] width 65 height 47
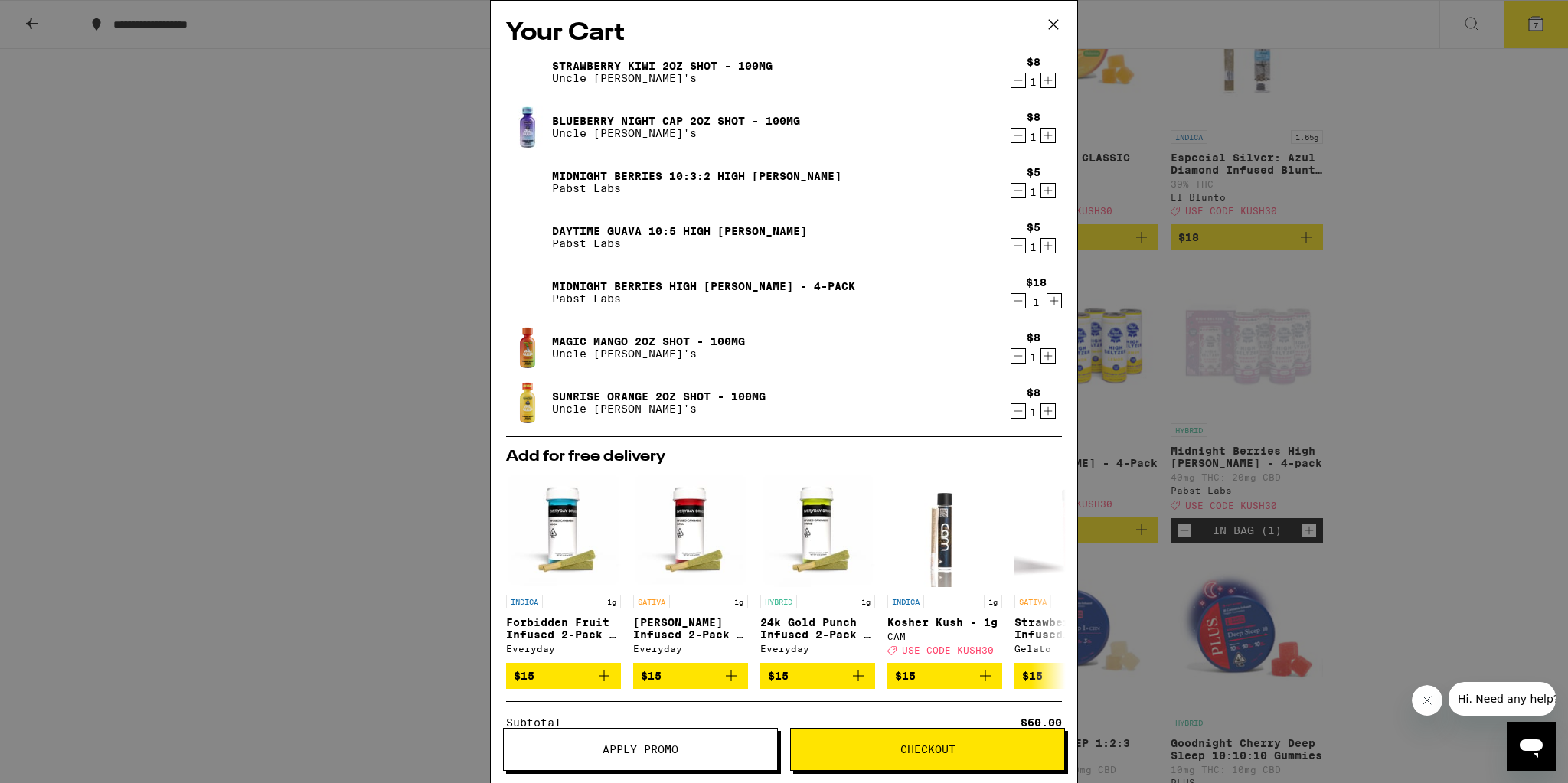
click at [1047, 300] on icon "Increment" at bounding box center [1054, 301] width 14 height 19
click at [1055, 19] on icon at bounding box center [1054, 25] width 23 height 23
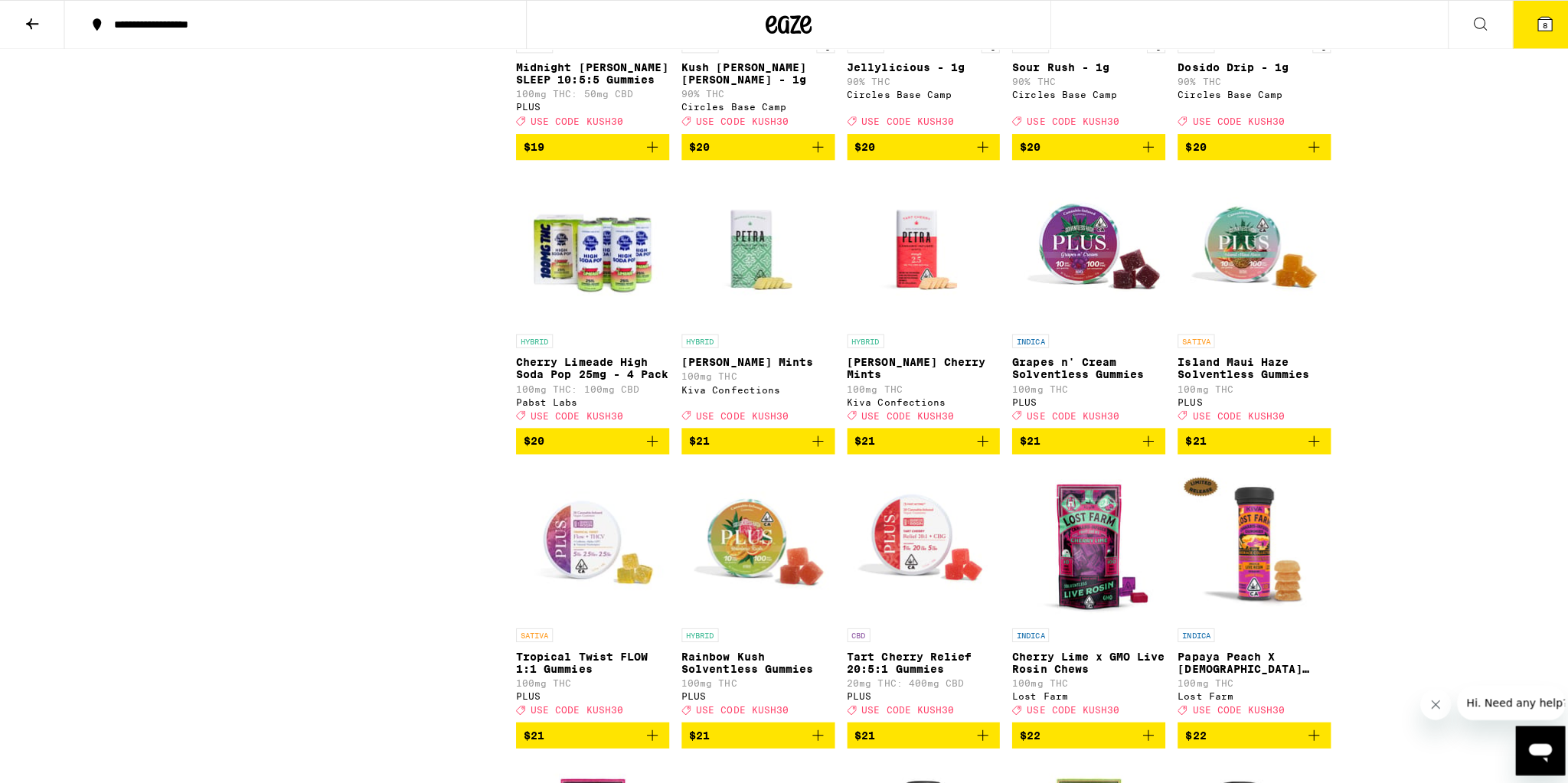
scroll to position [5023, 0]
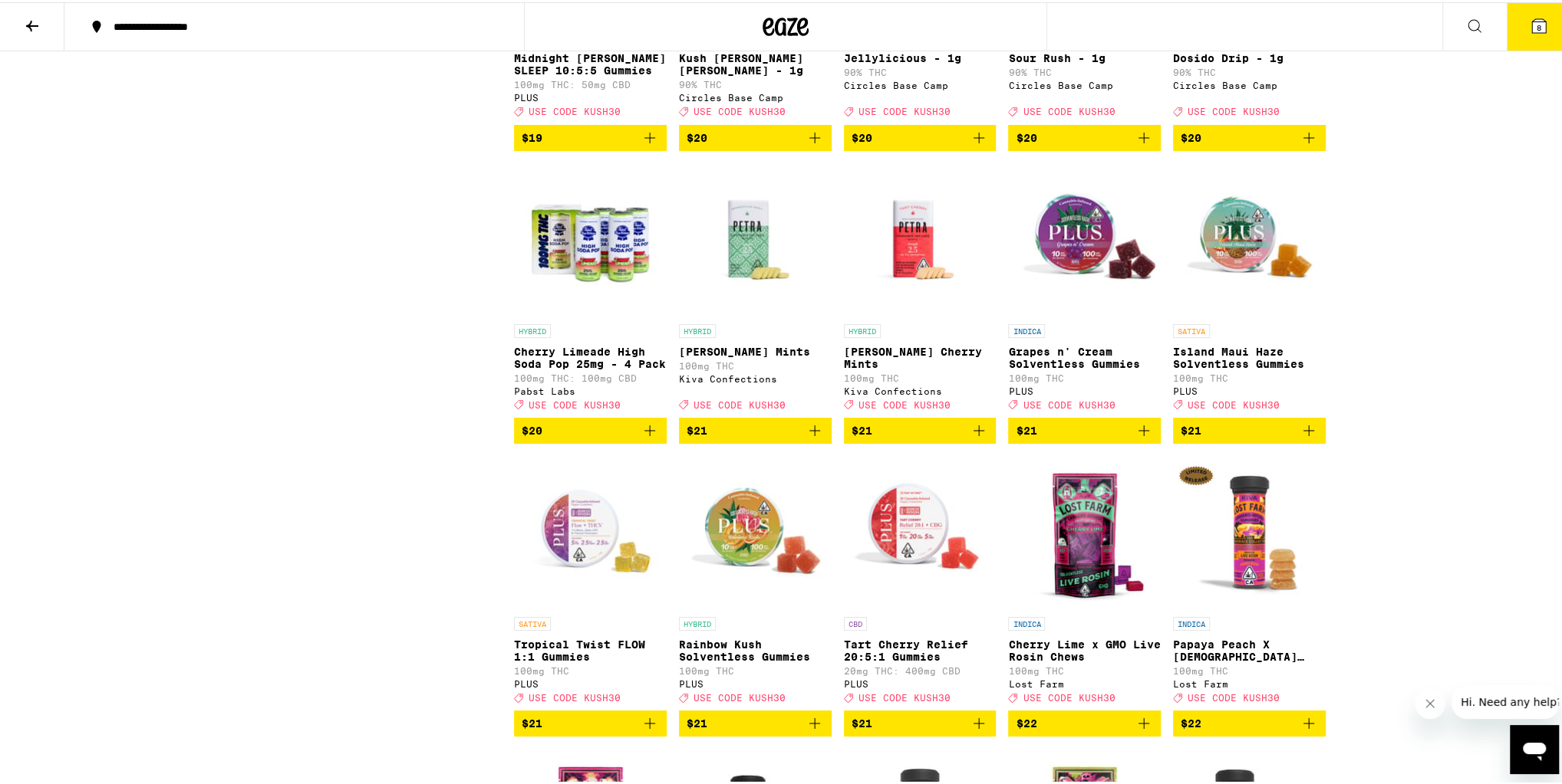
click at [606, 437] on span "$20" at bounding box center [590, 429] width 138 height 19
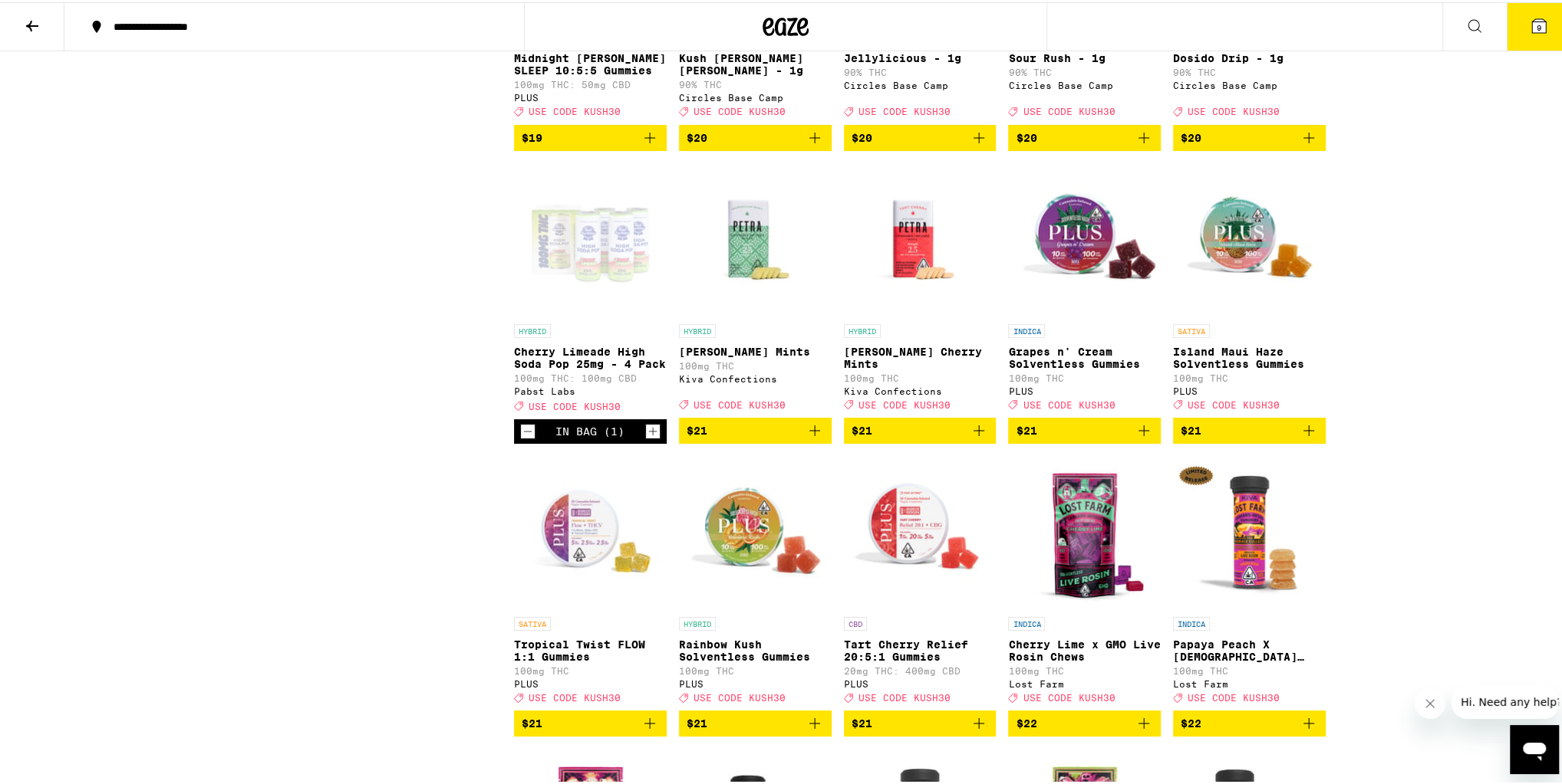
click at [1511, 27] on button "9" at bounding box center [1539, 24] width 65 height 47
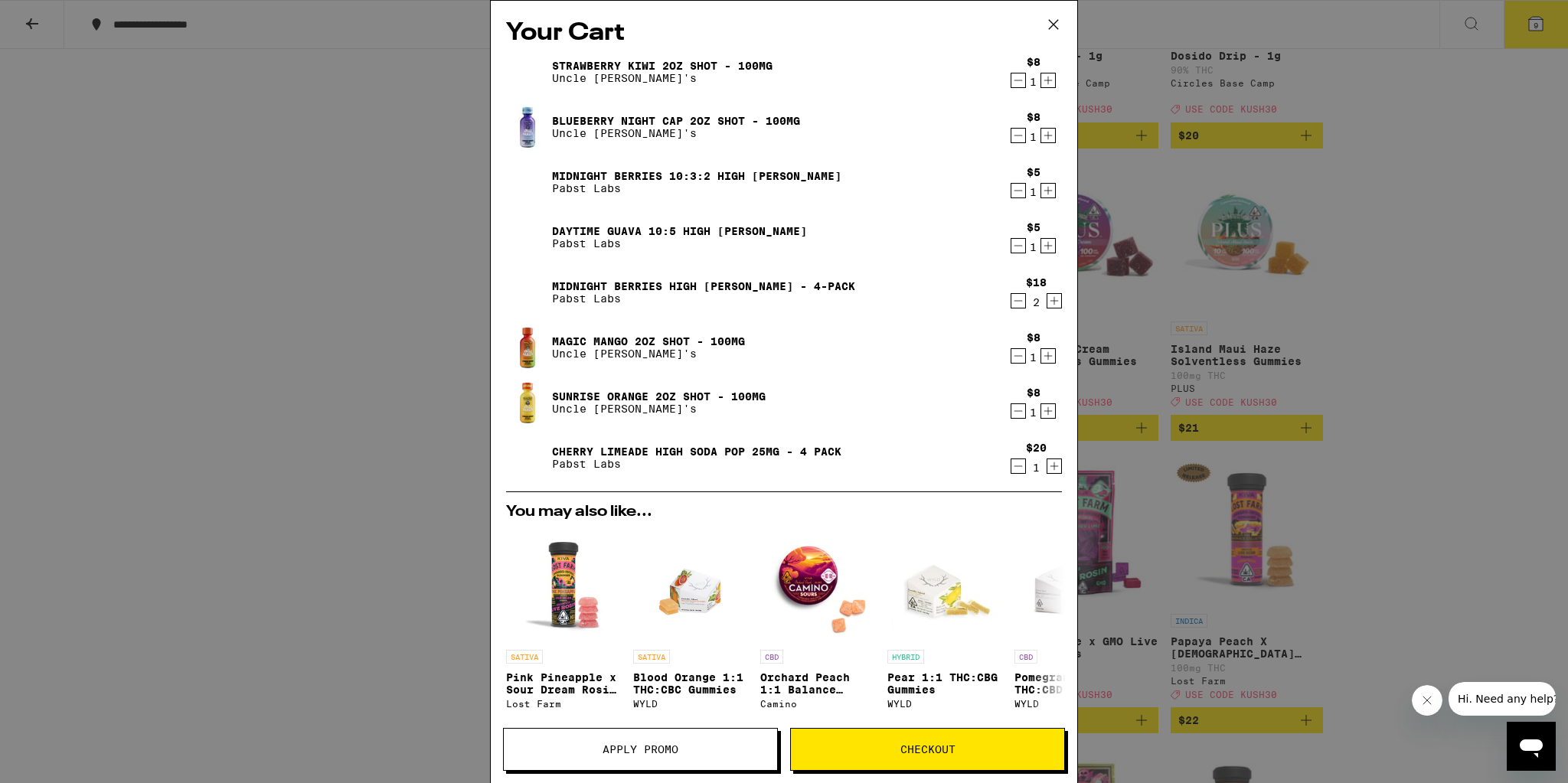
click at [1013, 303] on icon "Decrement" at bounding box center [1018, 301] width 14 height 19
click at [1051, 26] on icon at bounding box center [1054, 25] width 9 height 9
